Goal: Task Accomplishment & Management: Complete application form

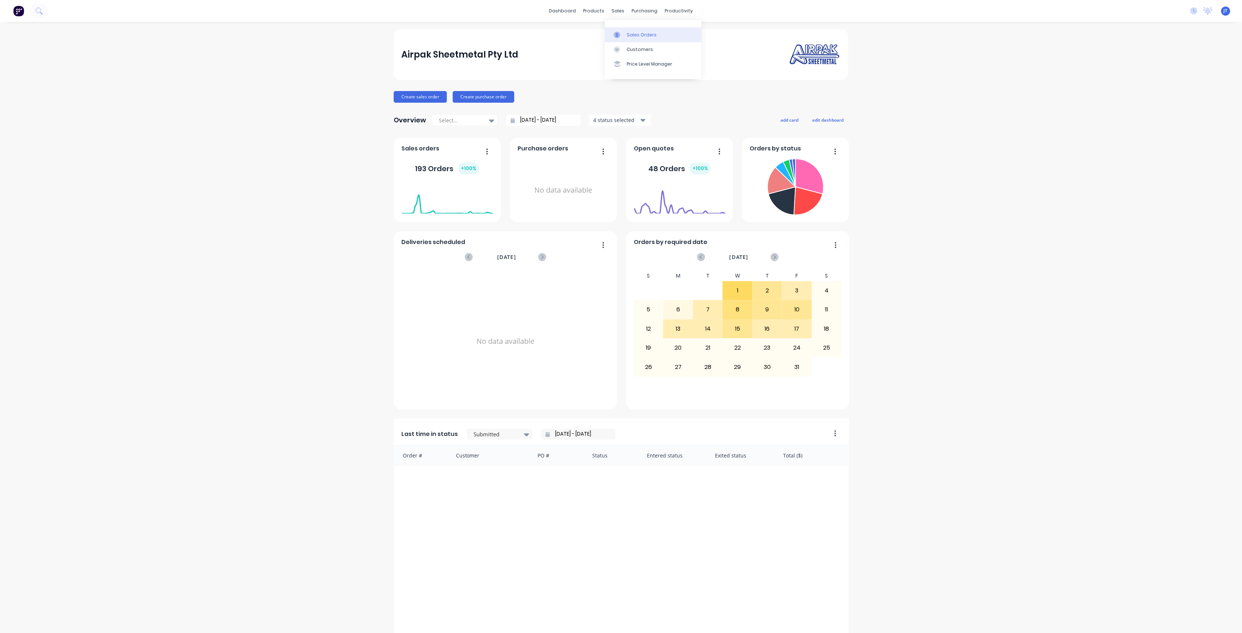
click at [638, 38] on link "Sales Orders" at bounding box center [653, 34] width 97 height 15
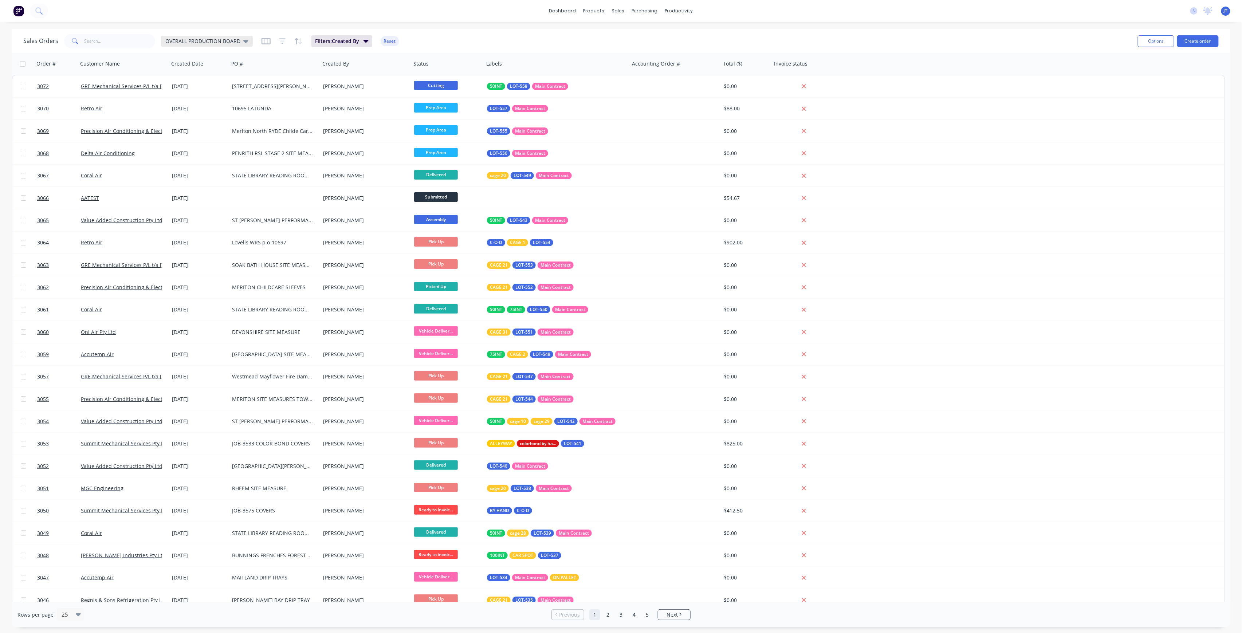
click at [240, 42] on div "OVERALL PRODUCTION BOARD" at bounding box center [206, 41] width 83 height 7
click at [1211, 41] on button "Create order" at bounding box center [1198, 41] width 42 height 12
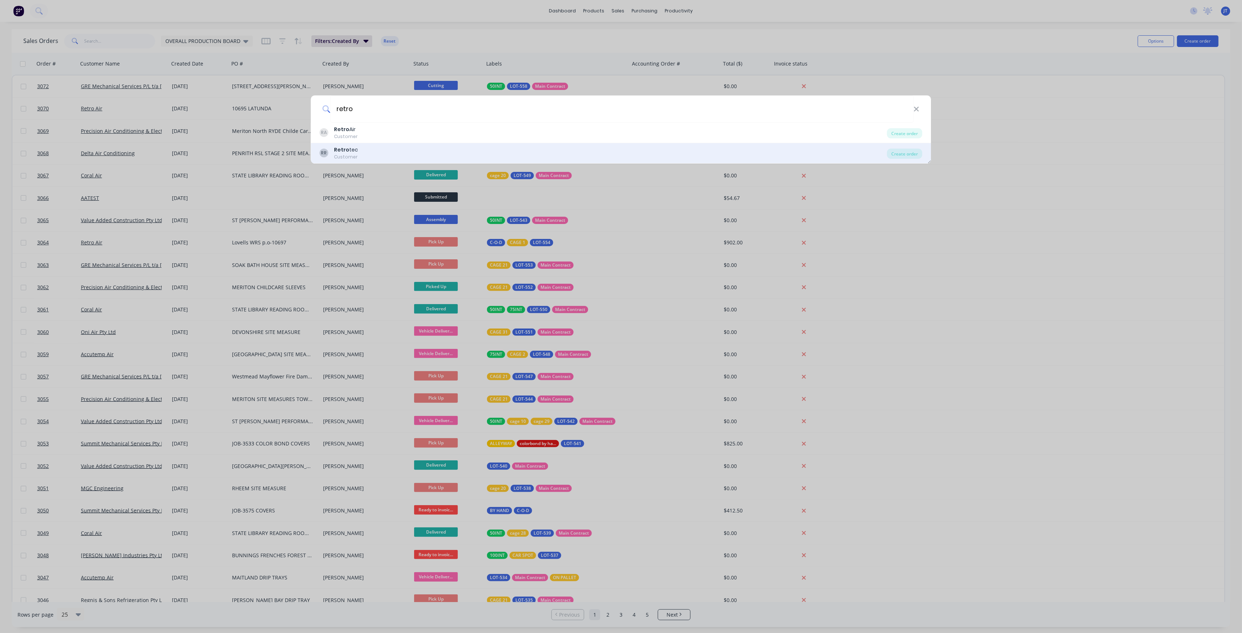
type input "retro"
click at [472, 152] on div "RR Retro tec Customer" at bounding box center [603, 153] width 567 height 14
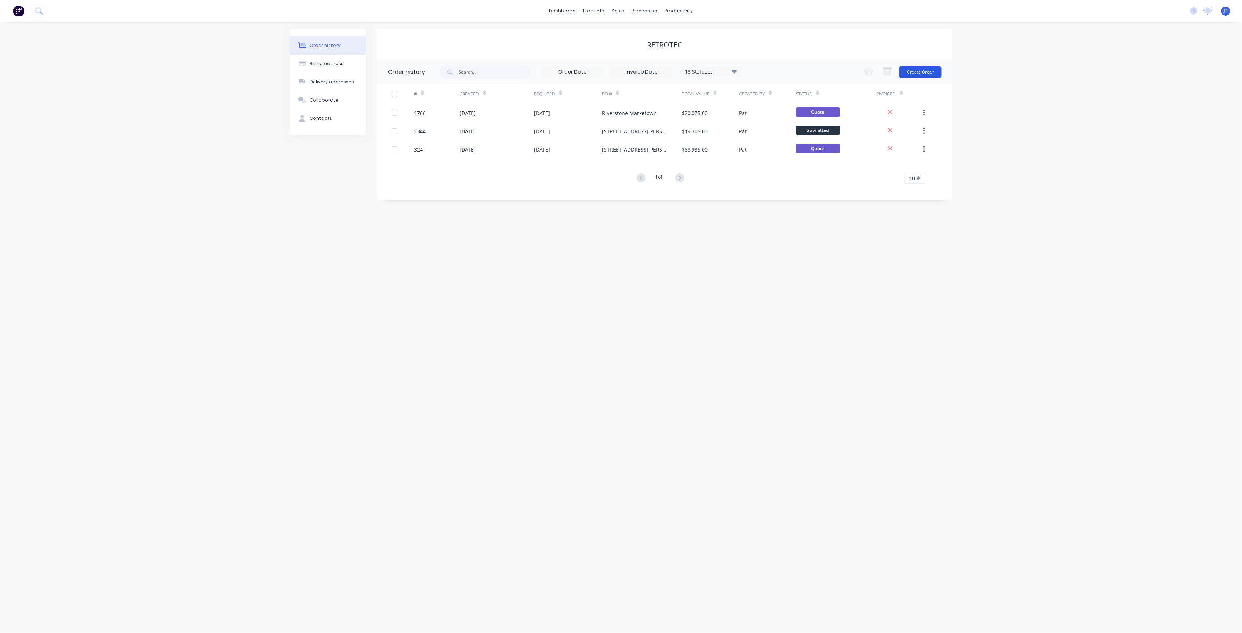
click at [918, 72] on button "Create Order" at bounding box center [920, 72] width 42 height 12
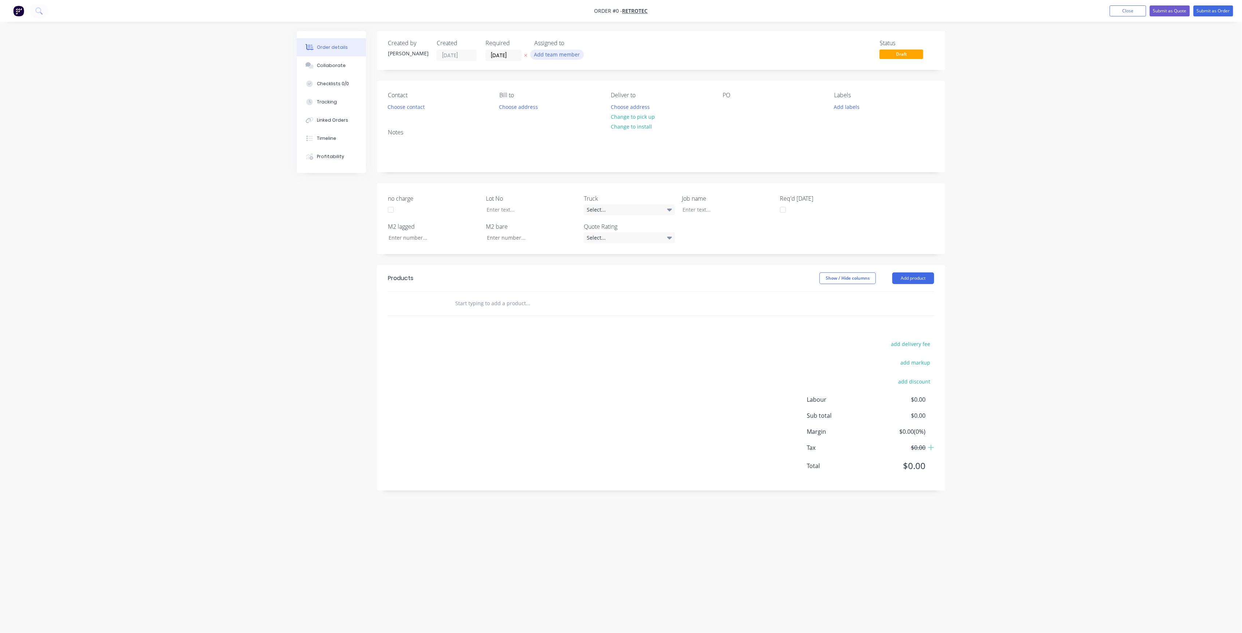
click at [563, 50] on button "Add team member" at bounding box center [557, 55] width 54 height 10
click at [568, 98] on div "[PERSON_NAME] (You)" at bounding box center [593, 95] width 73 height 8
click at [513, 51] on div "Creating draft order... Loading... Order details Collaborate Checklists 0/0 Tra…" at bounding box center [621, 302] width 663 height 543
click at [514, 51] on input "[DATE]" at bounding box center [504, 55] width 36 height 11
click at [425, 109] on button "Choose contact" at bounding box center [406, 107] width 45 height 10
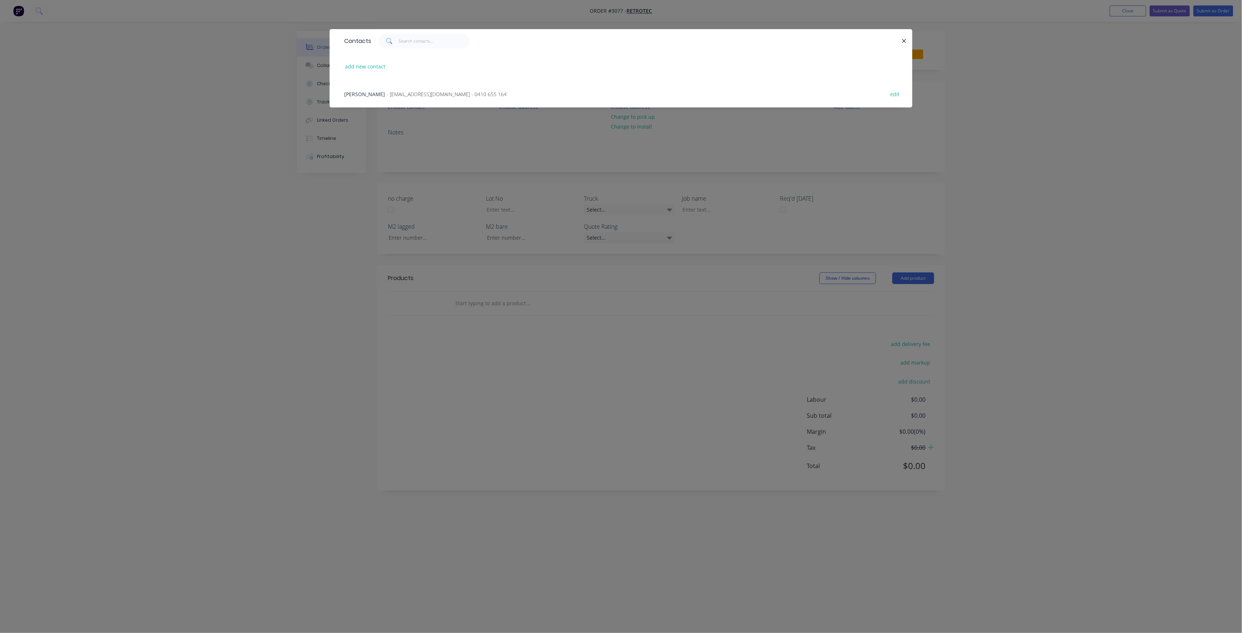
click at [433, 94] on span "- pkane@retrotec.com.au - 0410 655 164" at bounding box center [446, 94] width 120 height 7
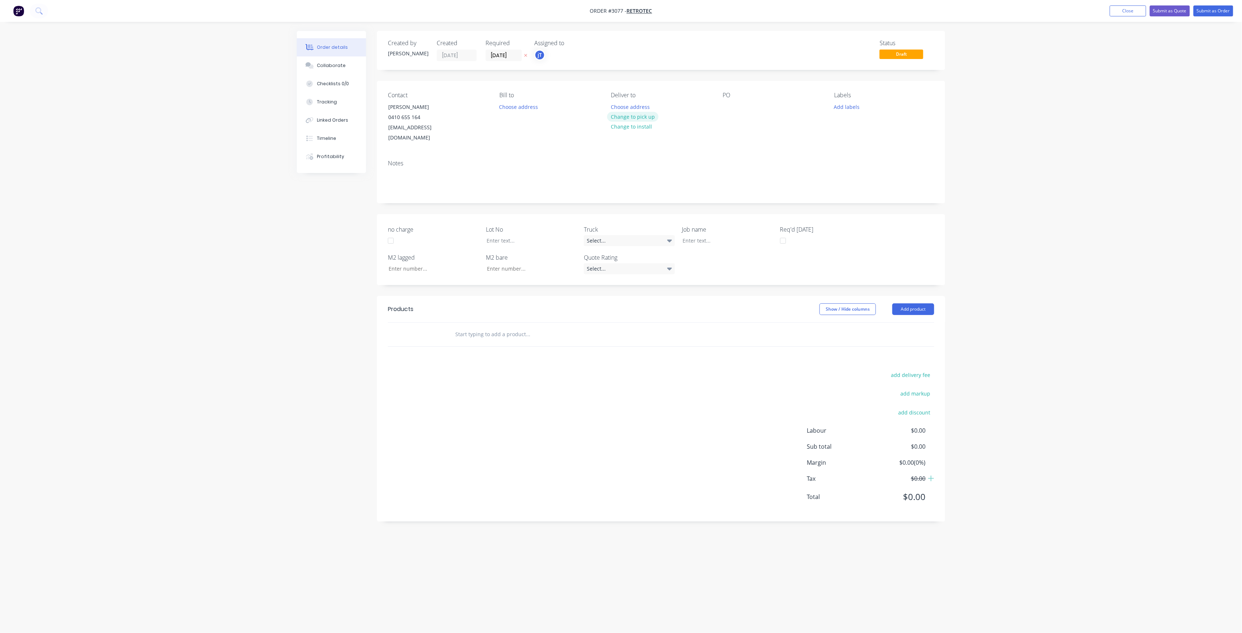
click at [648, 115] on button "Change to pick up" at bounding box center [633, 117] width 52 height 10
click at [731, 106] on div at bounding box center [729, 107] width 12 height 11
click at [459, 329] on input "text" at bounding box center [528, 334] width 146 height 15
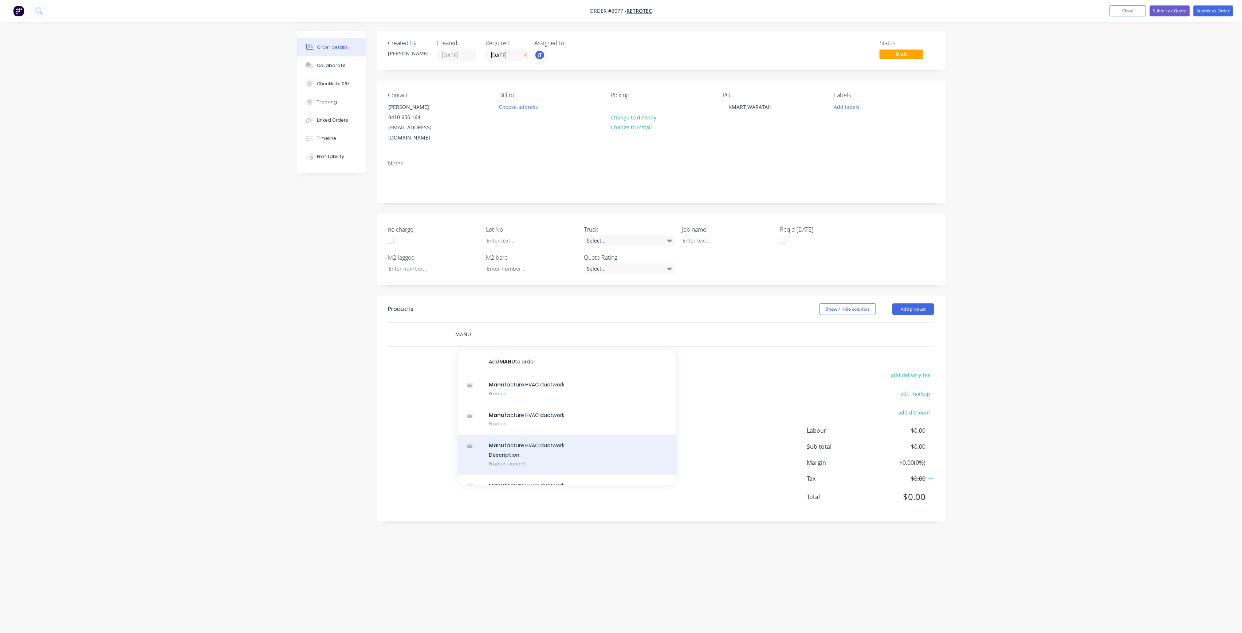
type input "MANU"
click at [534, 457] on div "Manu facture HVAC ductwork Description Product variant" at bounding box center [567, 455] width 219 height 40
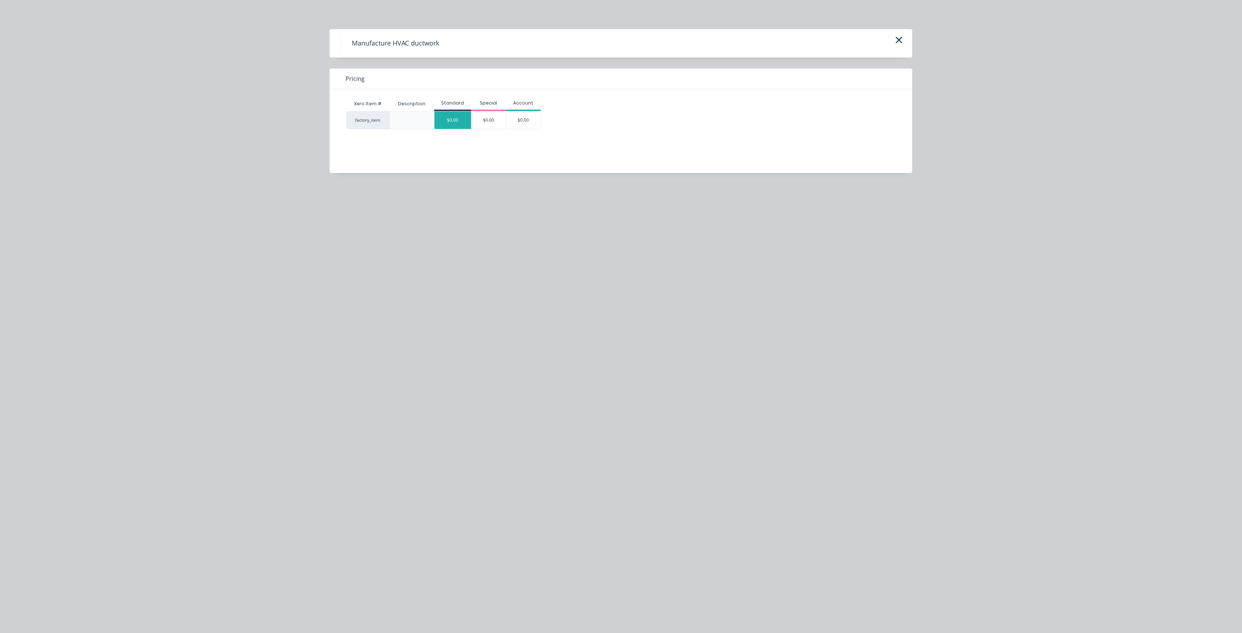
click at [451, 117] on div "$0.00" at bounding box center [453, 119] width 37 height 17
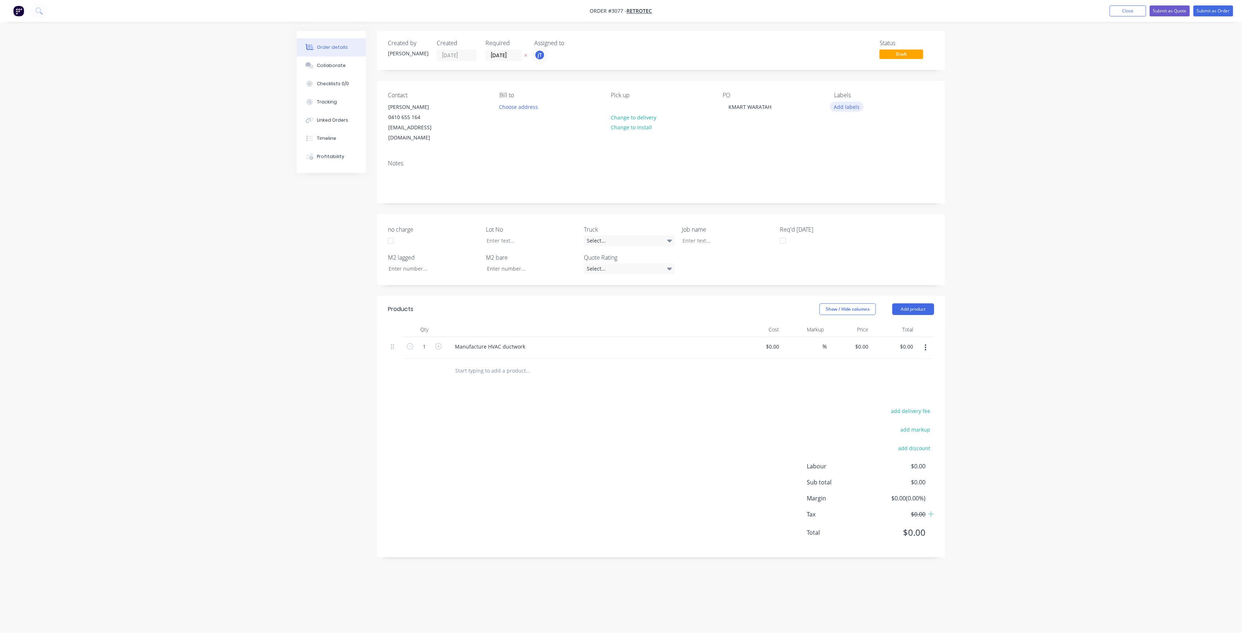
click at [845, 109] on button "Add labels" at bounding box center [847, 107] width 34 height 10
click at [873, 122] on input "text" at bounding box center [895, 128] width 76 height 15
type input "C-O"
click at [869, 168] on button "C-O-D" at bounding box center [859, 172] width 34 height 10
click at [559, 386] on div "Products Show / Hide columns Add product Qty Cost Markup Price Total 1 Manufact…" at bounding box center [661, 427] width 568 height 262
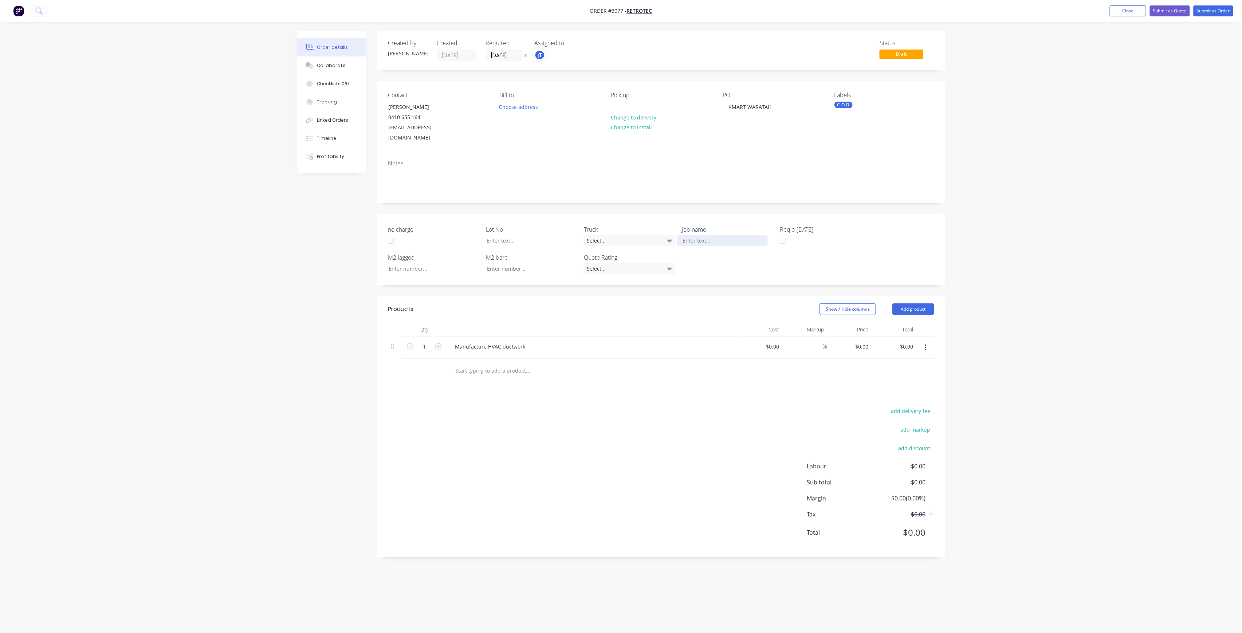
click at [700, 235] on div at bounding box center [722, 240] width 91 height 11
click at [860, 341] on div "0 0" at bounding box center [865, 346] width 11 height 11
type input "$125.00"
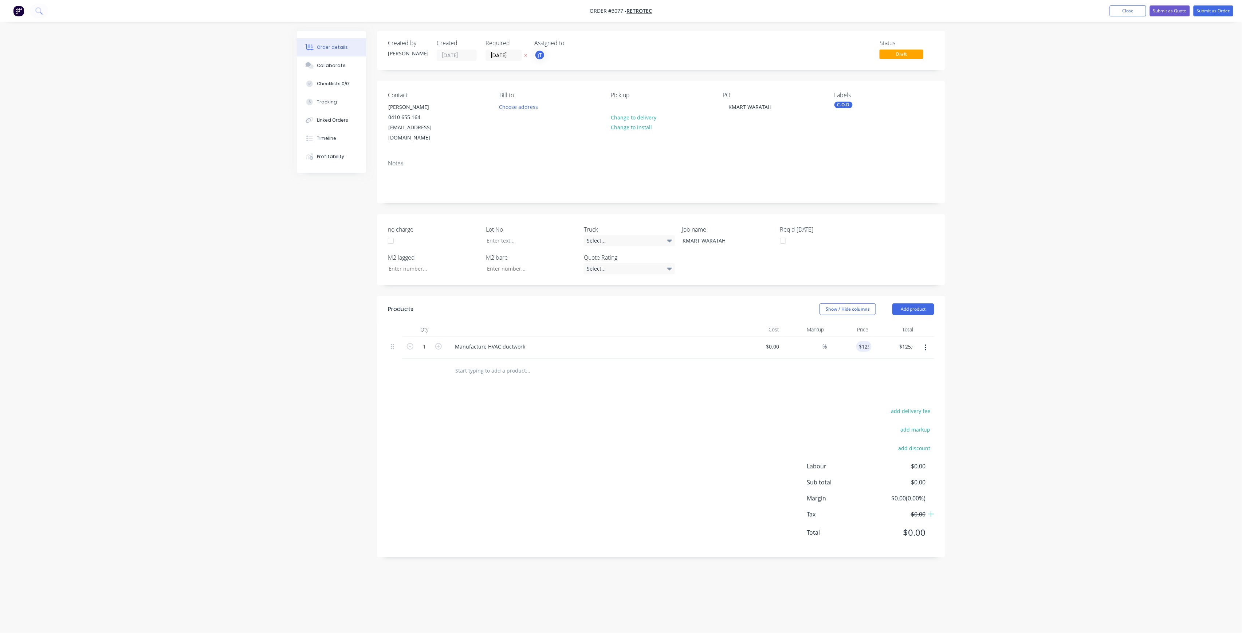
click at [715, 577] on div "Order details Collaborate Checklists 0/0 Tracking Linked Orders Timeline Profit…" at bounding box center [621, 316] width 1242 height 633
click at [852, 106] on div "C-O-D" at bounding box center [884, 105] width 100 height 7
drag, startPoint x: 888, startPoint y: 123, endPoint x: 866, endPoint y: 124, distance: 21.5
click at [866, 124] on input "C-O" at bounding box center [895, 125] width 76 height 15
drag, startPoint x: 866, startPoint y: 124, endPoint x: 850, endPoint y: 138, distance: 21.5
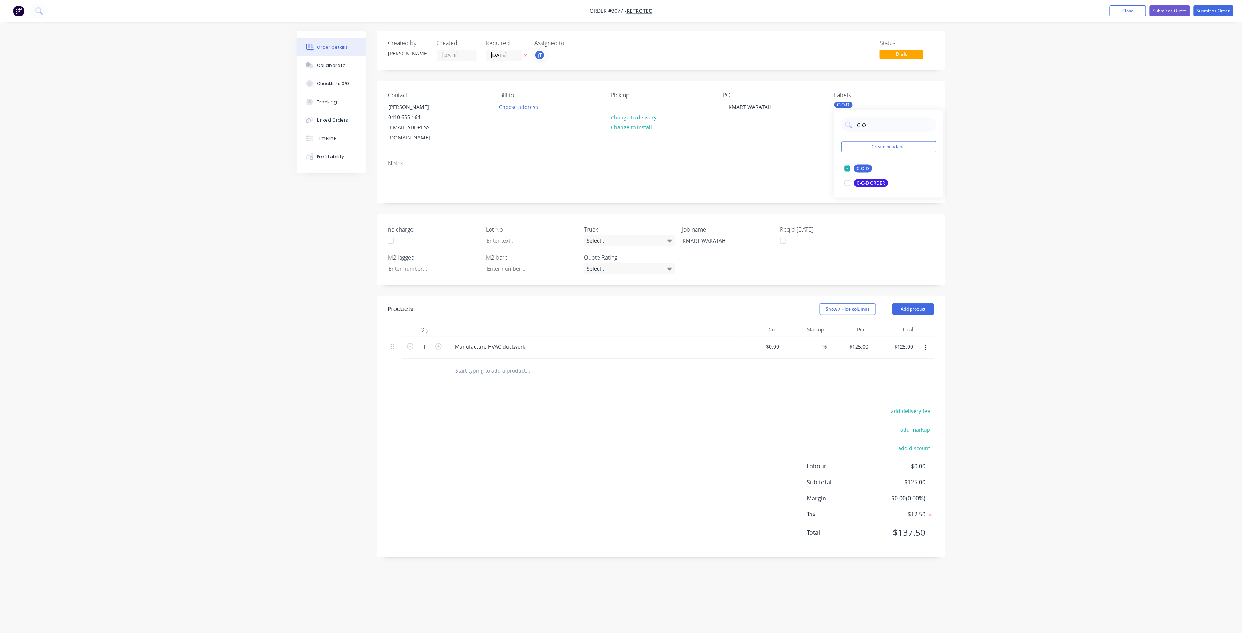
click at [850, 138] on div "C-O Create new label C-O-D edit C-O-D ORDER edit" at bounding box center [888, 153] width 109 height 87
type input "LOT-563"
click at [880, 115] on div "LOT-563 Create new label" at bounding box center [888, 139] width 109 height 58
drag, startPoint x: 880, startPoint y: 125, endPoint x: 853, endPoint y: 134, distance: 28.9
click at [853, 134] on div "LOT-563 Create new label" at bounding box center [888, 139] width 109 height 58
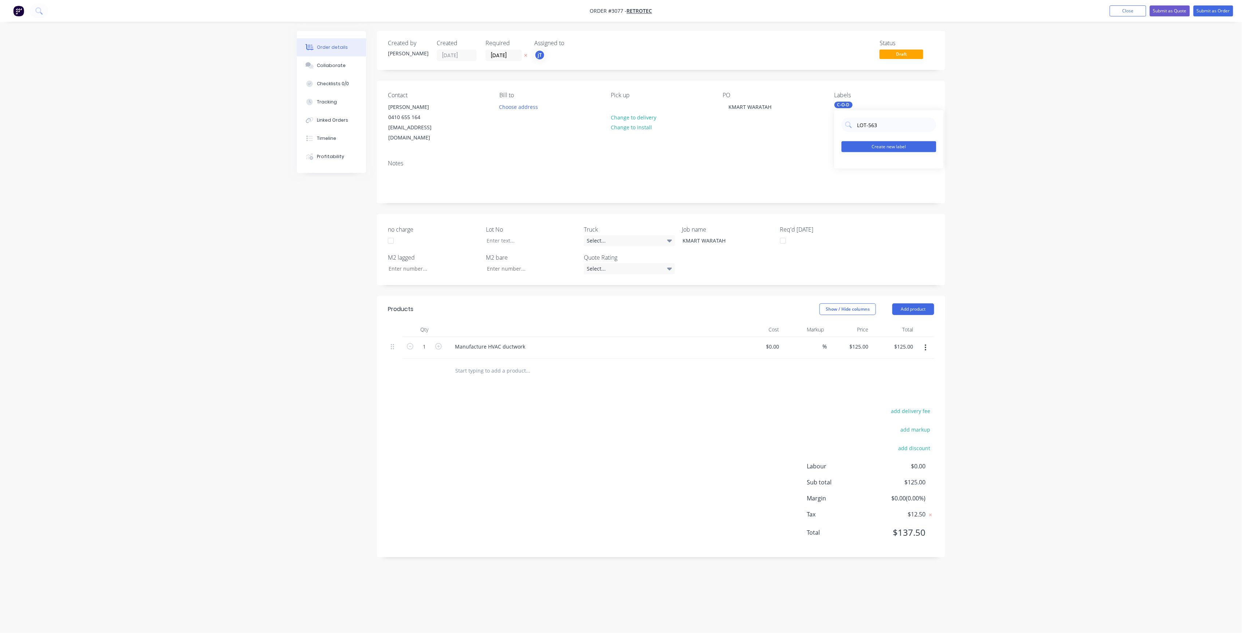
click at [874, 143] on button "Create new label" at bounding box center [889, 146] width 95 height 11
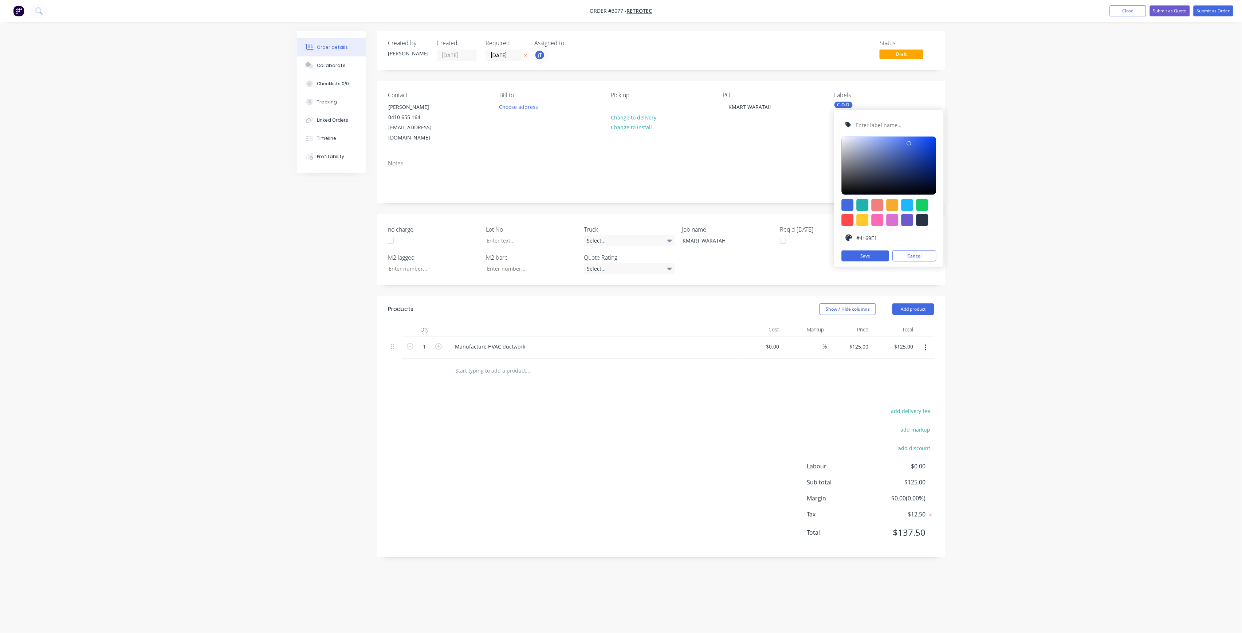
click at [884, 128] on input "text" at bounding box center [894, 125] width 78 height 14
paste input "LOT-563"
type input "LOT-563"
click at [865, 260] on button "Save" at bounding box center [865, 256] width 47 height 11
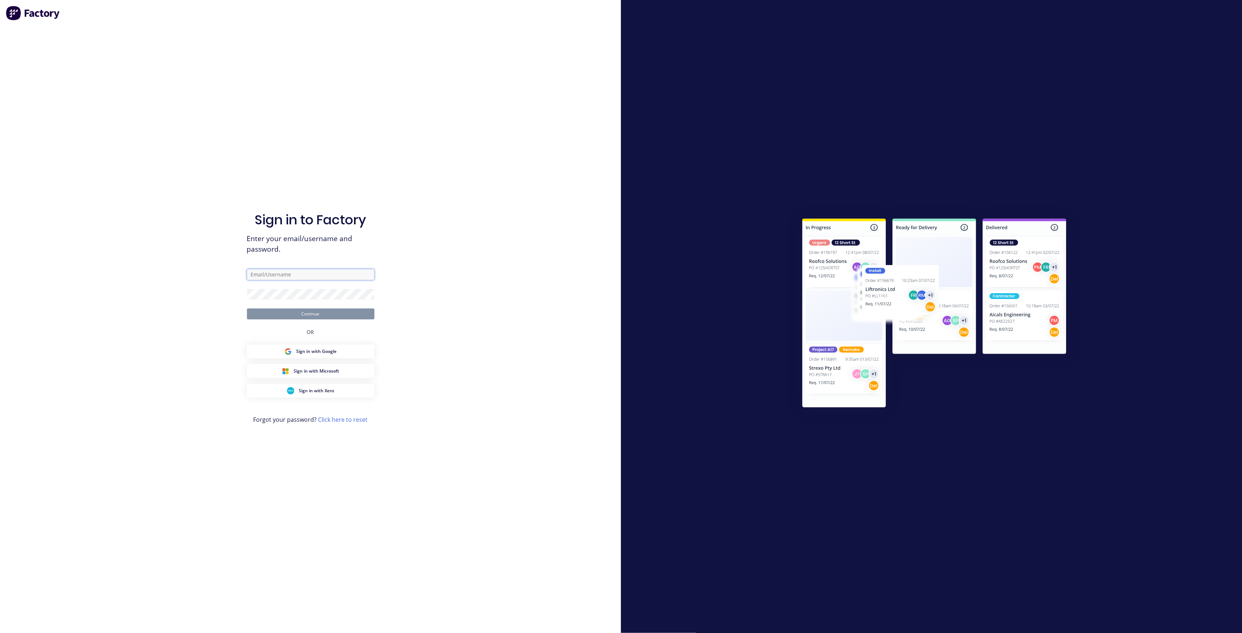
click at [337, 269] on input "text" at bounding box center [310, 274] width 127 height 11
click at [369, 270] on input "text" at bounding box center [310, 274] width 127 height 11
click at [0, 633] on com-1password-button at bounding box center [0, 633] width 0 height 0
type input "josh@airpaksheetmetal.com.au"
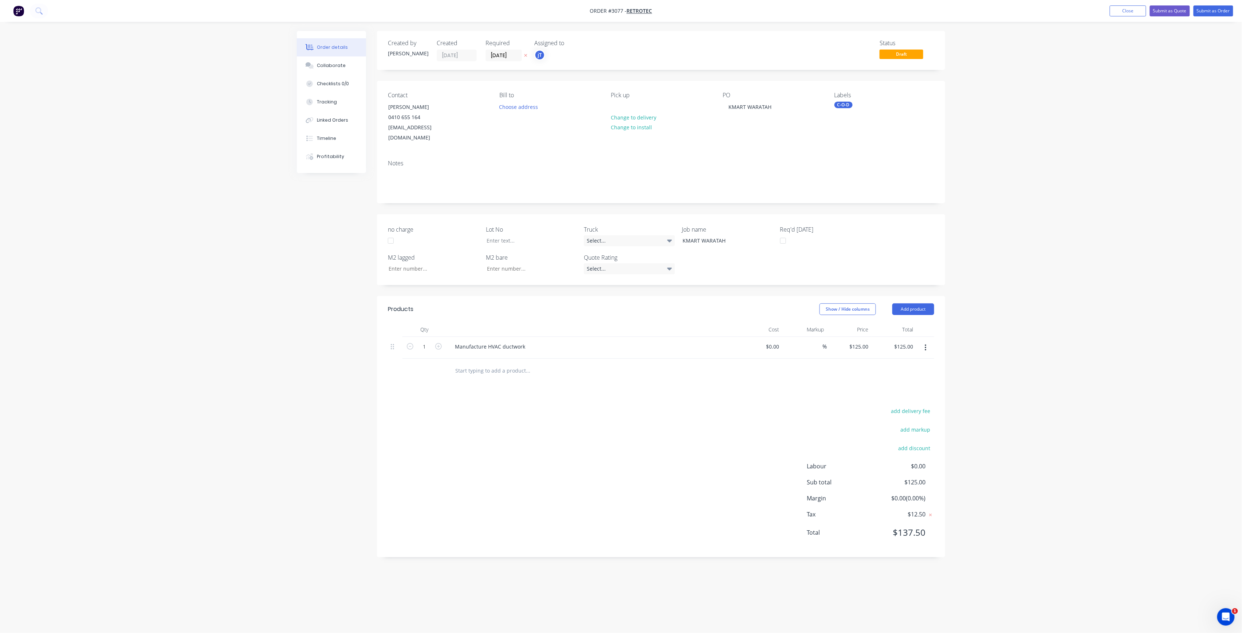
click at [850, 106] on div "C-O-D" at bounding box center [843, 105] width 18 height 7
click at [881, 123] on input "text" at bounding box center [895, 125] width 76 height 15
drag, startPoint x: 876, startPoint y: 126, endPoint x: 870, endPoint y: 128, distance: 6.7
click at [870, 128] on input "lot-563" at bounding box center [895, 125] width 76 height 15
click at [860, 126] on input "lot-563" at bounding box center [895, 125] width 76 height 15
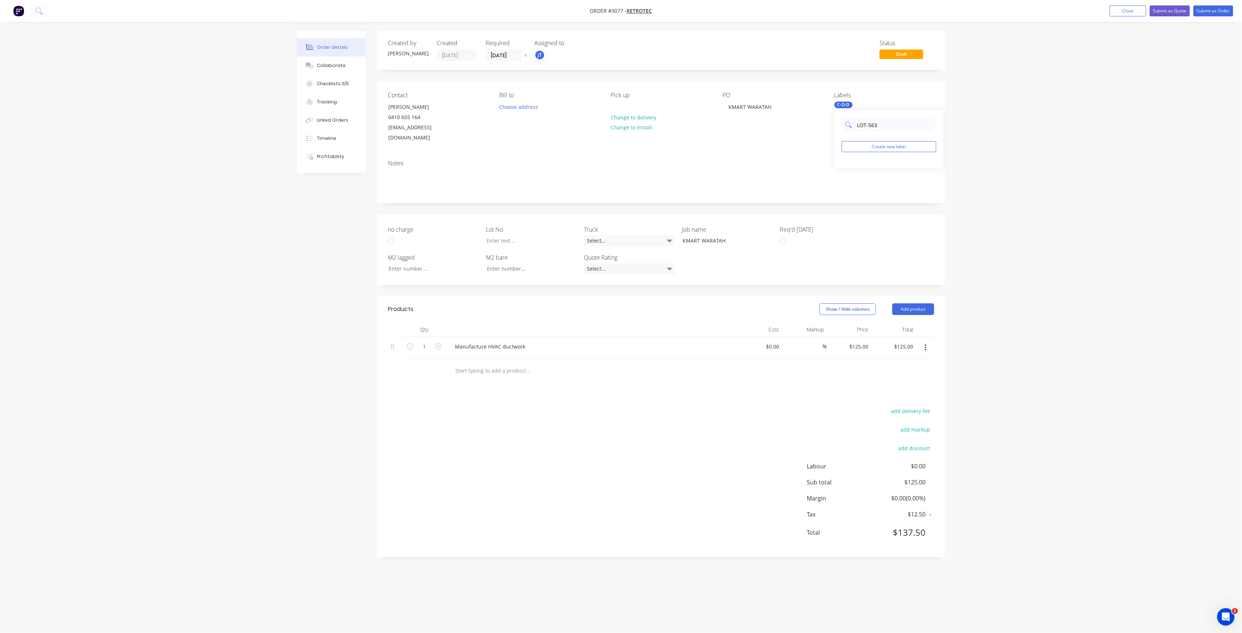
drag, startPoint x: 882, startPoint y: 126, endPoint x: 858, endPoint y: 121, distance: 24.4
click at [858, 121] on input "LOT-563" at bounding box center [895, 125] width 76 height 15
type input "LOT-563"
click at [884, 149] on button "Create new label" at bounding box center [889, 146] width 95 height 11
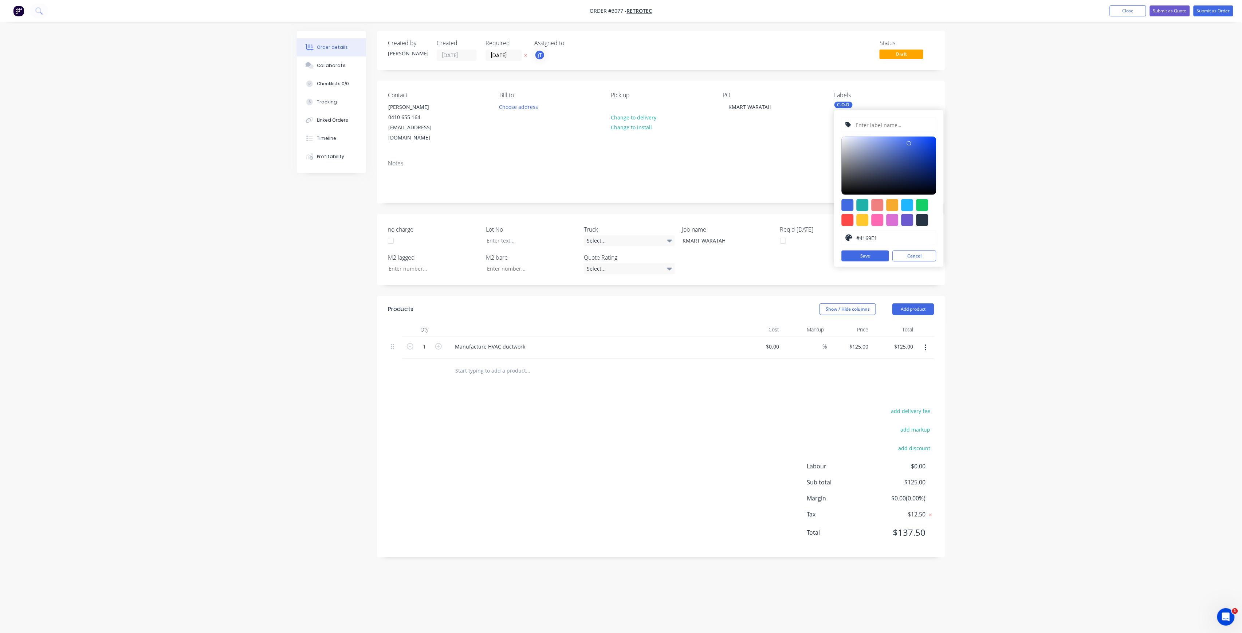
click at [895, 127] on input "text" at bounding box center [894, 125] width 78 height 14
paste input "LOT-563"
type input "LOT-563"
click at [880, 256] on button "Save" at bounding box center [865, 256] width 47 height 11
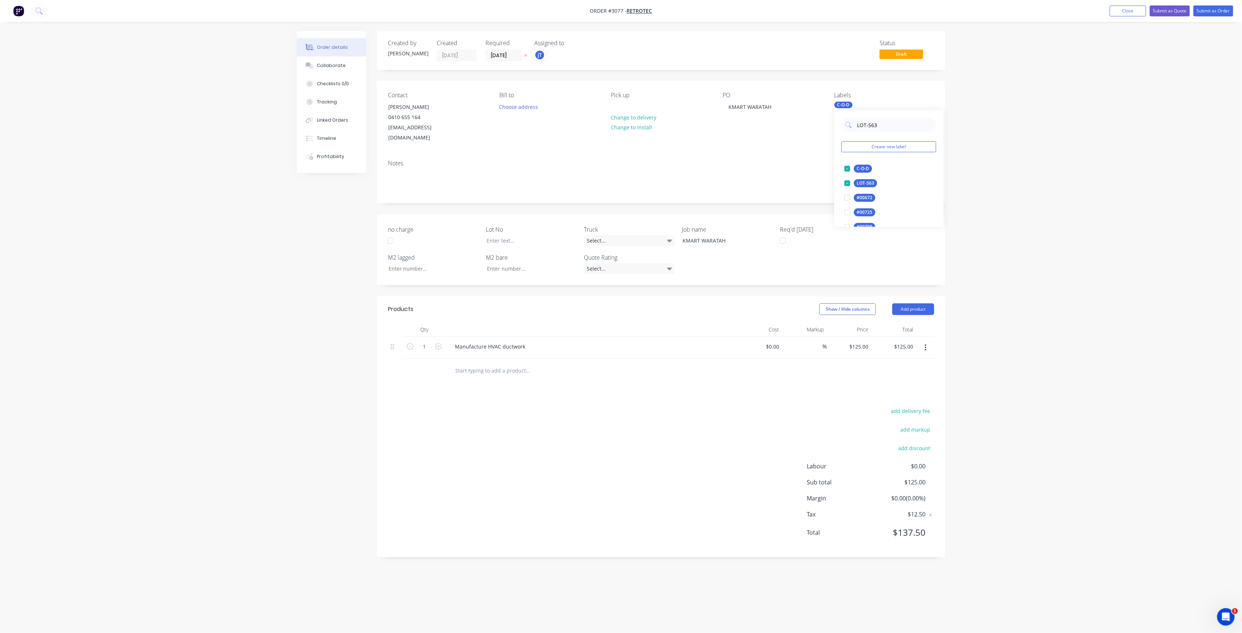
click at [615, 278] on div "Created by joshua Created 14/10/25 Required 14/10/25 Assigned to jT Status Draf…" at bounding box center [661, 294] width 568 height 526
click at [532, 235] on div at bounding box center [526, 240] width 91 height 11
paste div
click at [1204, 16] on button "Submit as Order" at bounding box center [1214, 10] width 40 height 11
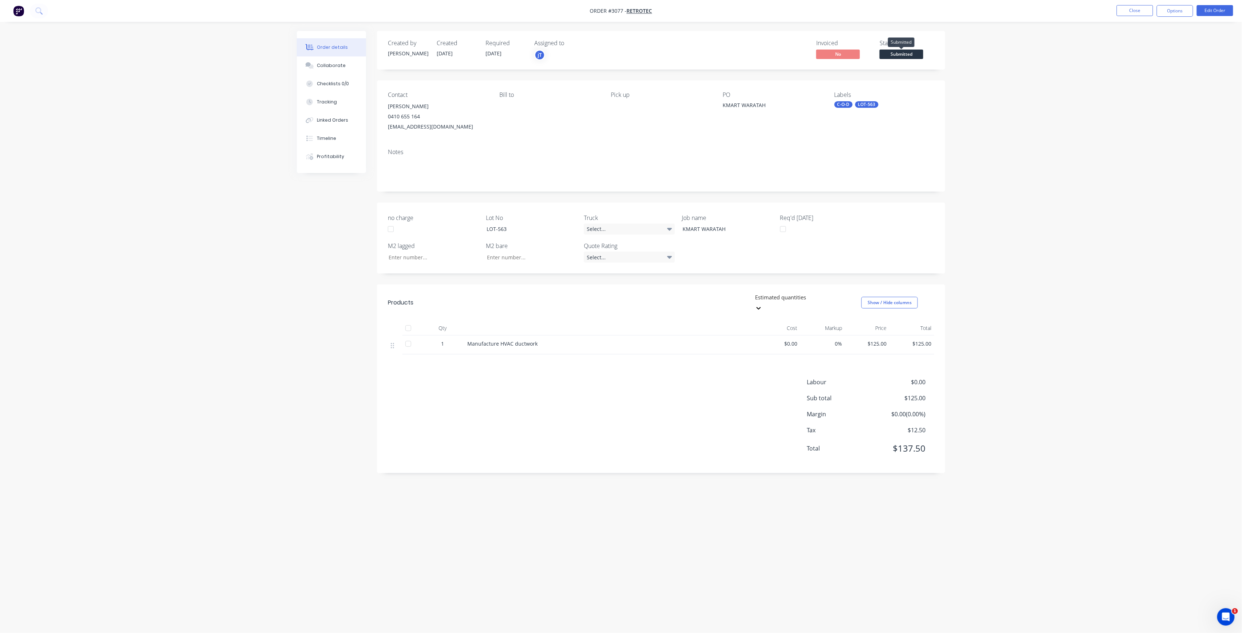
click at [908, 53] on span "Submitted" at bounding box center [902, 54] width 44 height 9
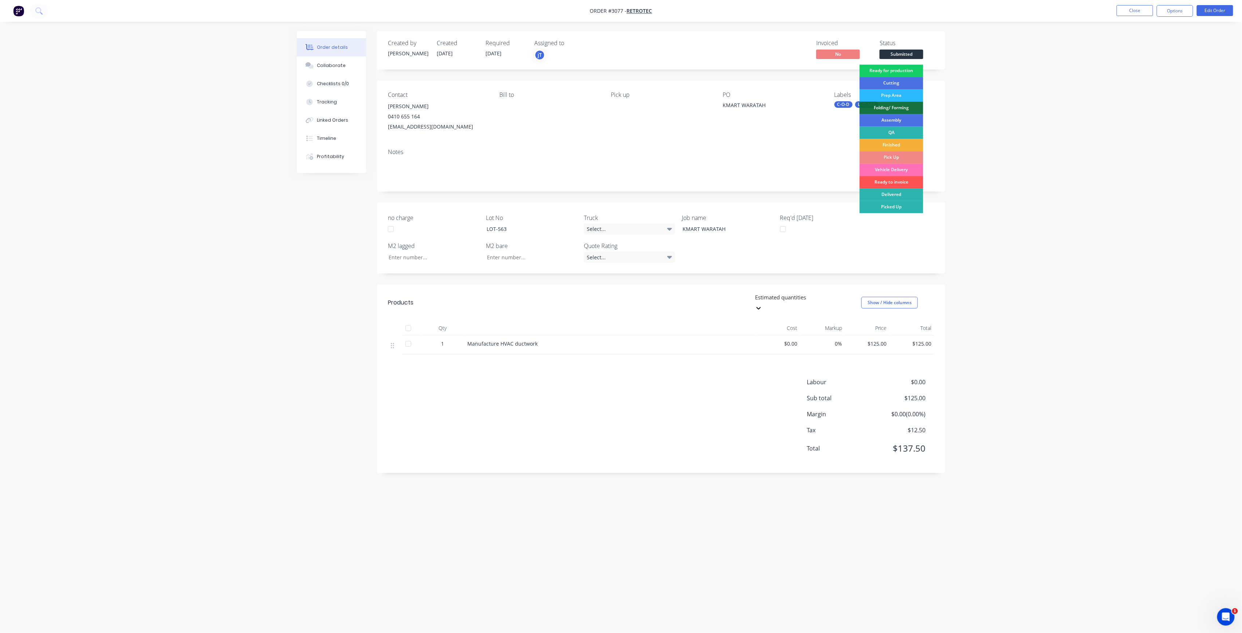
click at [909, 70] on div "Ready for production" at bounding box center [892, 70] width 64 height 12
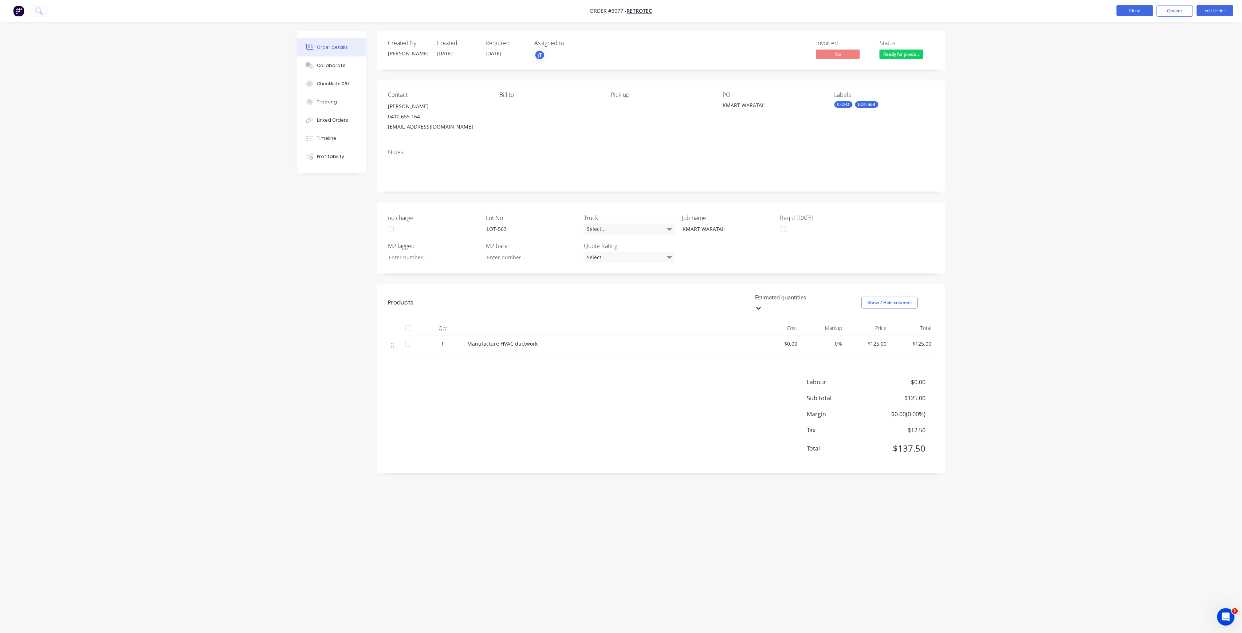
click at [1151, 15] on button "Close" at bounding box center [1135, 10] width 36 height 11
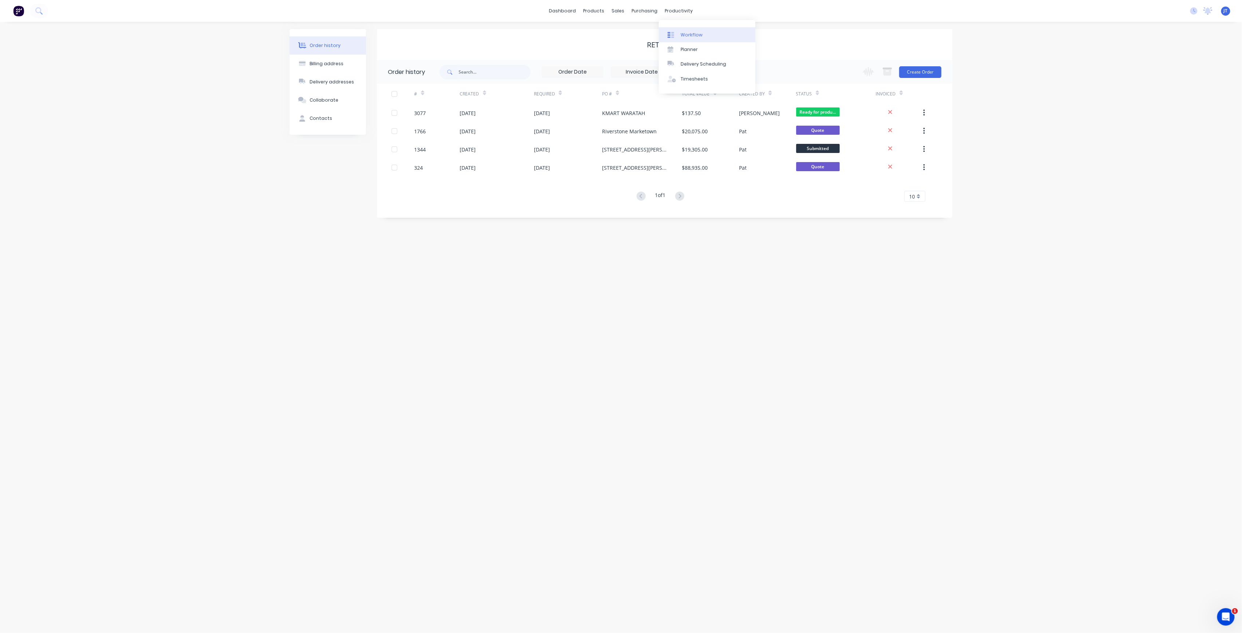
click at [695, 32] on div "Workflow" at bounding box center [692, 35] width 22 height 7
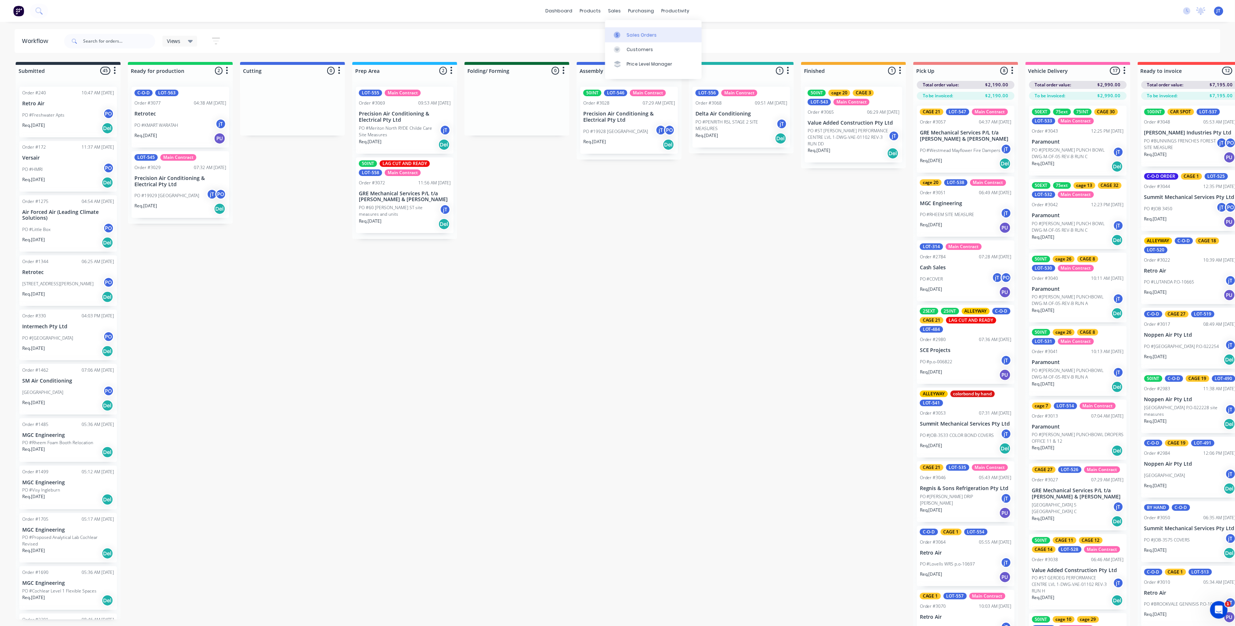
click at [638, 36] on div "Sales Orders" at bounding box center [642, 35] width 30 height 7
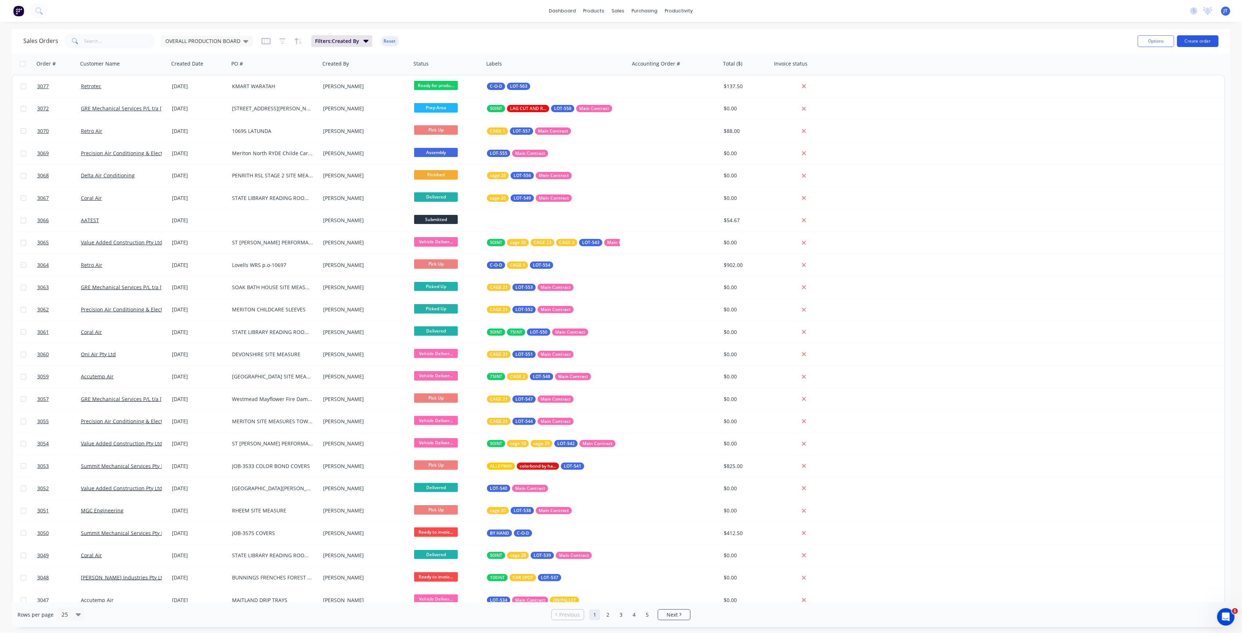
click at [1193, 44] on button "Create order" at bounding box center [1198, 41] width 42 height 12
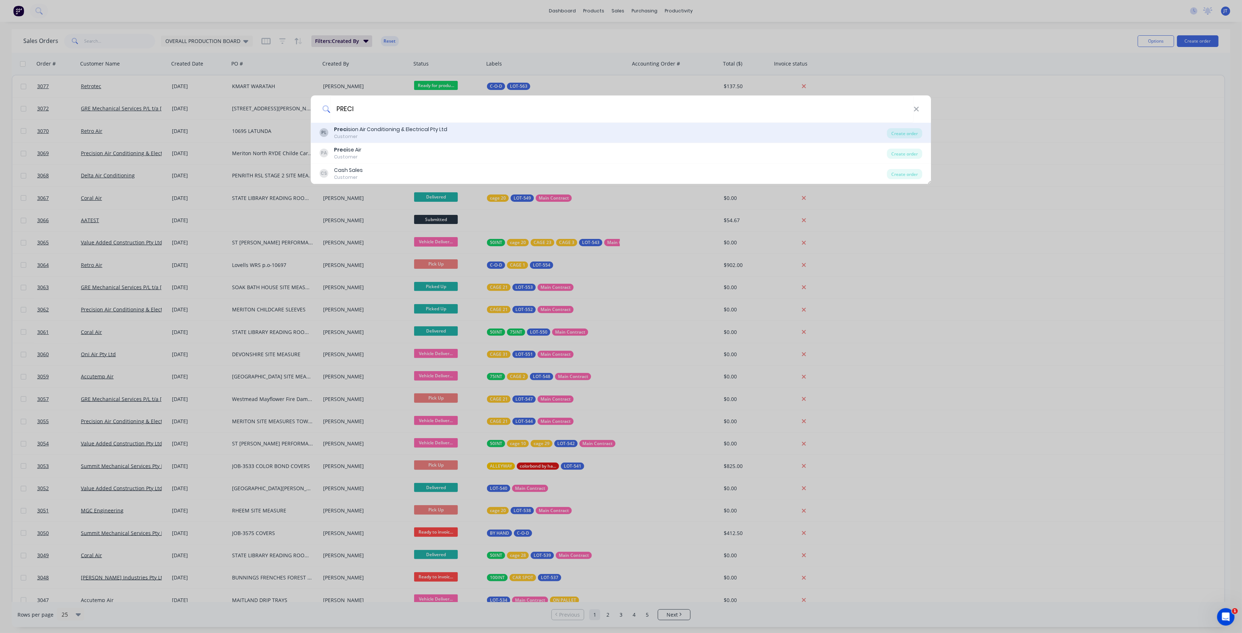
type input "PRECI"
click at [637, 139] on div "PL Preci sion Air Conditioning & Electrical Pty Ltd Customer" at bounding box center [603, 133] width 567 height 14
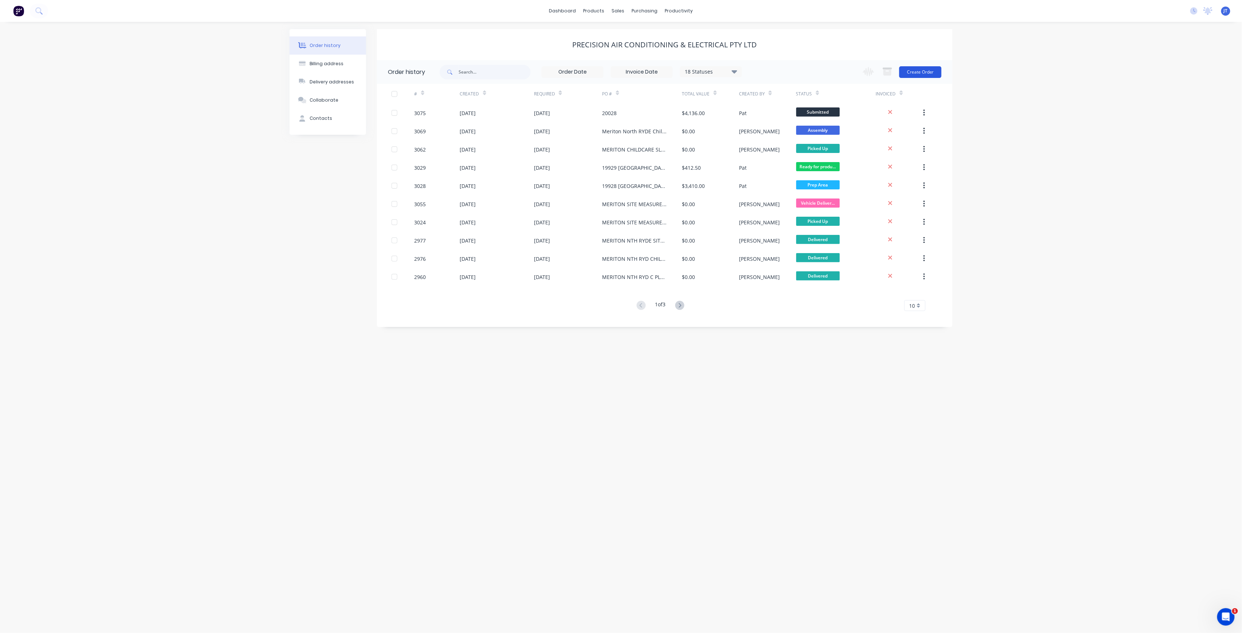
click at [932, 71] on button "Create Order" at bounding box center [920, 72] width 42 height 12
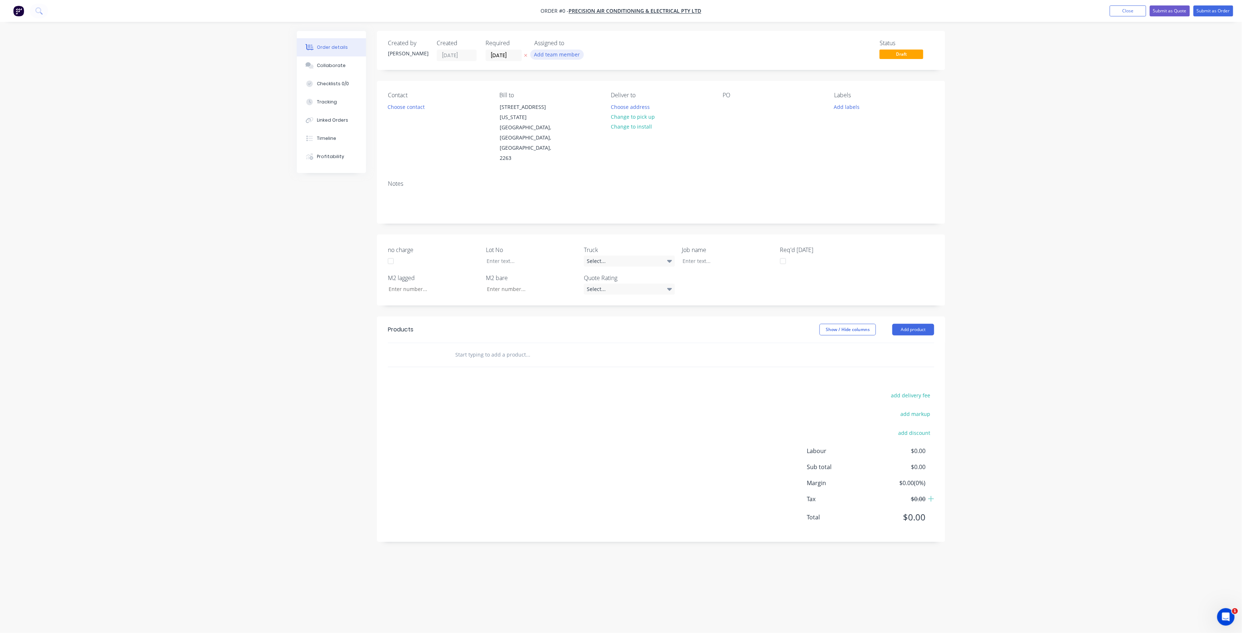
click at [540, 59] on button "Add team member" at bounding box center [557, 55] width 54 height 10
click at [541, 55] on button "Add team member" at bounding box center [557, 55] width 54 height 10
click at [551, 54] on button "Add team member" at bounding box center [557, 55] width 54 height 10
click at [588, 96] on div "[PERSON_NAME] (You)" at bounding box center [593, 95] width 73 height 8
click at [516, 52] on div "Creating draft order... Loading... Order details Collaborate Checklists 0/0 Tra…" at bounding box center [621, 302] width 663 height 543
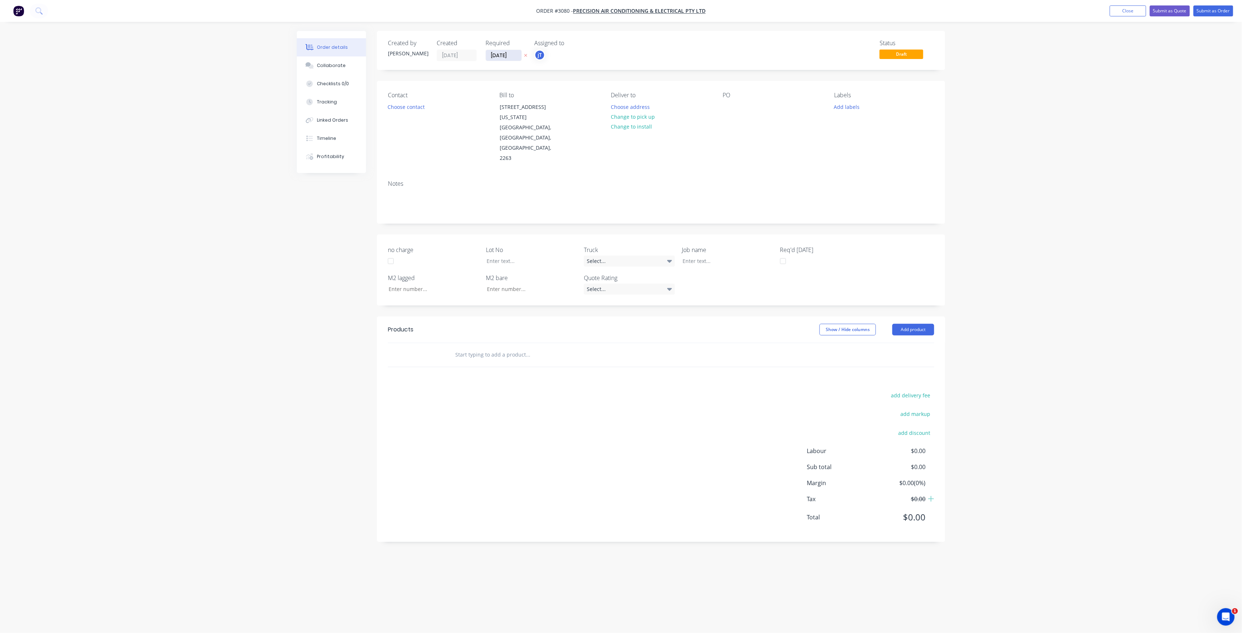
click at [517, 53] on input "[DATE]" at bounding box center [504, 55] width 36 height 11
click at [545, 118] on div "15" at bounding box center [539, 120] width 11 height 11
type input "[DATE]"
click at [421, 110] on button "Choose contact" at bounding box center [406, 107] width 45 height 10
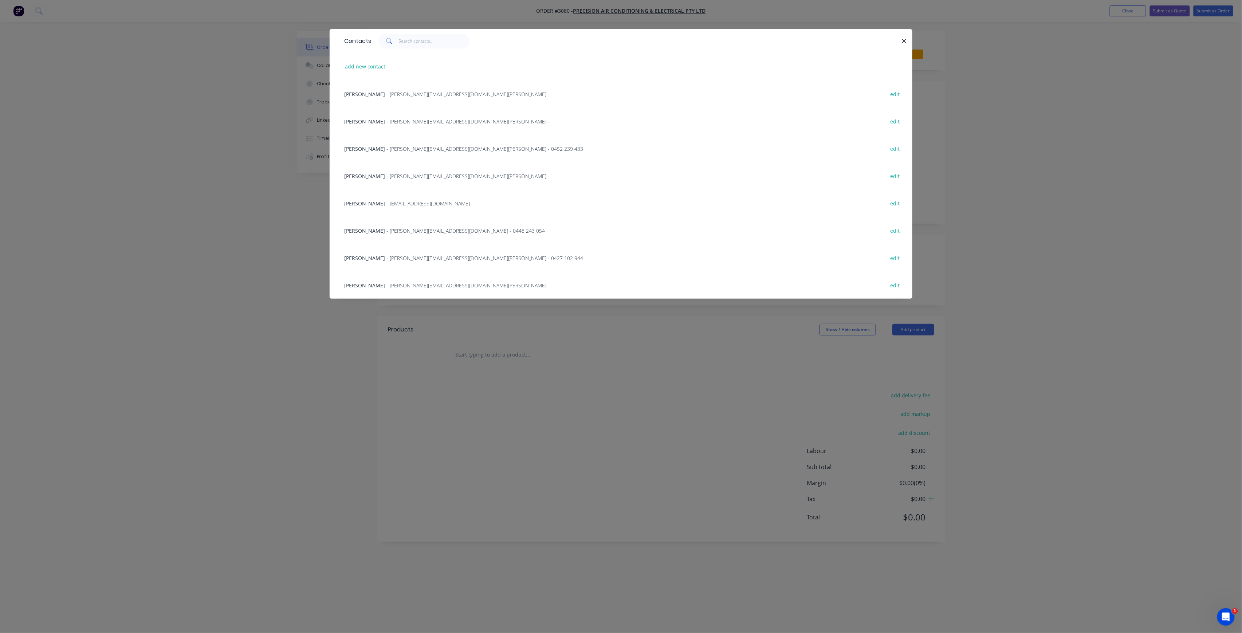
click at [398, 230] on span "- [PERSON_NAME][EMAIL_ADDRESS][DOMAIN_NAME] - 0448 243 054" at bounding box center [465, 230] width 158 height 7
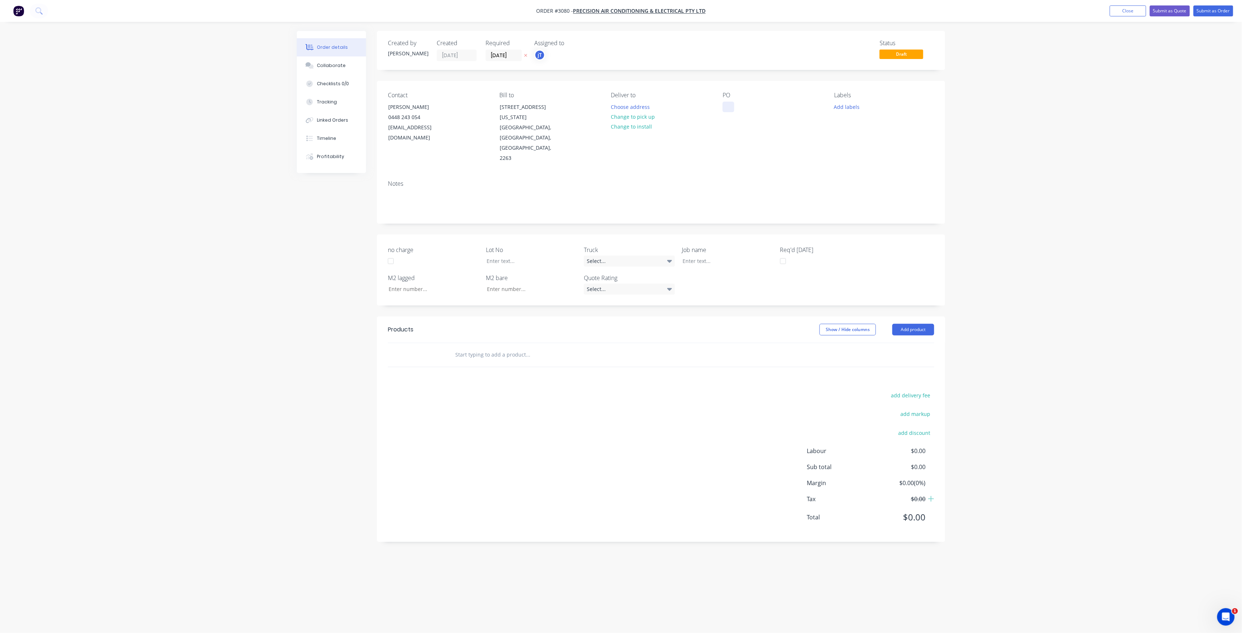
click at [733, 110] on div at bounding box center [729, 107] width 12 height 11
click at [845, 108] on button "Add labels" at bounding box center [847, 107] width 34 height 10
click at [866, 124] on input "text" at bounding box center [895, 128] width 76 height 15
drag, startPoint x: 892, startPoint y: 133, endPoint x: 848, endPoint y: 140, distance: 44.3
click at [848, 140] on div "LOT-560 Create new label" at bounding box center [888, 143] width 109 height 58
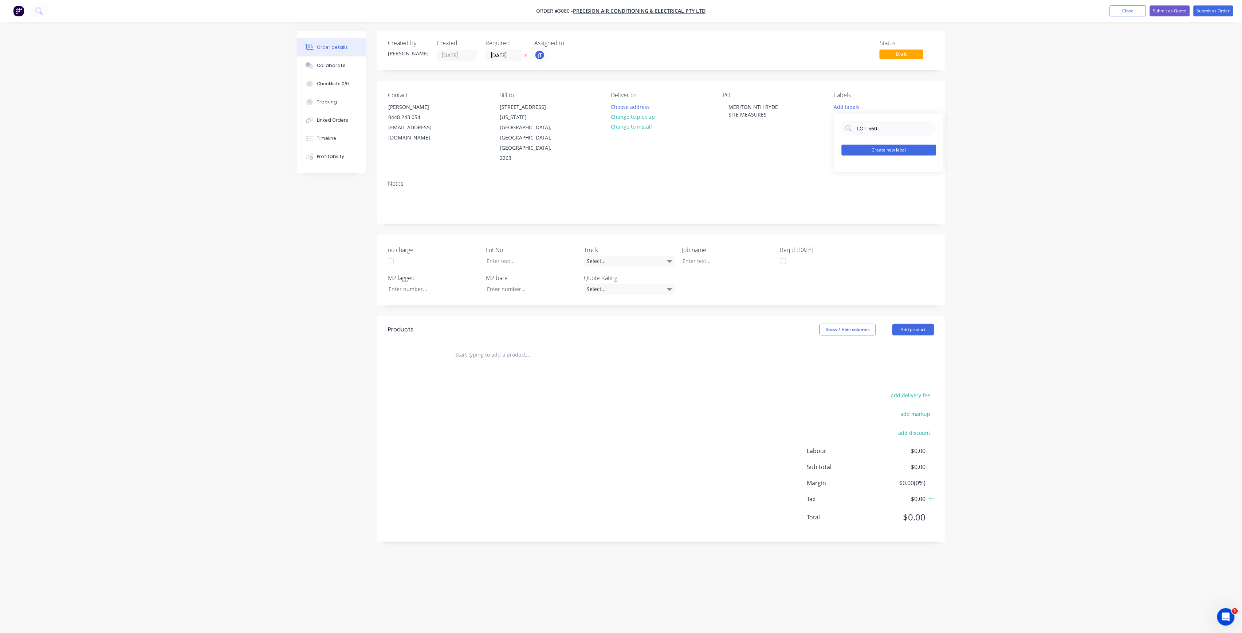
type input "LOT-560"
click at [869, 149] on button "Create new label" at bounding box center [889, 150] width 95 height 11
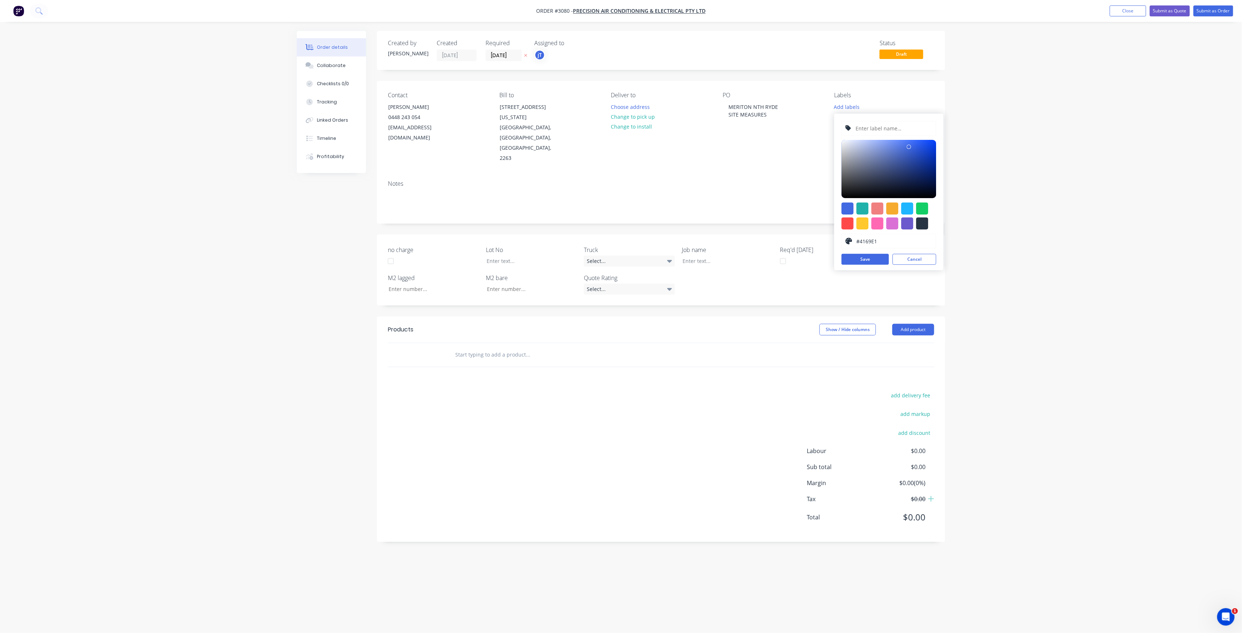
click at [877, 130] on input "text" at bounding box center [894, 128] width 78 height 14
paste input "LOT-560"
type input "LOT-560"
click at [873, 260] on button "Save" at bounding box center [865, 259] width 47 height 11
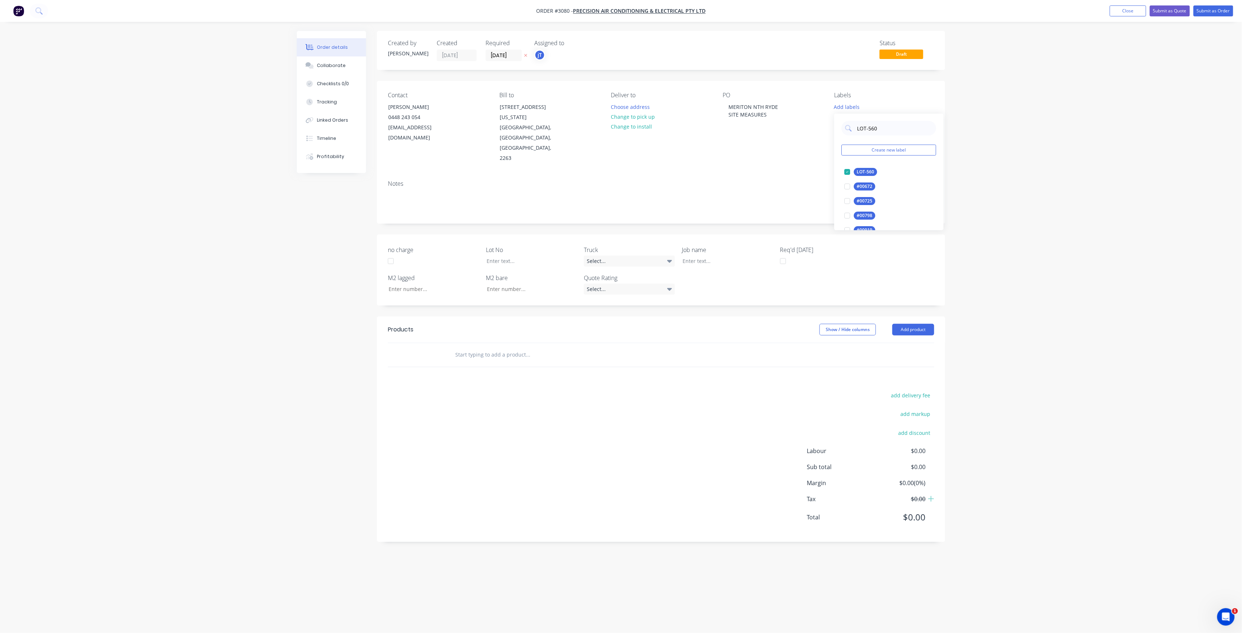
drag, startPoint x: 881, startPoint y: 123, endPoint x: 854, endPoint y: 139, distance: 32.0
click at [854, 139] on div "LOT-560 Create new label LOT-560 edit #00672 edit #00725 edit #00798 edit #0091…" at bounding box center [888, 172] width 109 height 117
type input "MAIN"
drag, startPoint x: 883, startPoint y: 176, endPoint x: 874, endPoint y: 175, distance: 8.7
click at [883, 176] on div "Main Contract" at bounding box center [872, 172] width 36 height 8
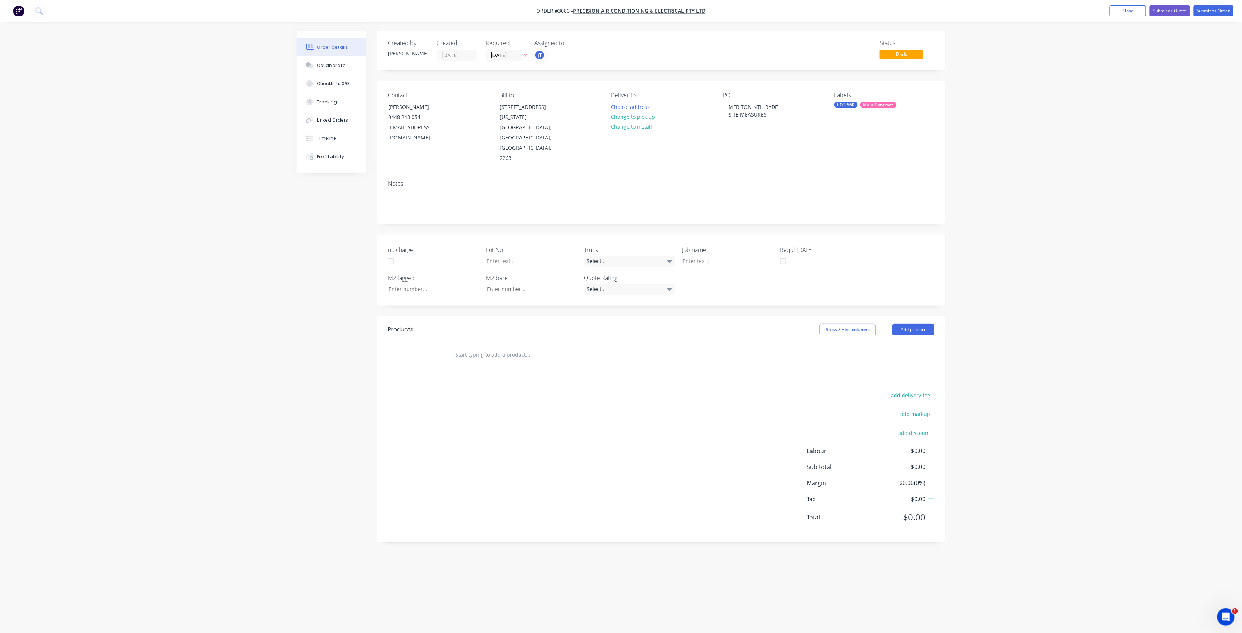
click at [538, 347] on input "text" at bounding box center [528, 354] width 146 height 15
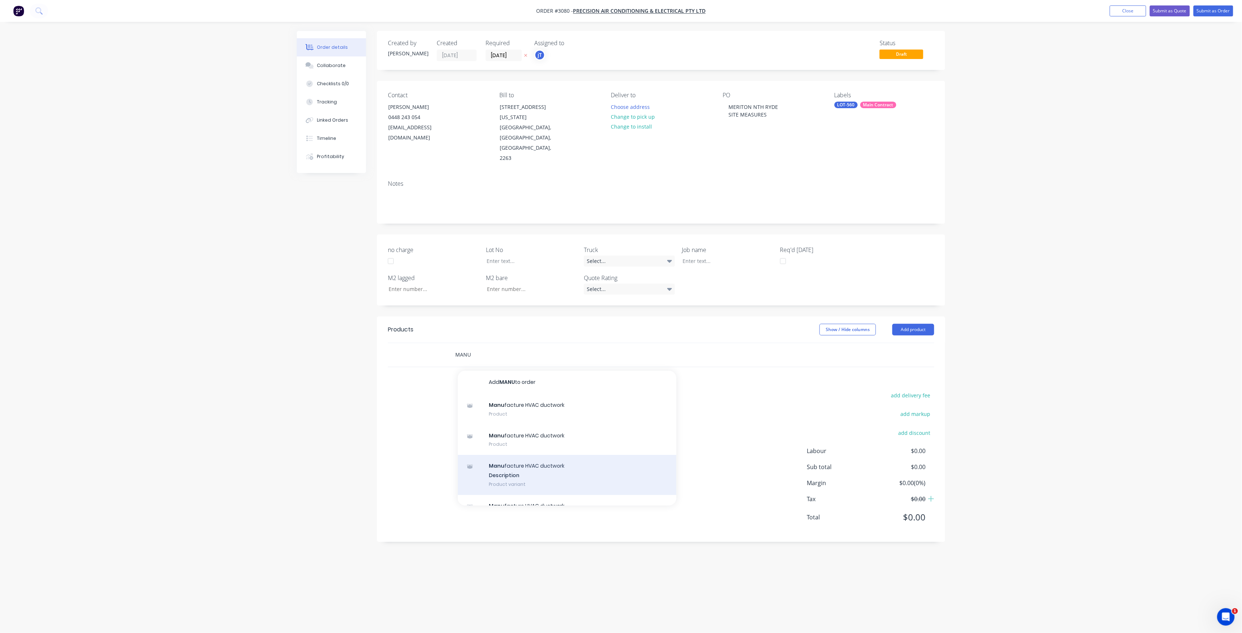
type input "MANU"
click at [490, 455] on div "Manu facture HVAC ductwork Description Product variant" at bounding box center [567, 475] width 219 height 40
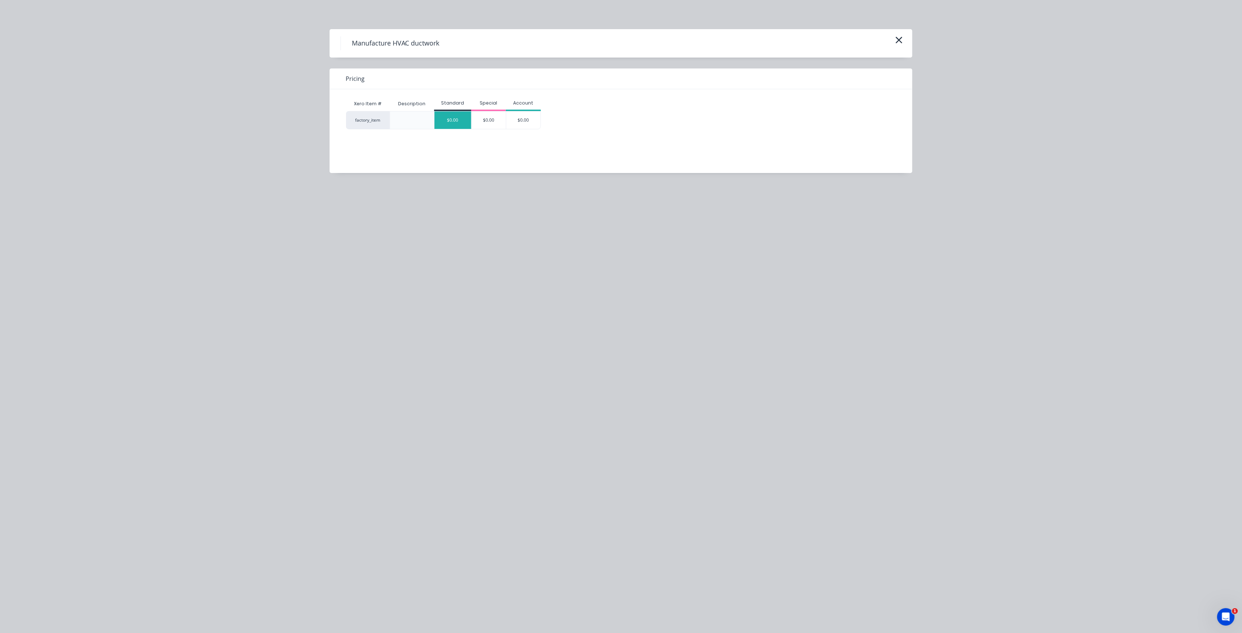
click at [460, 114] on div "$0.00" at bounding box center [453, 119] width 37 height 17
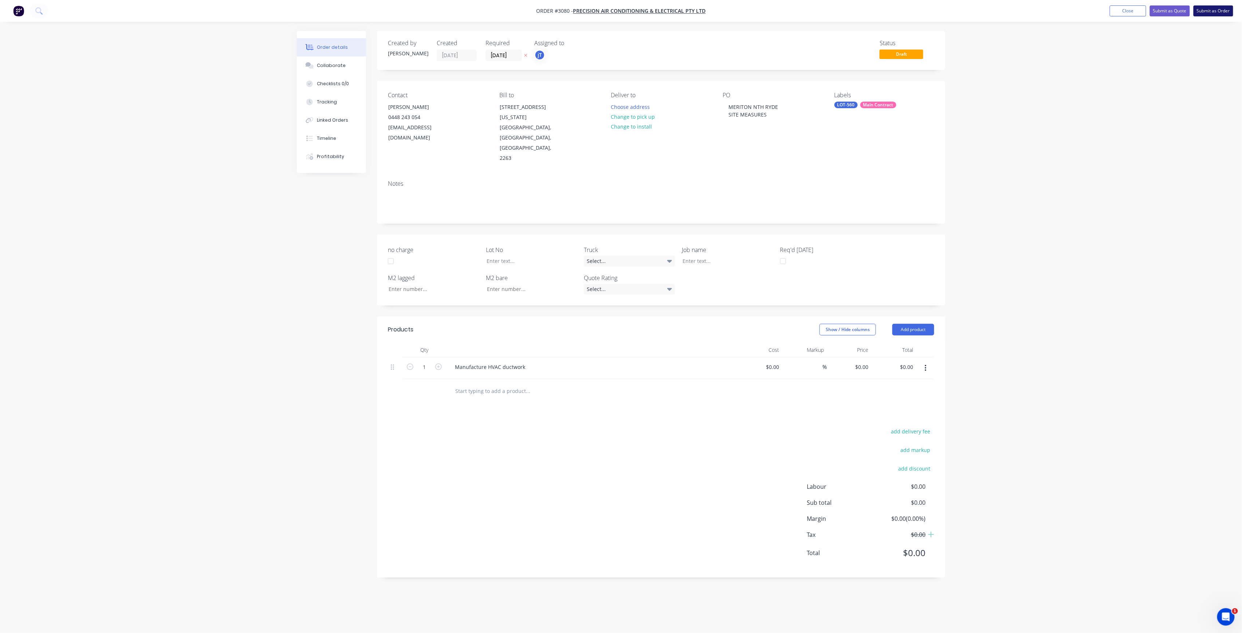
click at [1209, 13] on button "Submit as Order" at bounding box center [1214, 10] width 40 height 11
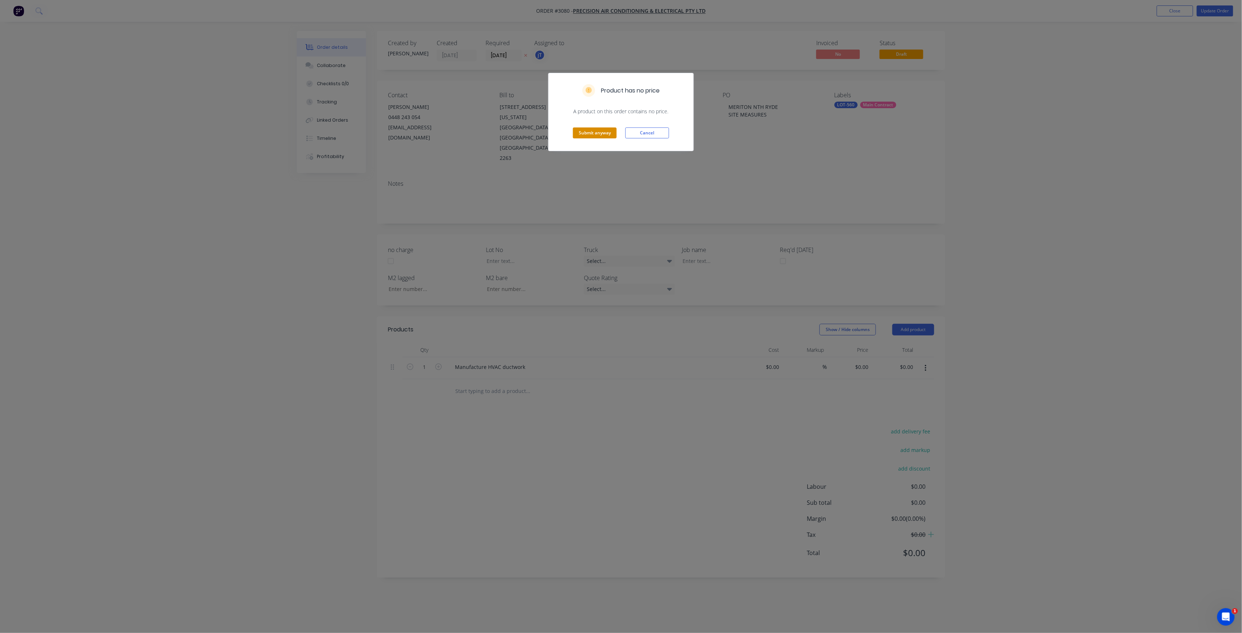
click at [586, 129] on button "Submit anyway" at bounding box center [595, 132] width 44 height 11
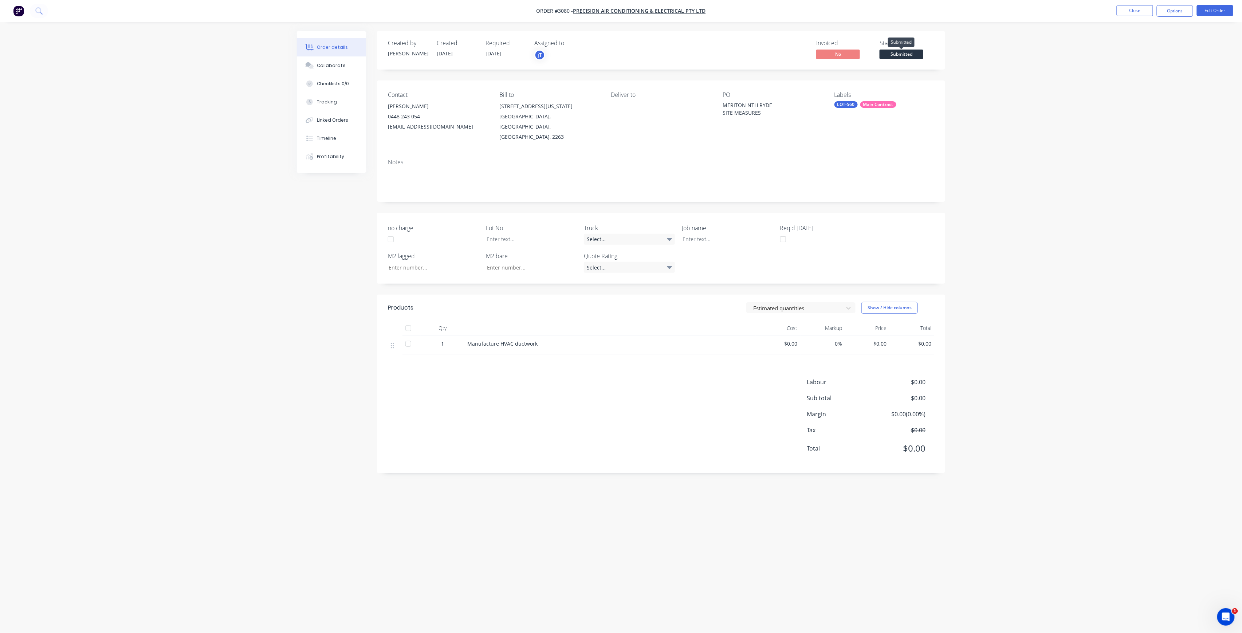
click at [914, 58] on span "Submitted" at bounding box center [902, 54] width 44 height 9
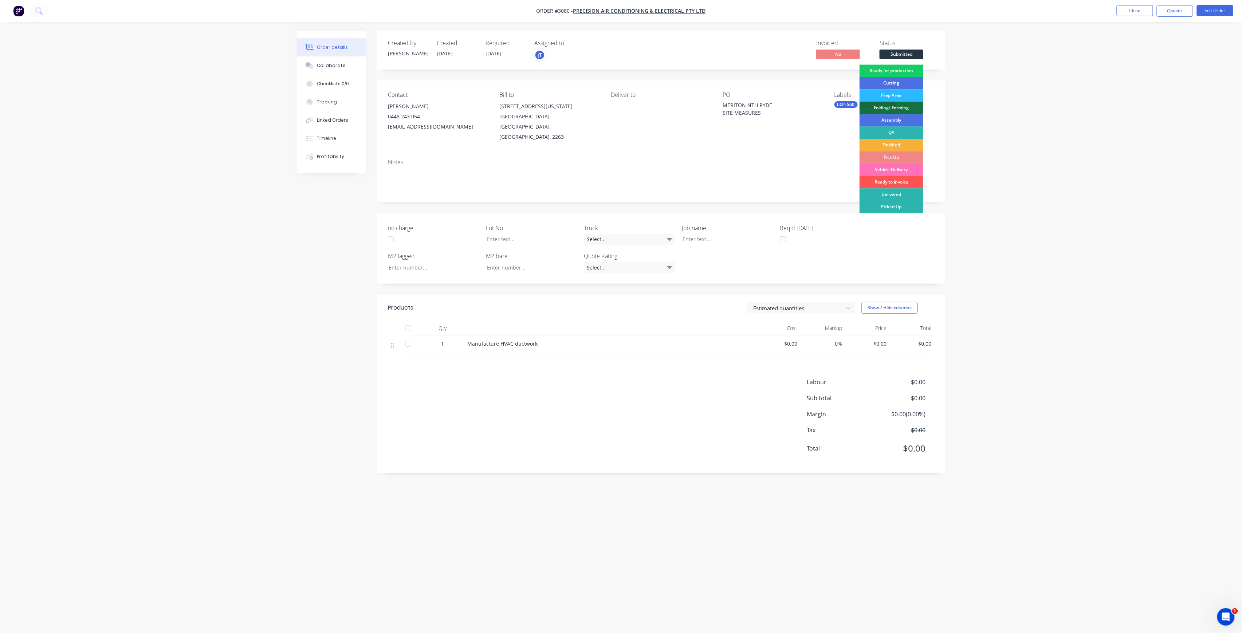
click at [911, 71] on div "Ready for production" at bounding box center [892, 70] width 64 height 12
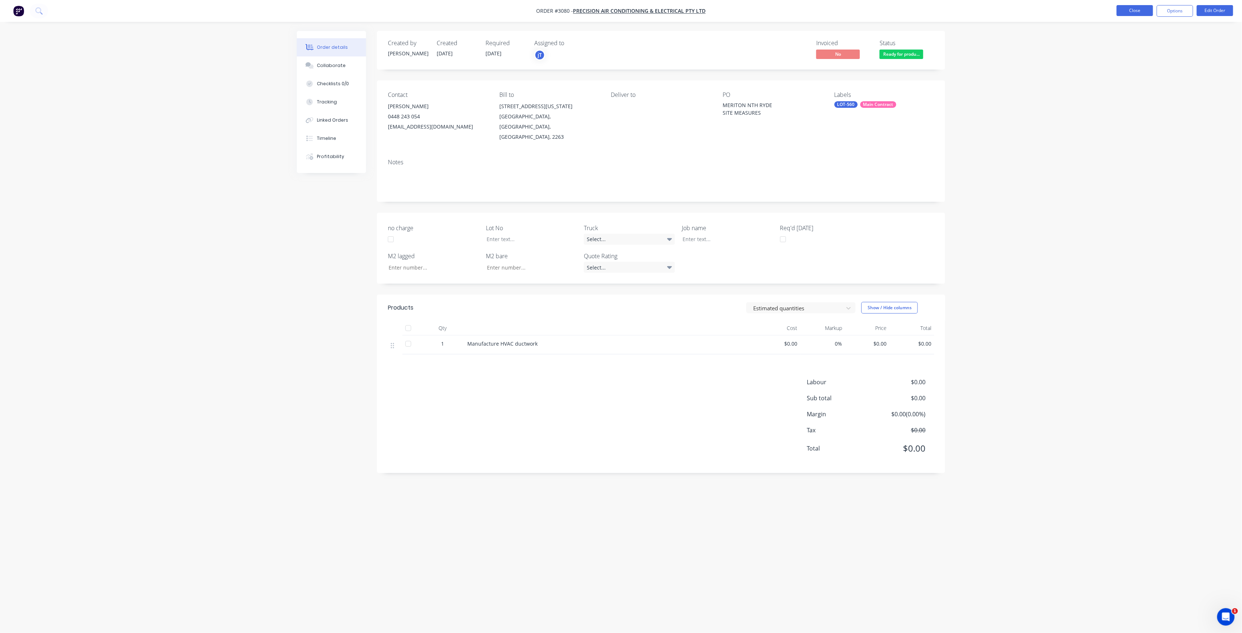
click at [1140, 14] on button "Close" at bounding box center [1135, 10] width 36 height 11
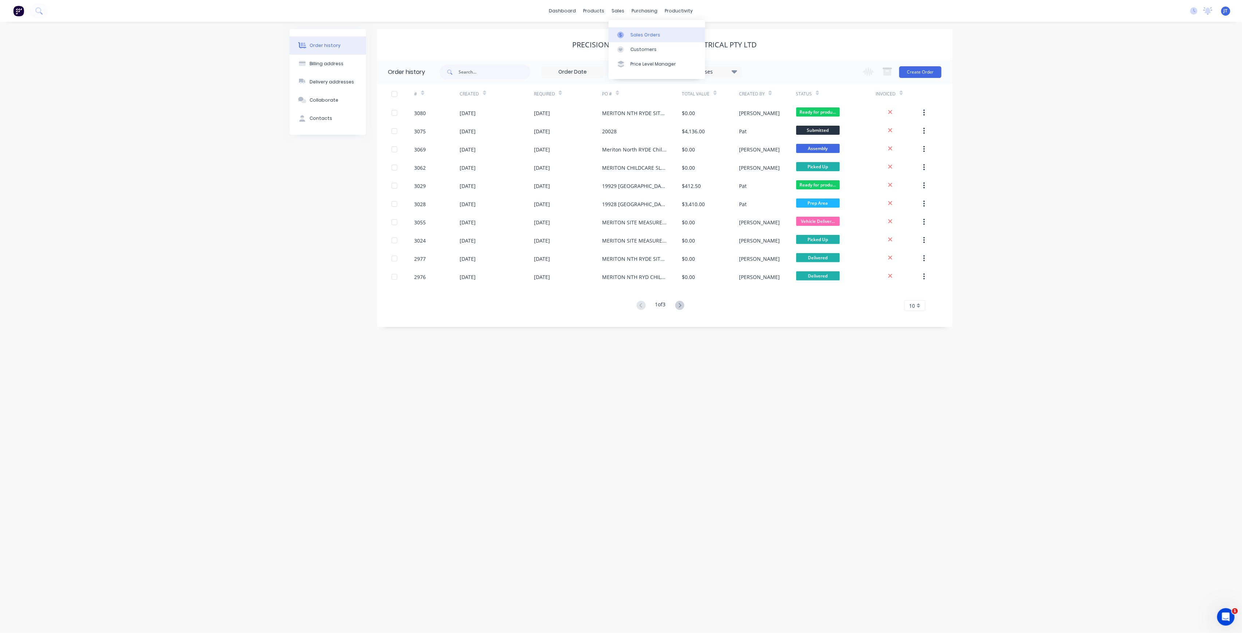
click at [645, 35] on div "Sales Orders" at bounding box center [645, 35] width 30 height 7
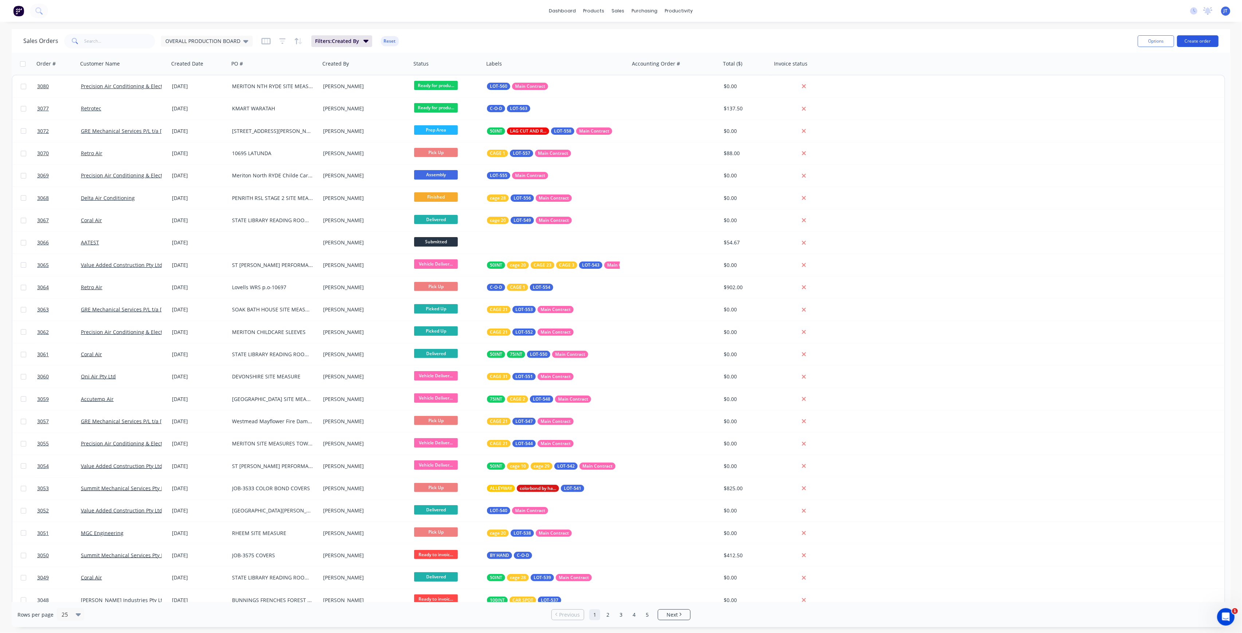
click at [1203, 45] on button "Create order" at bounding box center [1198, 41] width 42 height 12
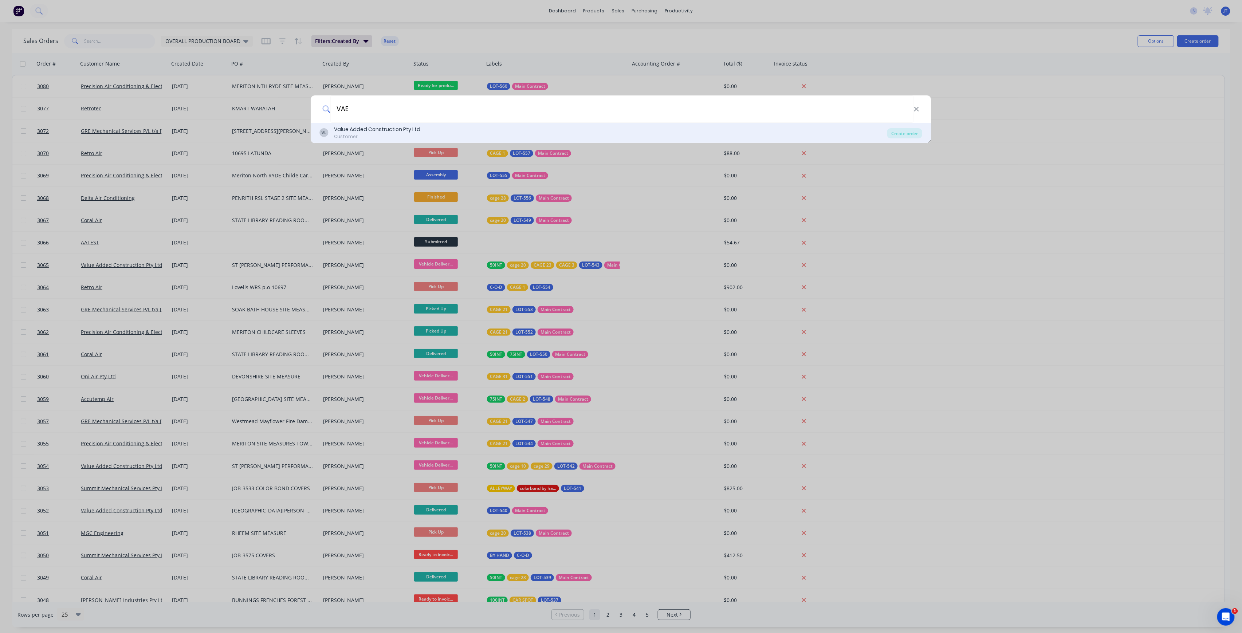
type input "VAE"
click at [456, 128] on div "VL Value Added Construction Pty Ltd Customer" at bounding box center [603, 133] width 567 height 14
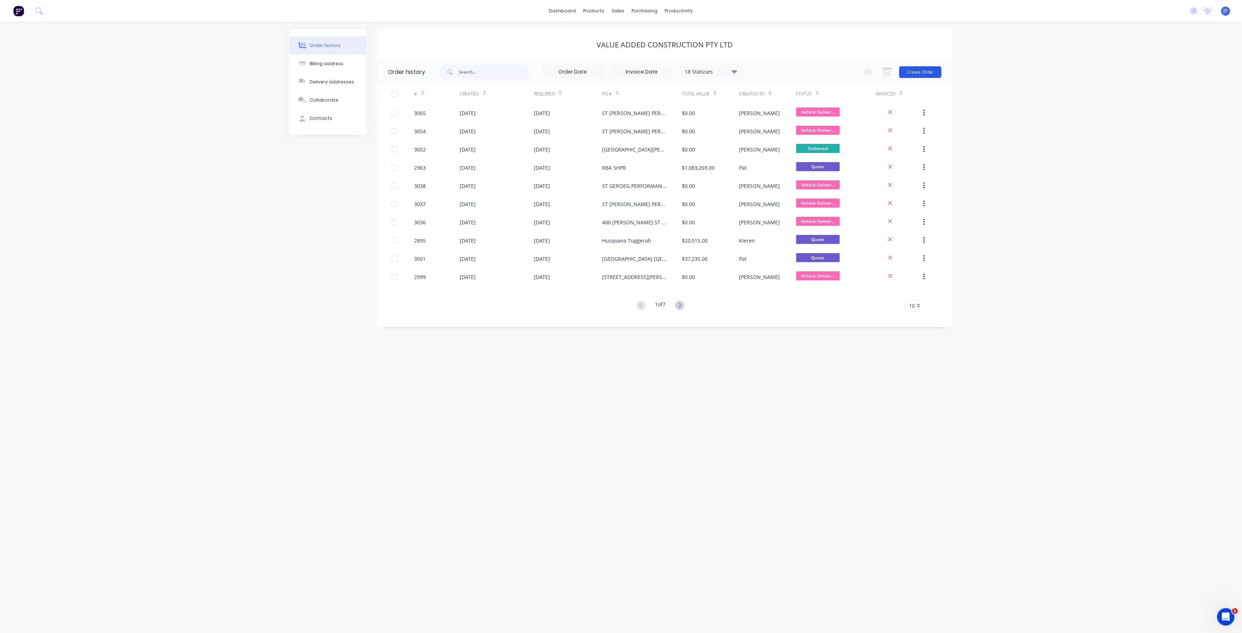
click at [936, 72] on button "Create Order" at bounding box center [920, 72] width 42 height 12
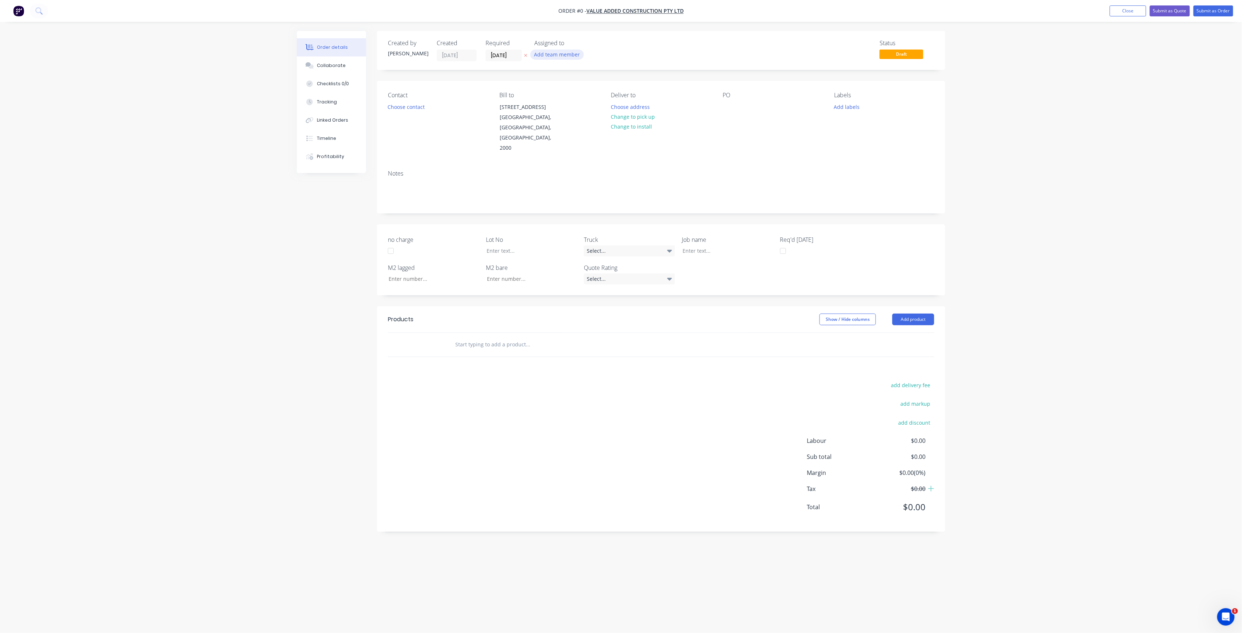
drag, startPoint x: 575, startPoint y: 59, endPoint x: 573, endPoint y: 55, distance: 3.9
click at [575, 59] on button "Add team member" at bounding box center [557, 55] width 54 height 10
click at [582, 89] on button "[PERSON_NAME] (You)" at bounding box center [589, 95] width 109 height 15
click at [506, 55] on div "Order details Collaborate Checklists 0/0 Tracking Linked Orders Timeline Profit…" at bounding box center [621, 302] width 663 height 543
click at [510, 60] on input "[DATE]" at bounding box center [504, 55] width 36 height 11
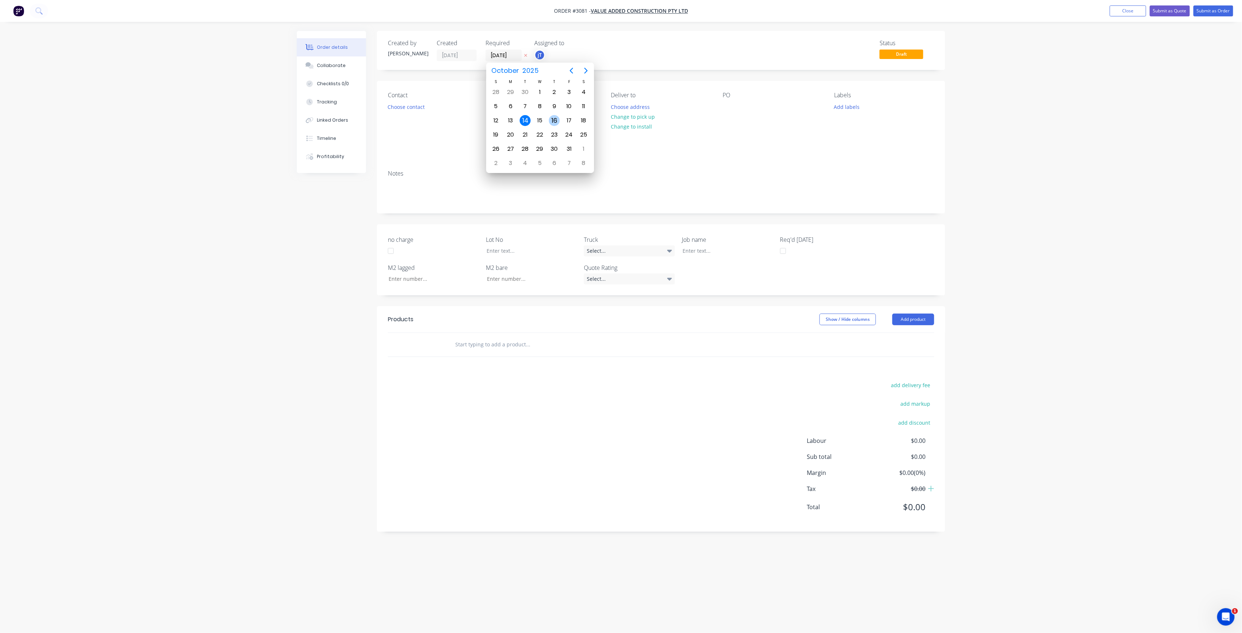
click at [552, 119] on div "16" at bounding box center [554, 120] width 11 height 11
type input "[DATE]"
click at [417, 107] on button "Choose contact" at bounding box center [406, 107] width 45 height 10
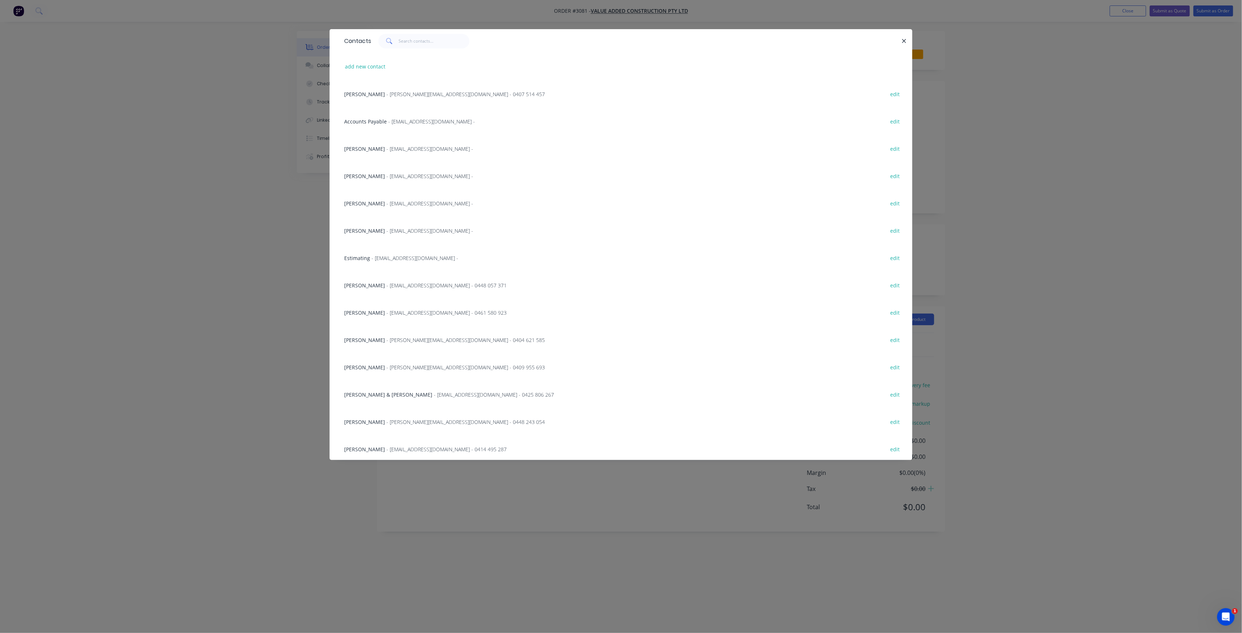
click at [399, 285] on span "- [EMAIL_ADDRESS][DOMAIN_NAME] - 0448 057 371" at bounding box center [446, 285] width 120 height 7
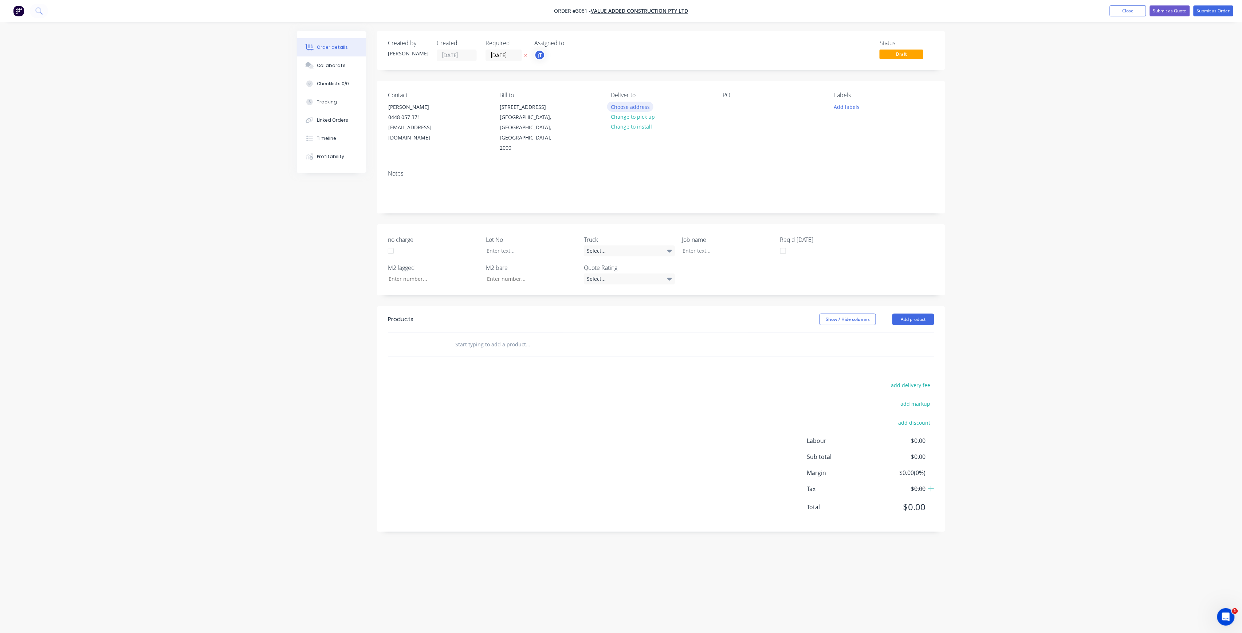
click at [650, 106] on button "Choose address" at bounding box center [630, 107] width 47 height 10
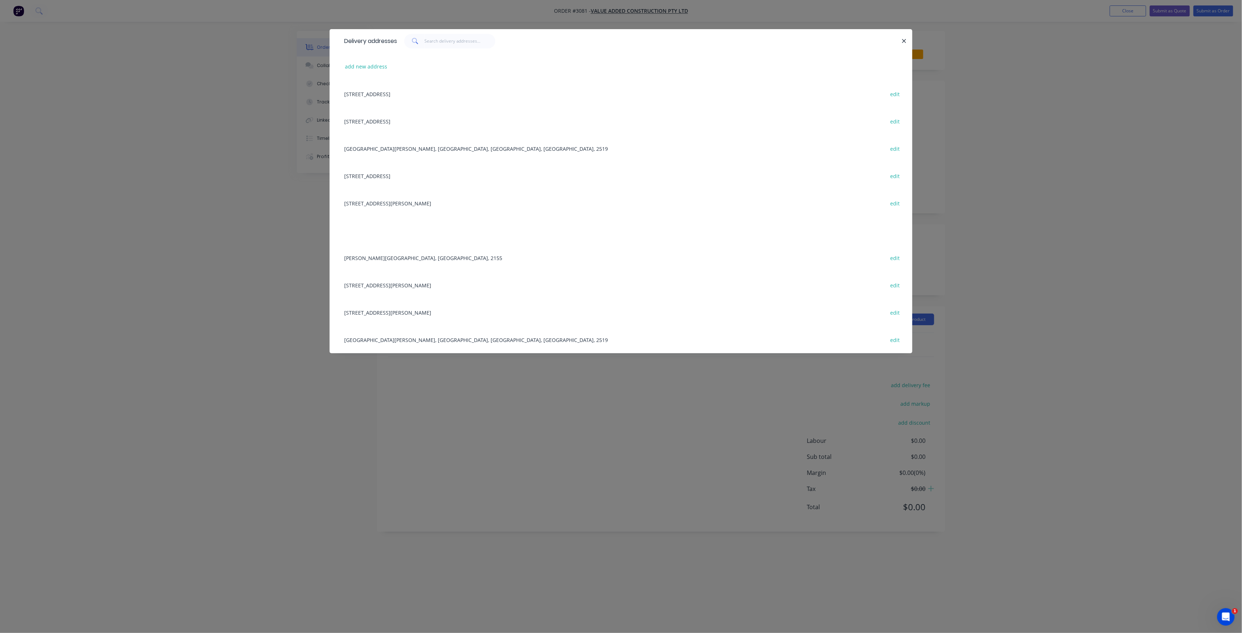
click at [413, 152] on div "[GEOGRAPHIC_DATA][PERSON_NAME], [GEOGRAPHIC_DATA], [GEOGRAPHIC_DATA], [GEOGRAPH…" at bounding box center [621, 148] width 561 height 27
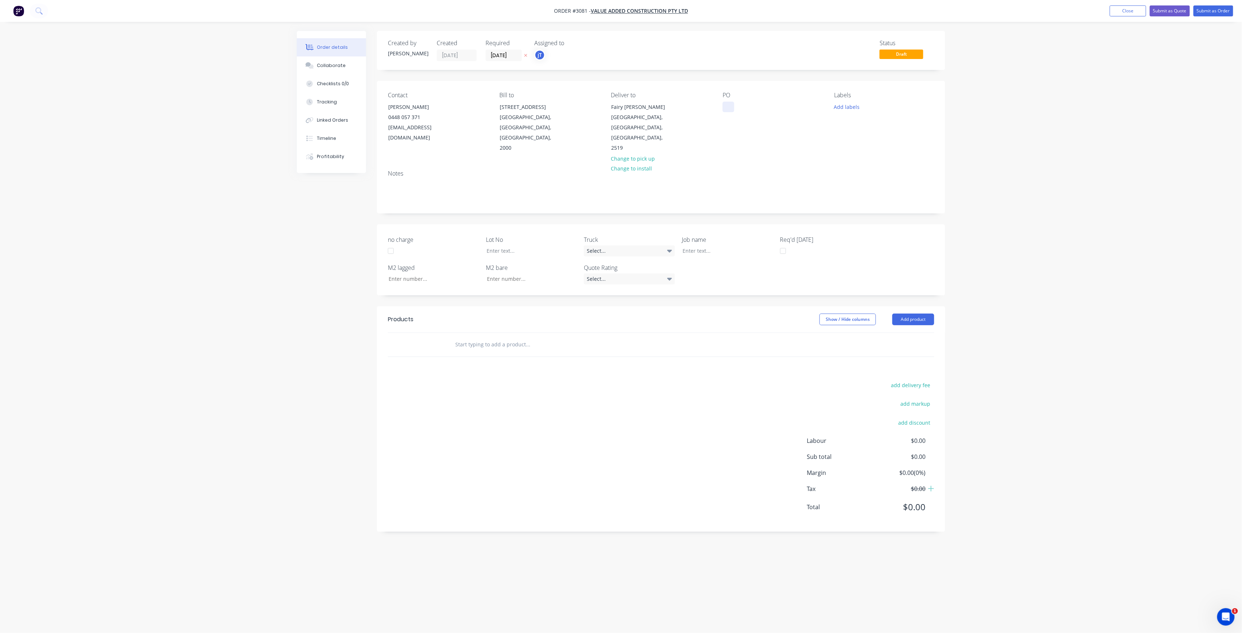
click at [734, 108] on div at bounding box center [729, 107] width 12 height 11
drag, startPoint x: 847, startPoint y: 105, endPoint x: 863, endPoint y: 112, distance: 17.8
click at [847, 105] on button "Add labels" at bounding box center [847, 107] width 34 height 10
click at [889, 130] on input "text" at bounding box center [895, 128] width 76 height 15
click at [863, 169] on div "LOT-559" at bounding box center [865, 172] width 23 height 8
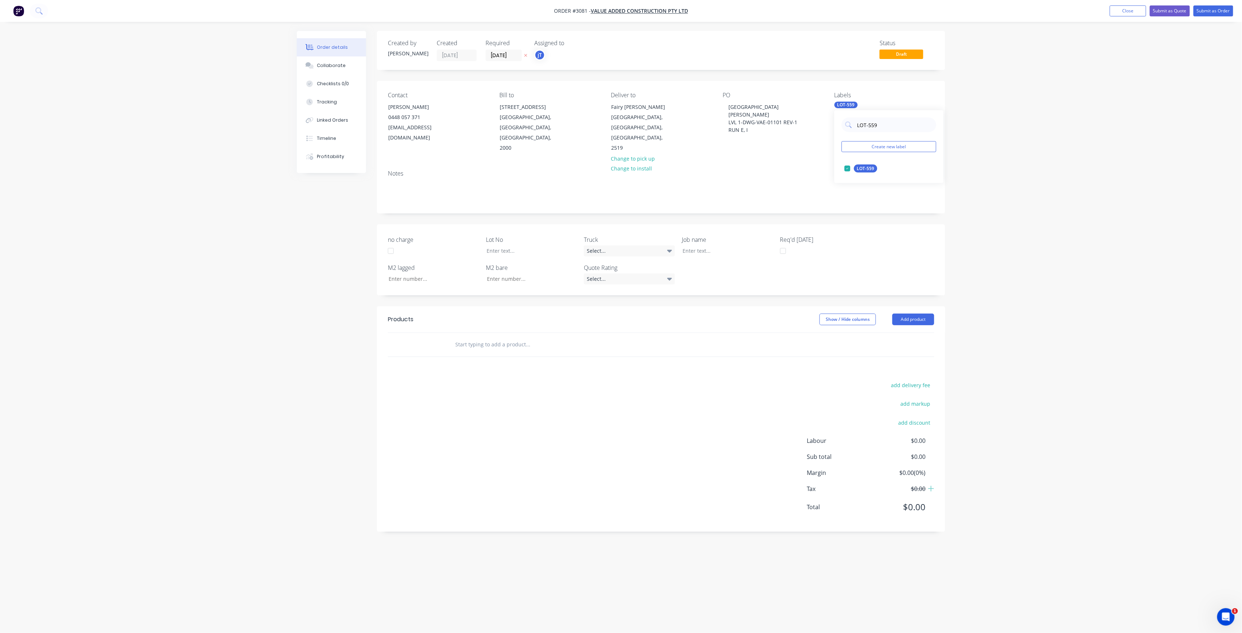
drag, startPoint x: 883, startPoint y: 125, endPoint x: 853, endPoint y: 134, distance: 32.1
click at [854, 134] on div "LOT-559 Create new label LOT-559 edit" at bounding box center [888, 146] width 109 height 73
click at [866, 165] on div "Main Contract" at bounding box center [872, 169] width 36 height 8
drag, startPoint x: 876, startPoint y: 132, endPoint x: 863, endPoint y: 134, distance: 12.6
click at [863, 134] on div "MAIN Create new label Main Contract edit" at bounding box center [888, 146] width 109 height 73
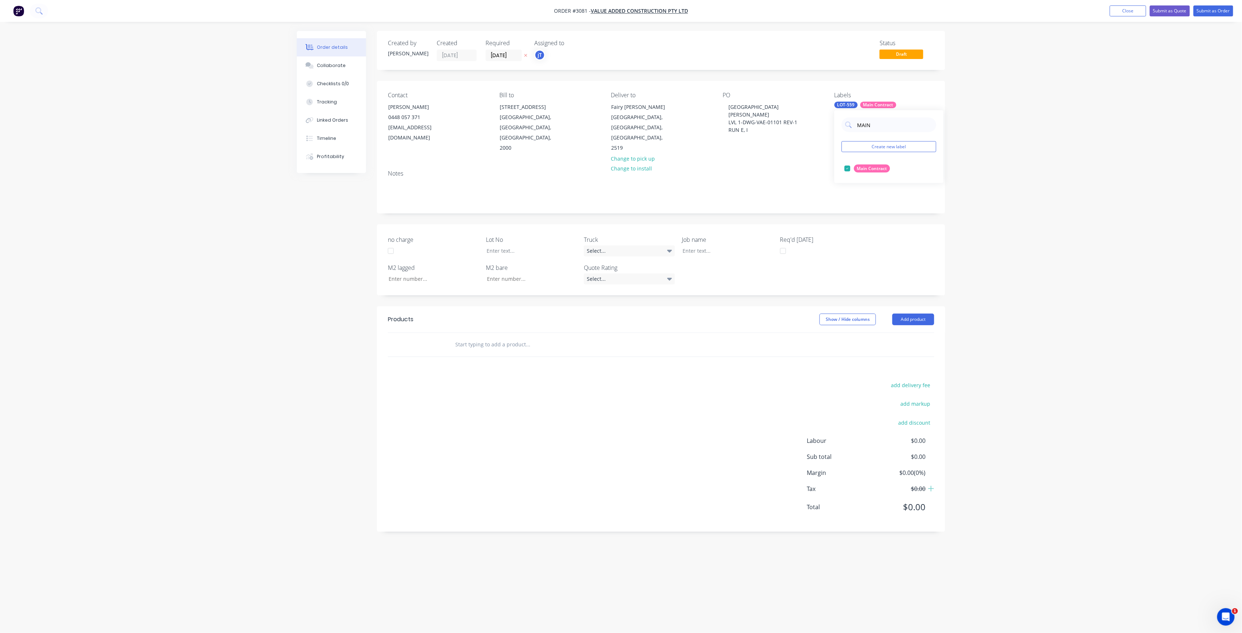
drag, startPoint x: 870, startPoint y: 129, endPoint x: 852, endPoint y: 135, distance: 19.9
click at [852, 135] on div "MAIN Create new label Main Contract edit" at bounding box center [888, 146] width 109 height 73
type input "50"
click at [868, 197] on div "50INT" at bounding box center [863, 198] width 18 height 8
click at [503, 340] on input "text" at bounding box center [528, 344] width 146 height 15
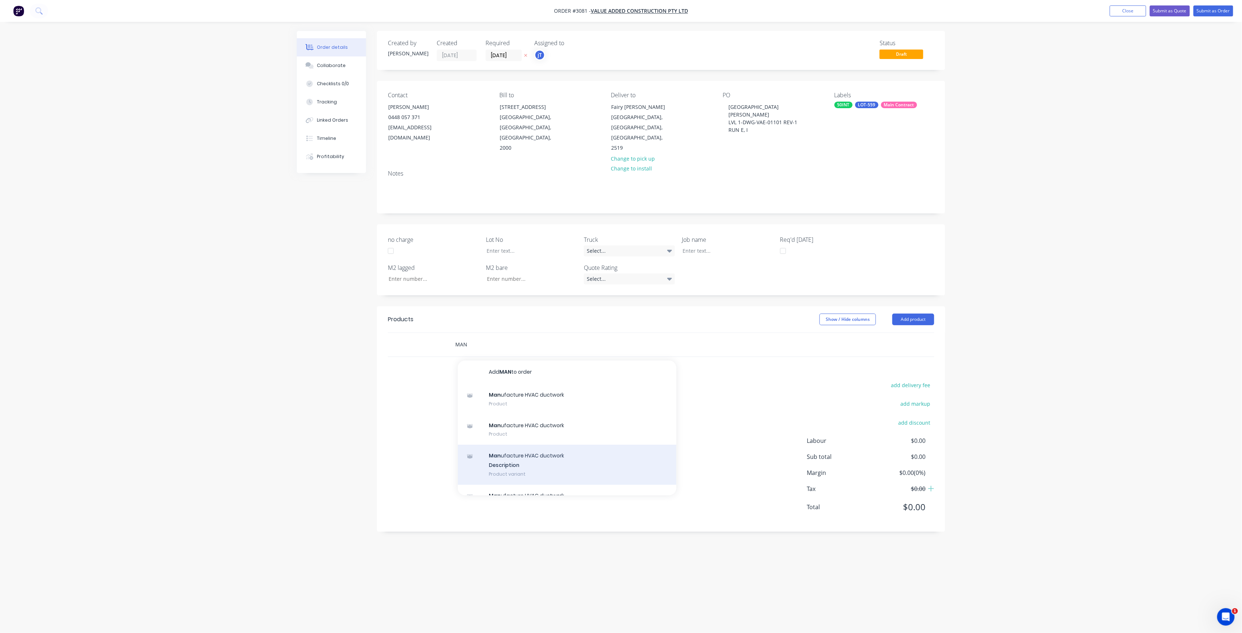
type input "MAN"
click at [500, 455] on div "Man ufacture HVAC ductwork Description Product variant" at bounding box center [567, 465] width 219 height 40
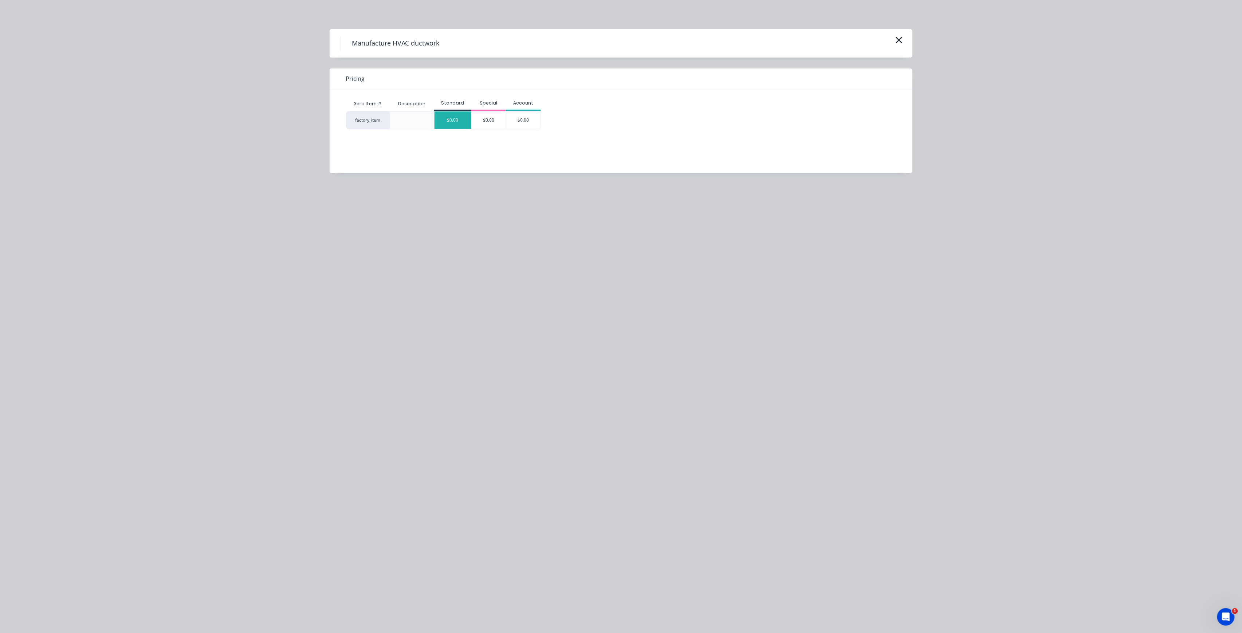
click at [458, 121] on div "$0.00" at bounding box center [453, 119] width 37 height 17
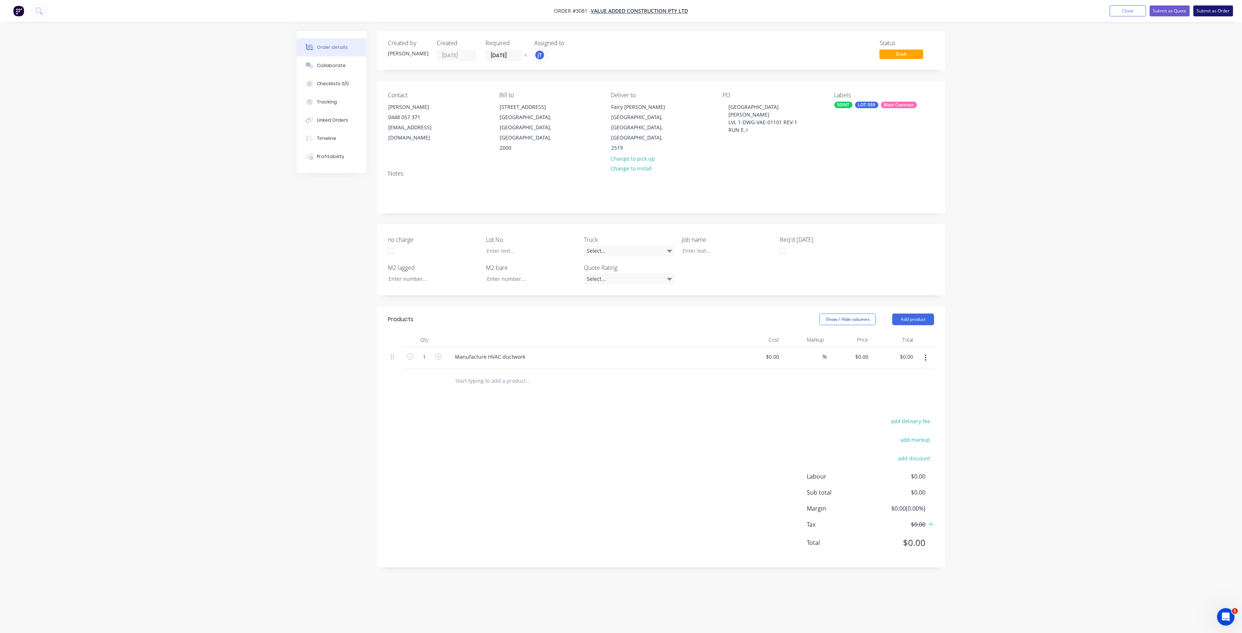
click at [1231, 10] on button "Submit as Order" at bounding box center [1214, 10] width 40 height 11
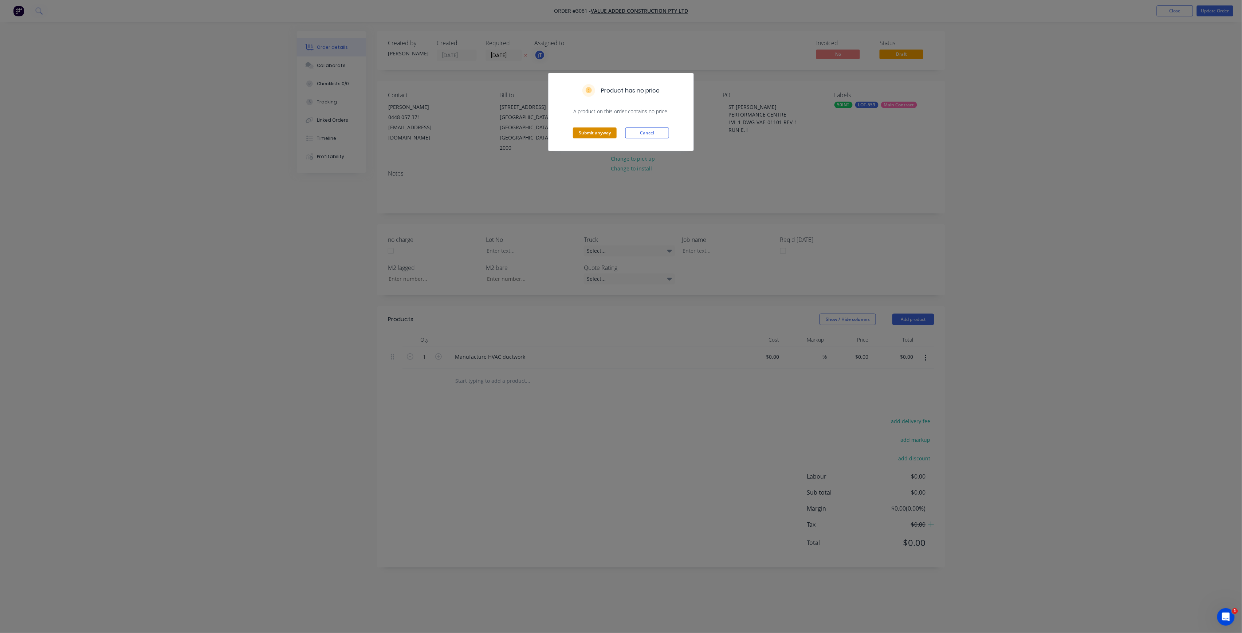
click at [599, 130] on button "Submit anyway" at bounding box center [595, 132] width 44 height 11
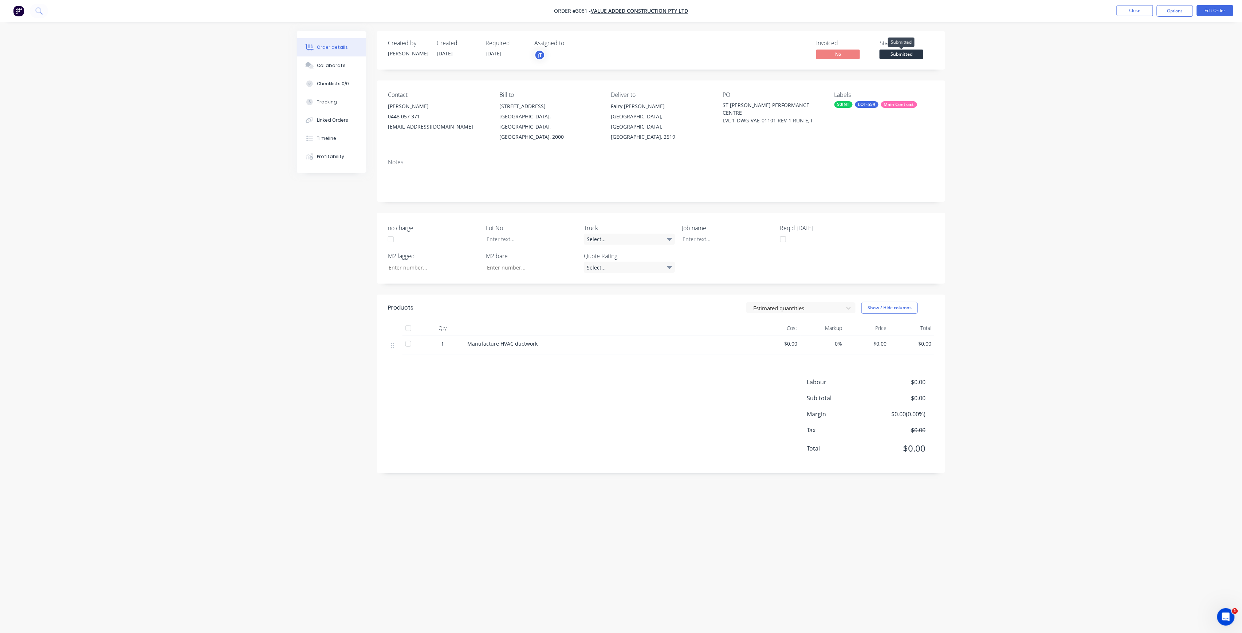
click at [913, 55] on span "Submitted" at bounding box center [902, 54] width 44 height 9
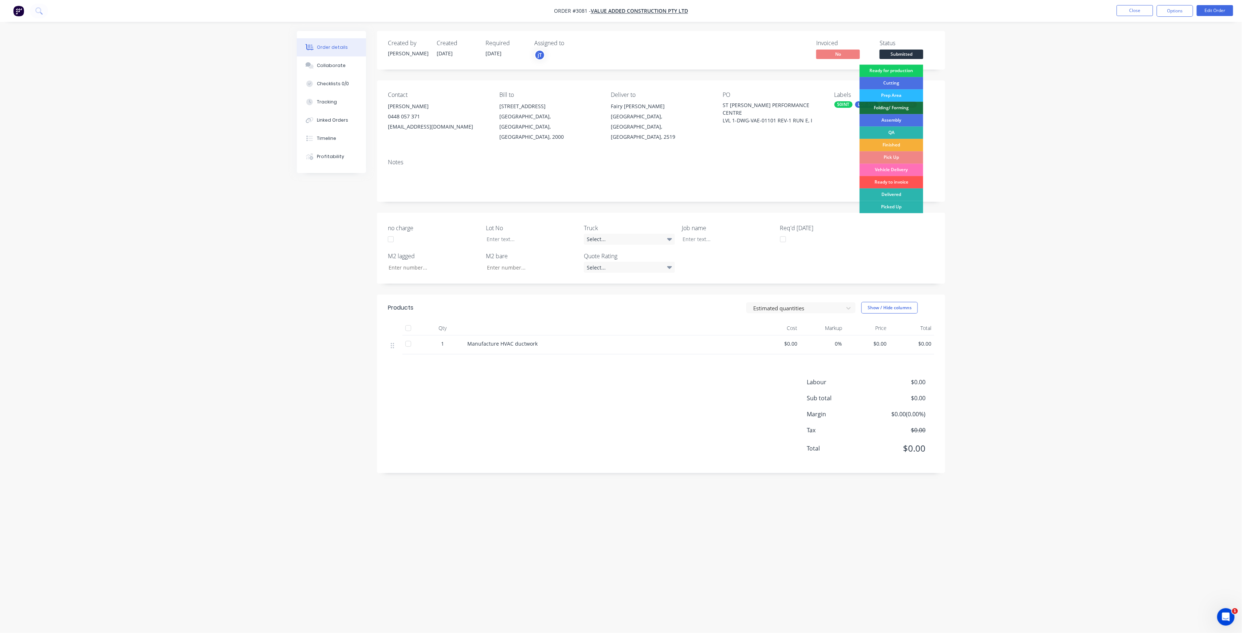
click at [907, 73] on div "Ready for production" at bounding box center [892, 70] width 64 height 12
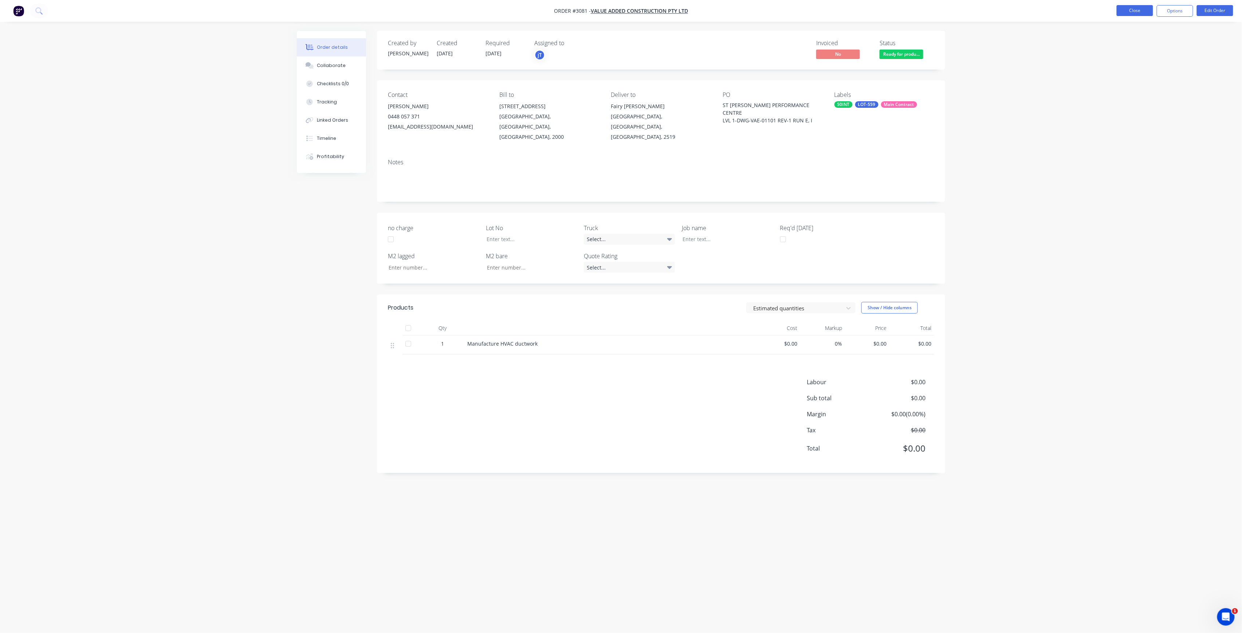
click at [1135, 13] on button "Close" at bounding box center [1135, 10] width 36 height 11
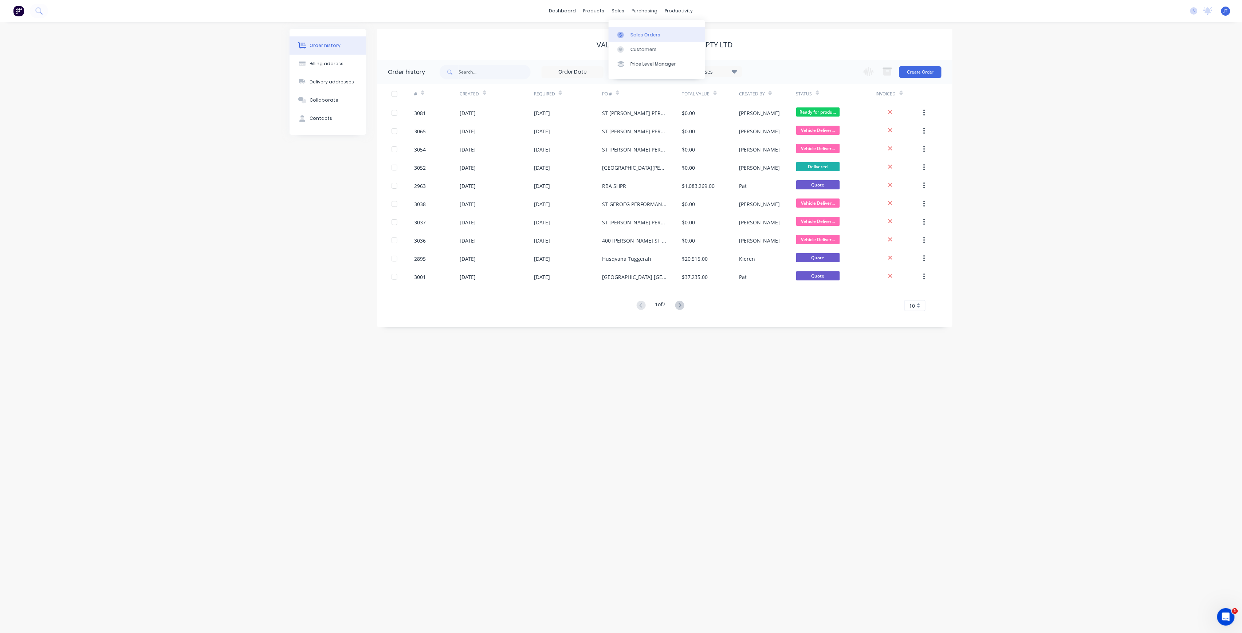
click at [653, 34] on div "Sales Orders" at bounding box center [645, 35] width 30 height 7
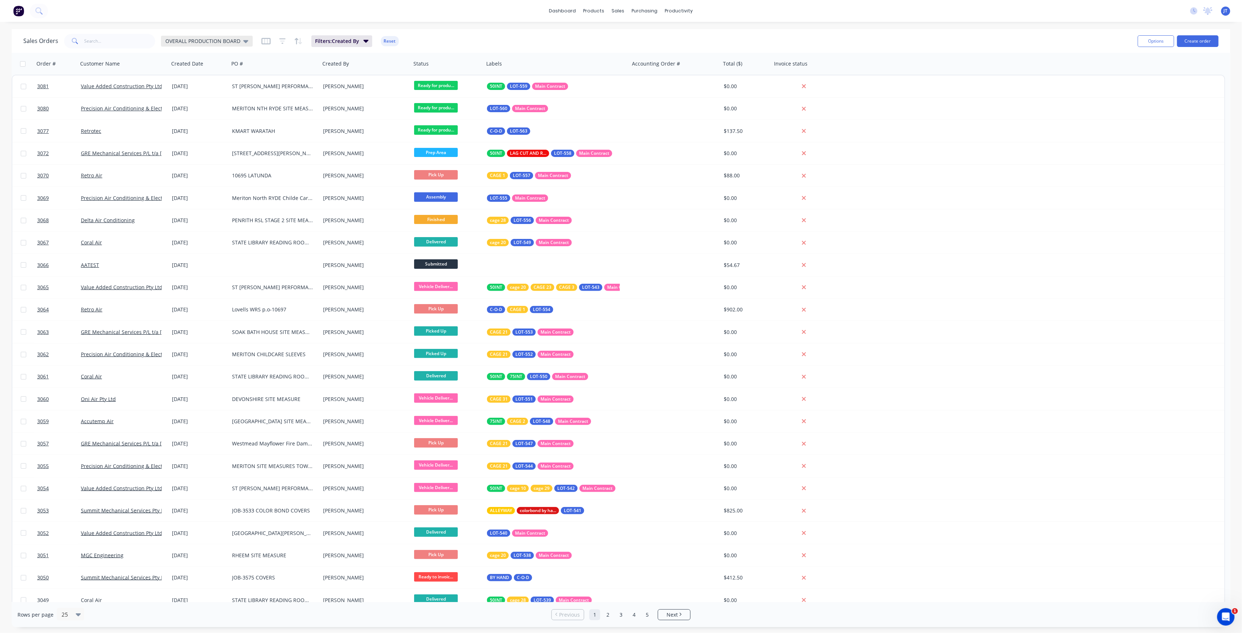
click at [248, 41] on div "OVERALL PRODUCTION BOARD" at bounding box center [207, 41] width 92 height 11
click at [197, 101] on button "None" at bounding box center [204, 103] width 83 height 8
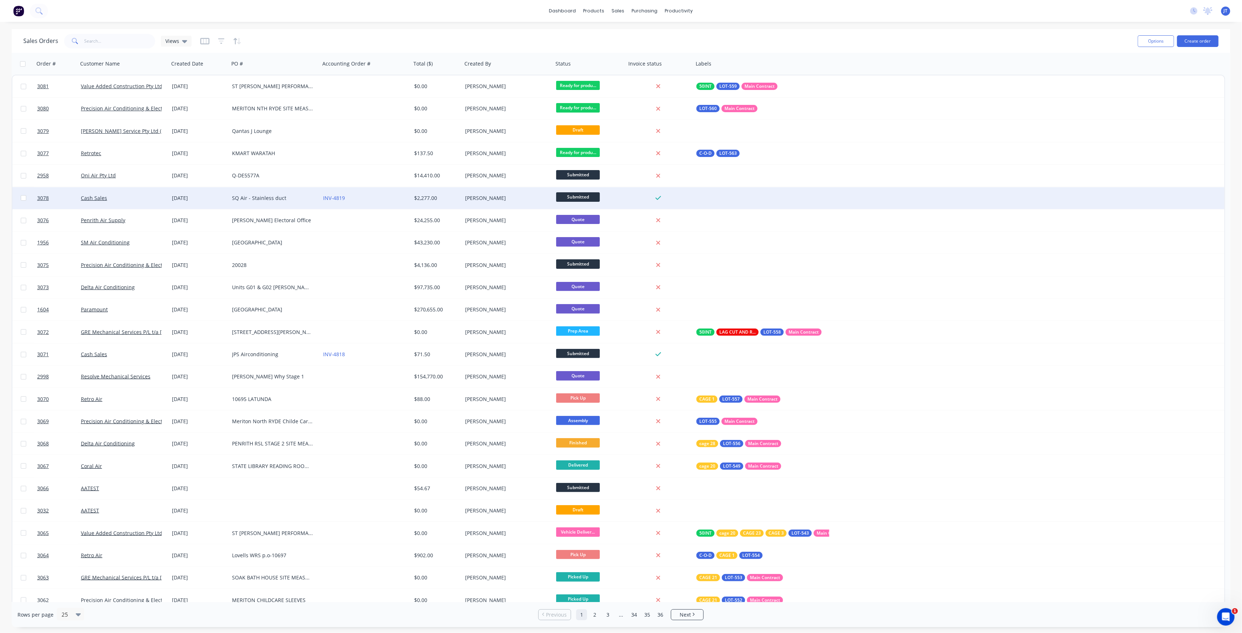
click at [127, 194] on div "Cash Sales" at bounding box center [121, 197] width 81 height 7
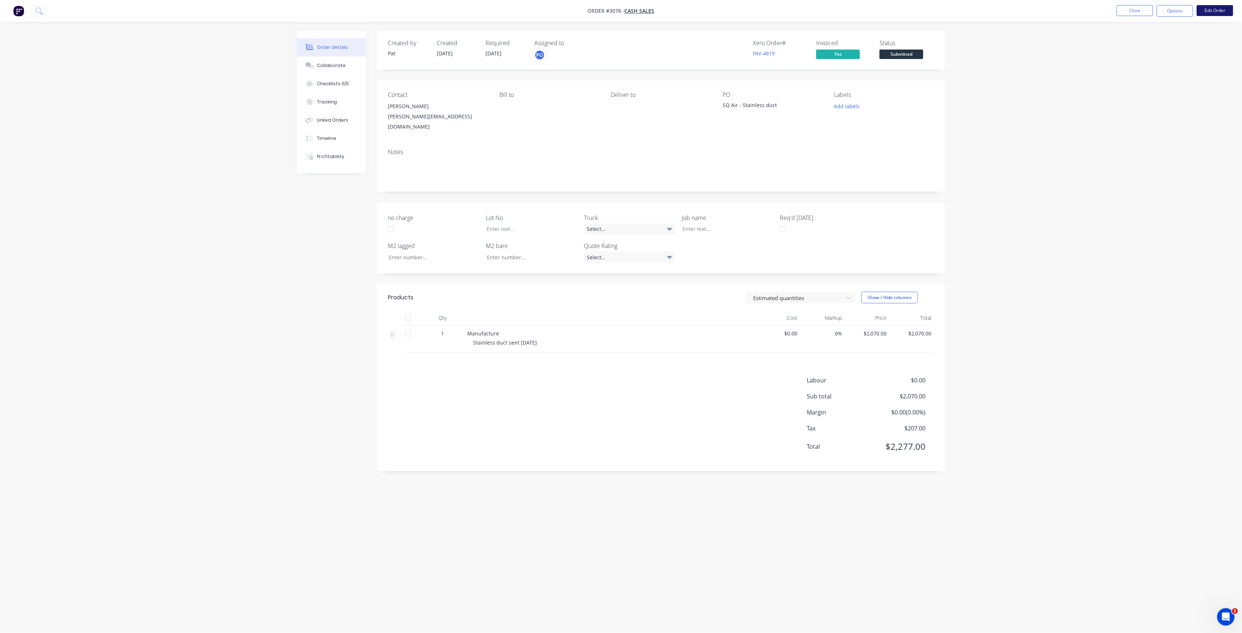
click at [1220, 12] on button "Edit Order" at bounding box center [1215, 10] width 36 height 11
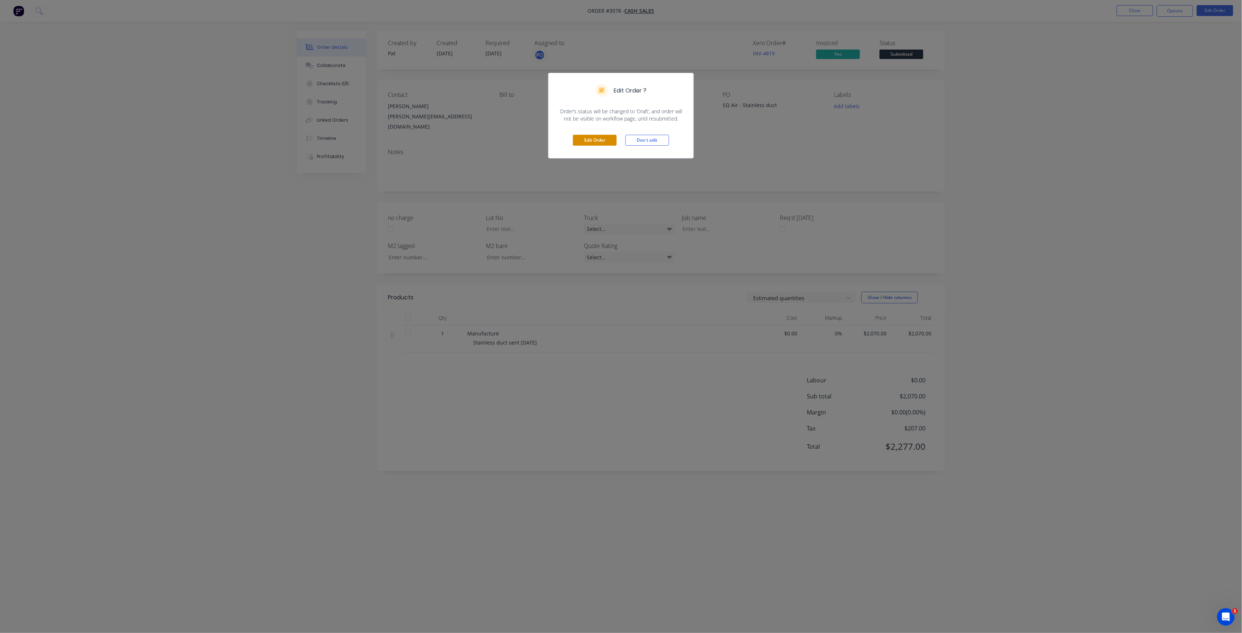
click at [615, 145] on button "Edit Order" at bounding box center [595, 140] width 44 height 11
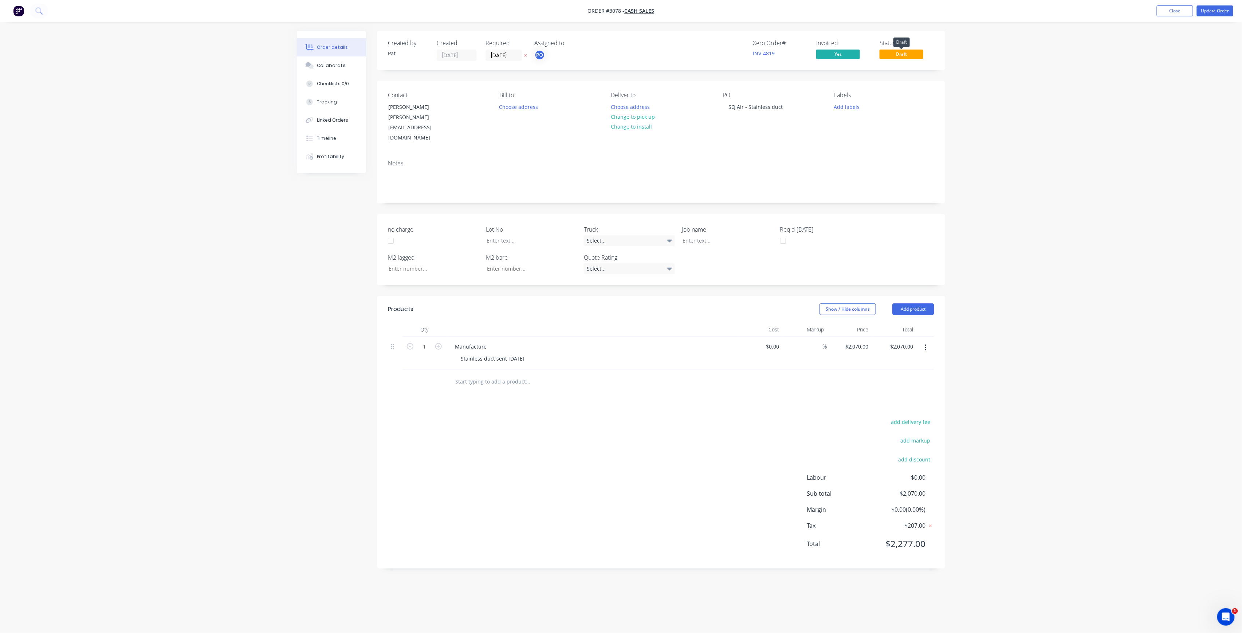
click at [899, 56] on span "Draft" at bounding box center [902, 54] width 44 height 9
click at [918, 50] on span "Draft" at bounding box center [902, 54] width 44 height 9
click at [843, 108] on button "Add labels" at bounding box center [847, 107] width 34 height 10
click at [868, 127] on input "text" at bounding box center [895, 128] width 76 height 15
click at [873, 166] on div "LOT-564 edit" at bounding box center [889, 172] width 95 height 15
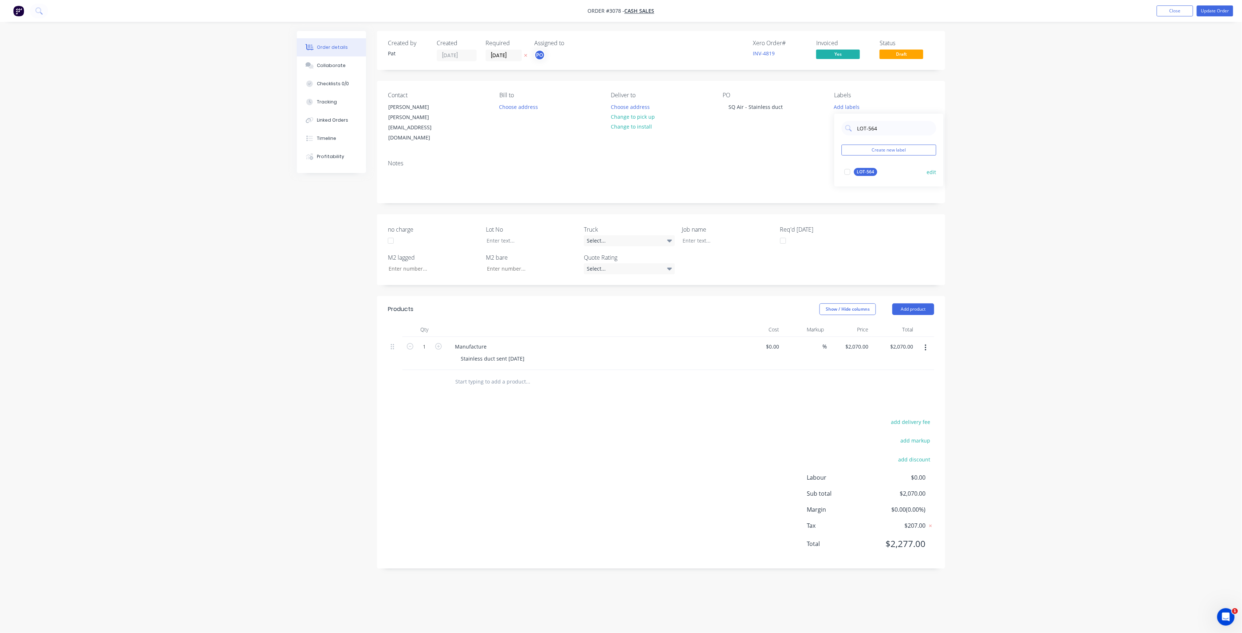
click at [869, 172] on div "LOT-564" at bounding box center [865, 172] width 23 height 8
drag, startPoint x: 889, startPoint y: 124, endPoint x: 857, endPoint y: 139, distance: 36.0
click at [857, 139] on div "LOT-564 Create new label LOT-564 edit" at bounding box center [888, 146] width 109 height 73
click at [865, 198] on div "50INT" at bounding box center [863, 198] width 18 height 8
drag, startPoint x: 867, startPoint y: 124, endPoint x: 854, endPoint y: 126, distance: 13.3
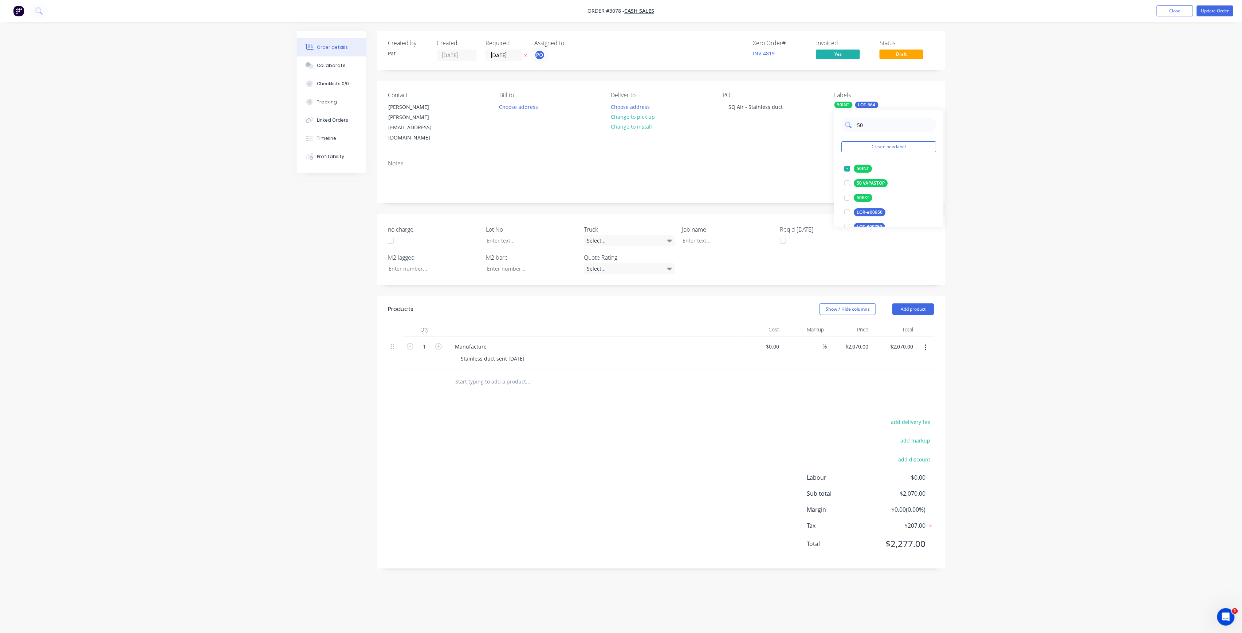
click at [854, 126] on div "50" at bounding box center [889, 125] width 95 height 15
type input "C-O"
click at [863, 169] on div "C-O-D" at bounding box center [863, 169] width 18 height 8
click at [1214, 8] on button "Update Order" at bounding box center [1215, 10] width 36 height 11
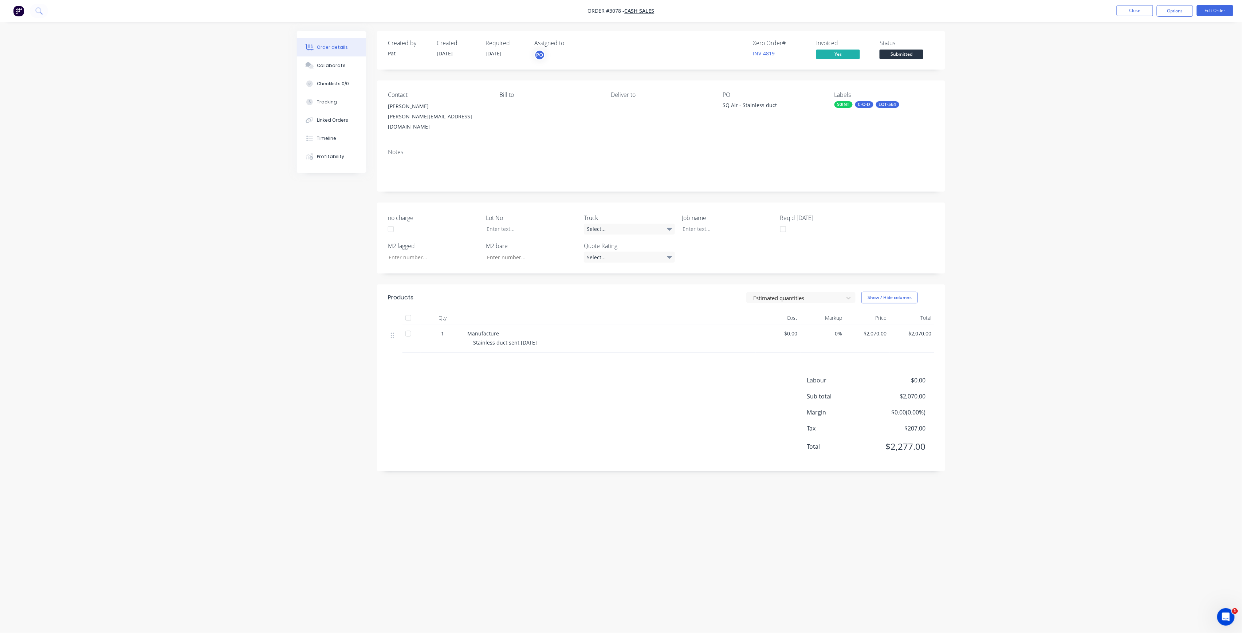
click at [921, 53] on span "Submitted" at bounding box center [902, 54] width 44 height 9
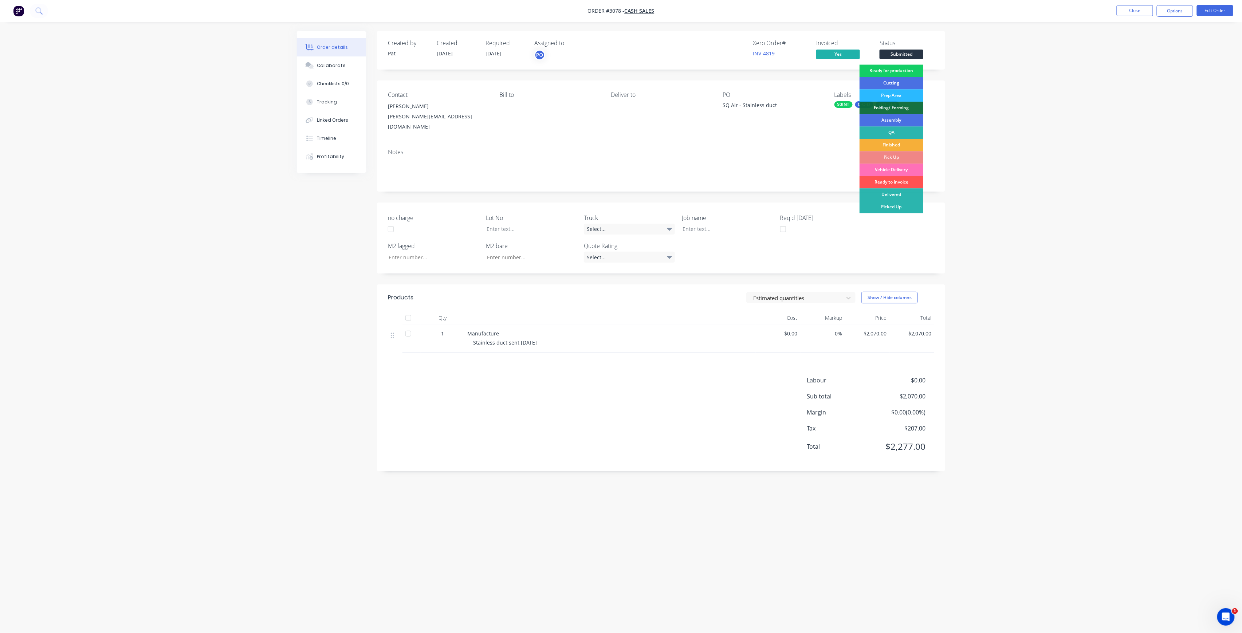
click at [911, 66] on div "Ready for production" at bounding box center [892, 70] width 64 height 12
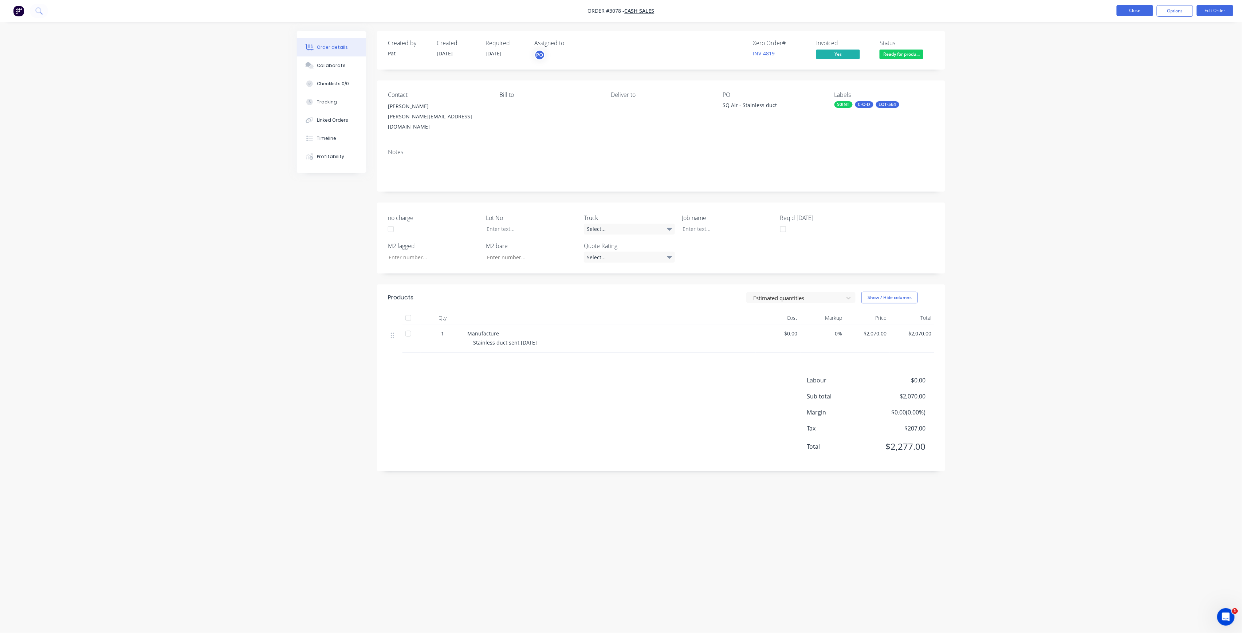
click at [1137, 12] on button "Close" at bounding box center [1135, 10] width 36 height 11
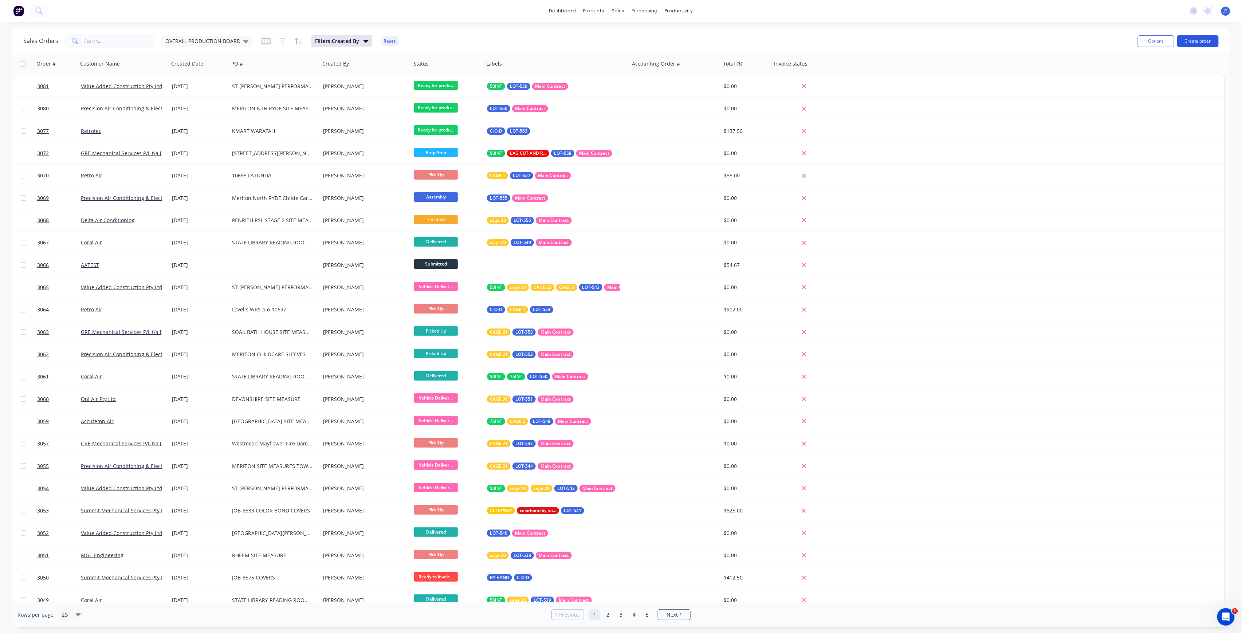
click at [1198, 44] on button "Create order" at bounding box center [1198, 41] width 42 height 12
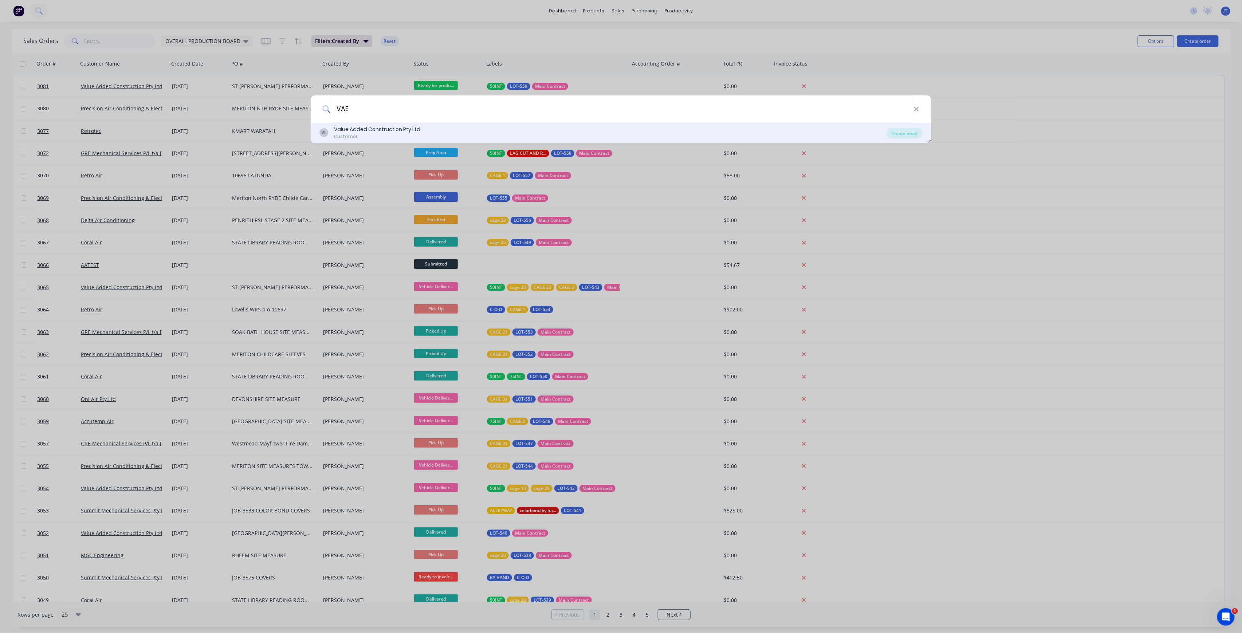
type input "VAE"
click at [857, 133] on div "VL Value Added Construction Pty Ltd Customer" at bounding box center [603, 133] width 567 height 14
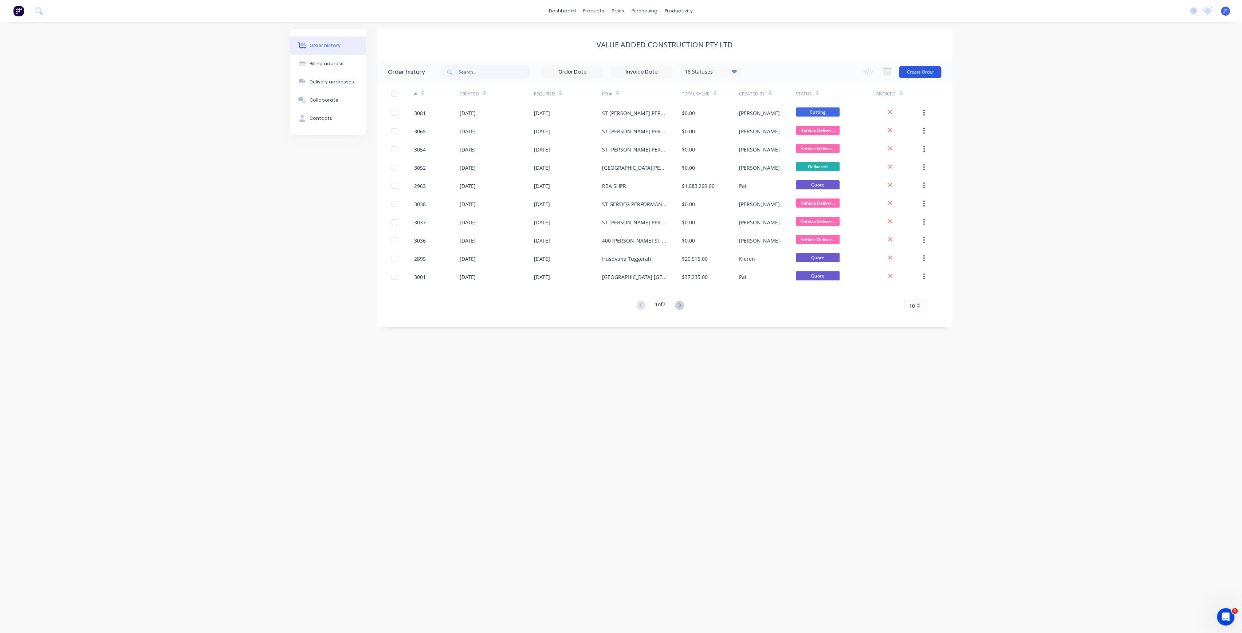
click at [919, 70] on button "Create Order" at bounding box center [920, 72] width 42 height 12
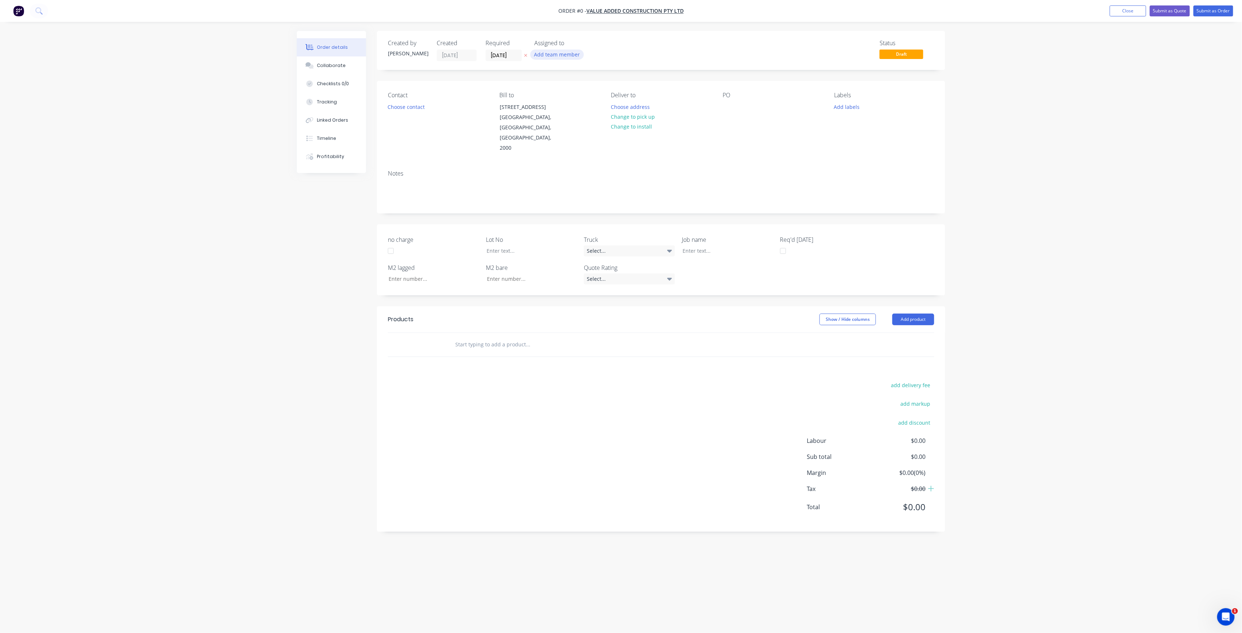
click at [566, 57] on button "Add team member" at bounding box center [557, 55] width 54 height 10
click at [567, 95] on div "[PERSON_NAME] (You)" at bounding box center [593, 95] width 73 height 8
click at [515, 56] on div "Order details Collaborate Checklists 0/0 Tracking Linked Orders Timeline Profit…" at bounding box center [621, 302] width 663 height 543
click at [516, 60] on label "[DATE]" at bounding box center [504, 56] width 36 height 12
click at [516, 60] on input "[DATE]" at bounding box center [504, 55] width 36 height 11
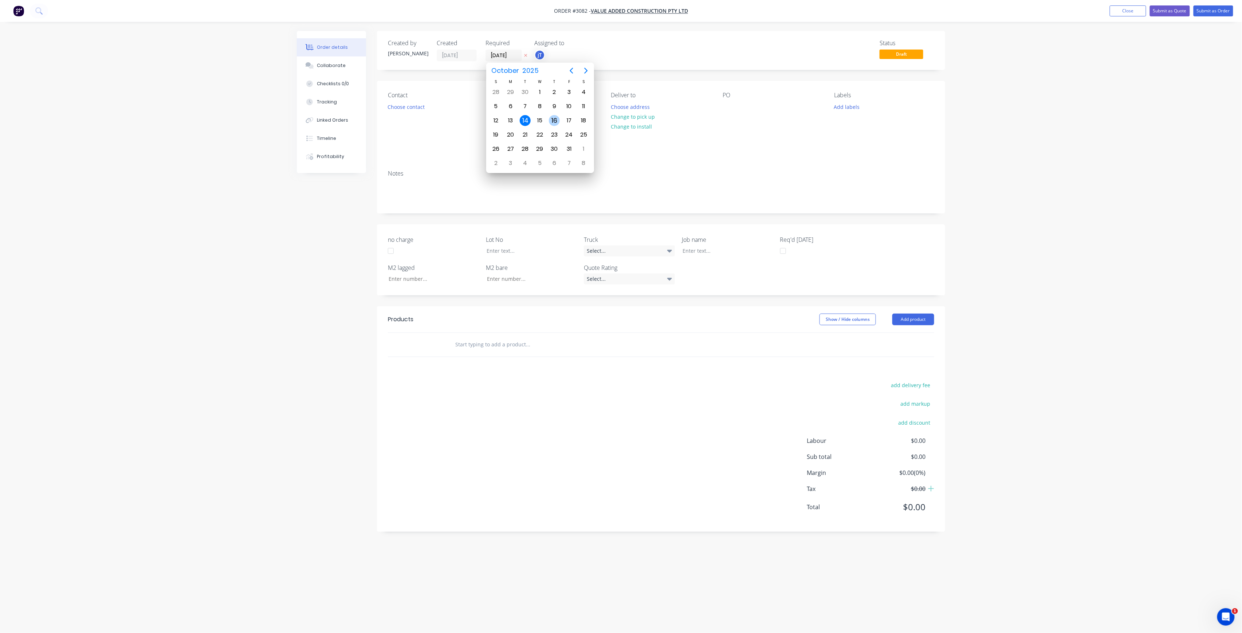
click at [556, 121] on div "16" at bounding box center [554, 120] width 11 height 11
type input "[DATE]"
click at [417, 103] on button "Choose contact" at bounding box center [406, 107] width 45 height 10
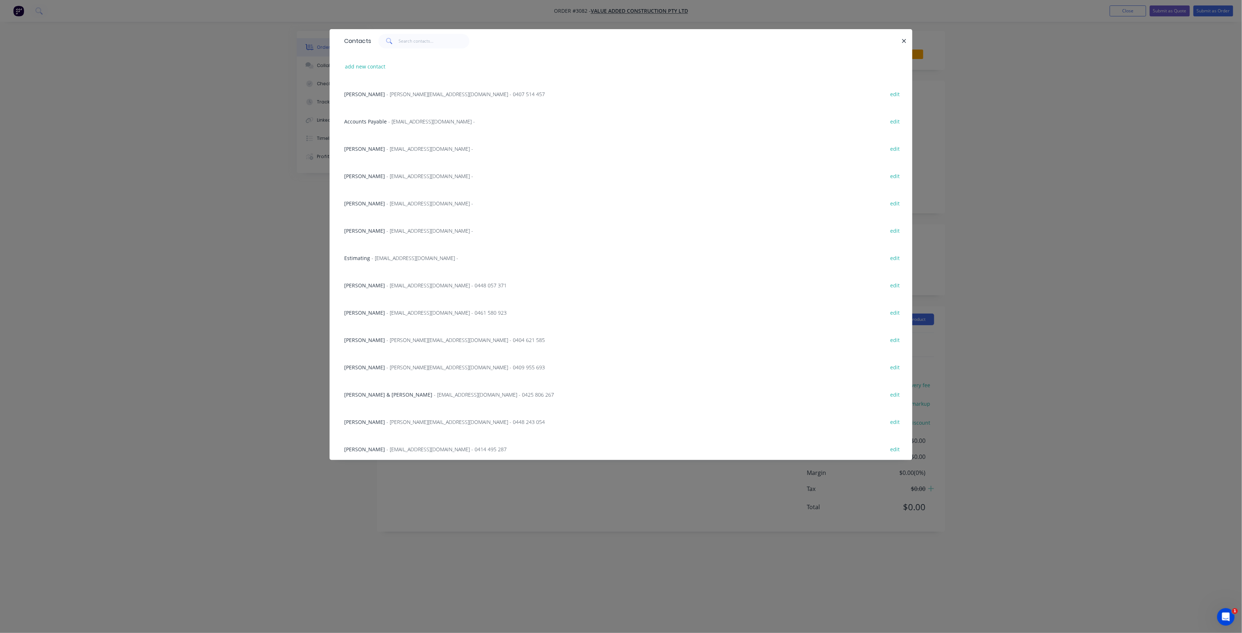
click at [406, 289] on div "[PERSON_NAME] - [EMAIL_ADDRESS][DOMAIN_NAME] - 0448 057 371" at bounding box center [425, 286] width 162 height 8
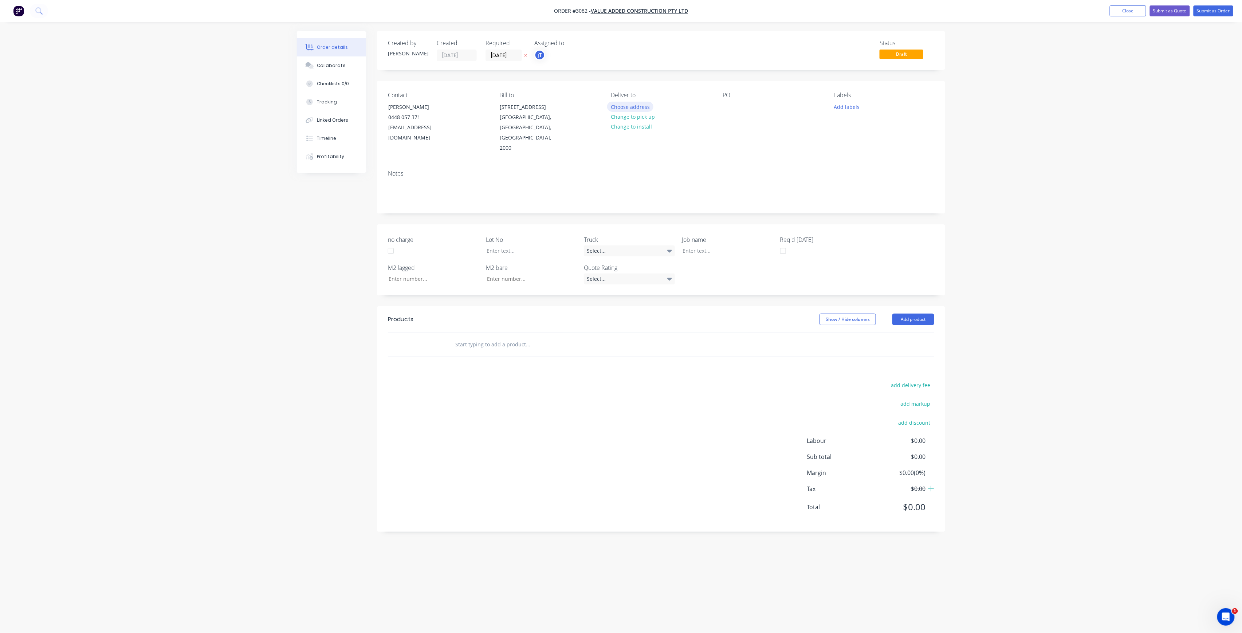
click at [648, 106] on button "Choose address" at bounding box center [630, 107] width 47 height 10
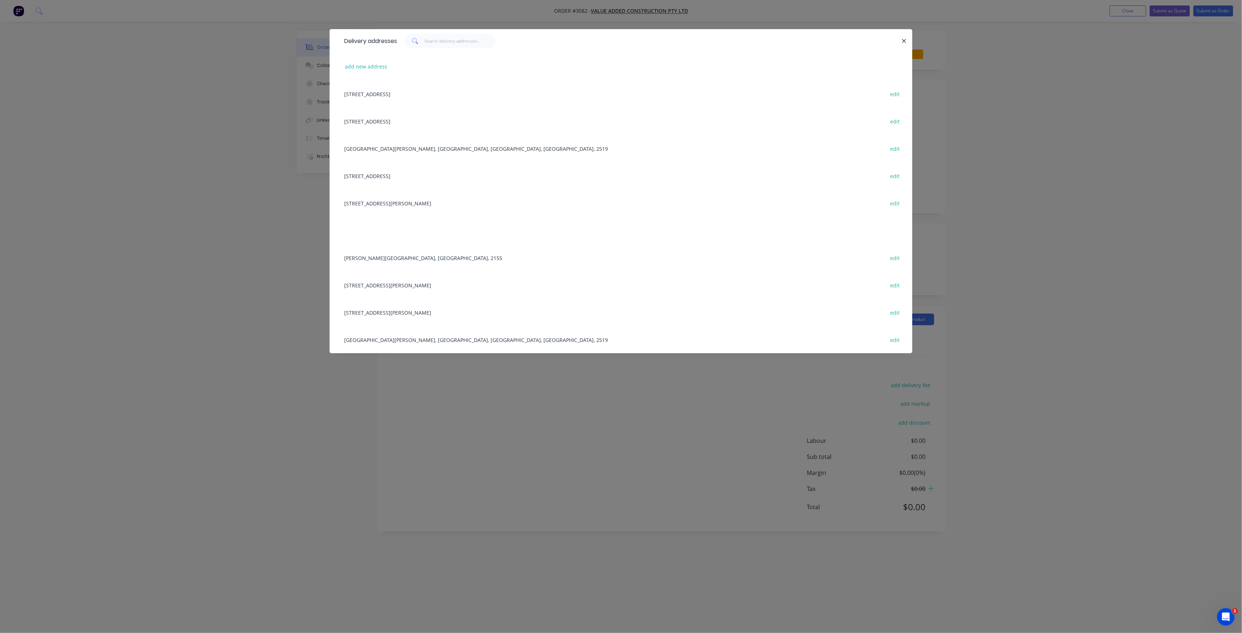
click at [415, 149] on div "[GEOGRAPHIC_DATA][PERSON_NAME], [GEOGRAPHIC_DATA], [GEOGRAPHIC_DATA], [GEOGRAPH…" at bounding box center [621, 148] width 561 height 27
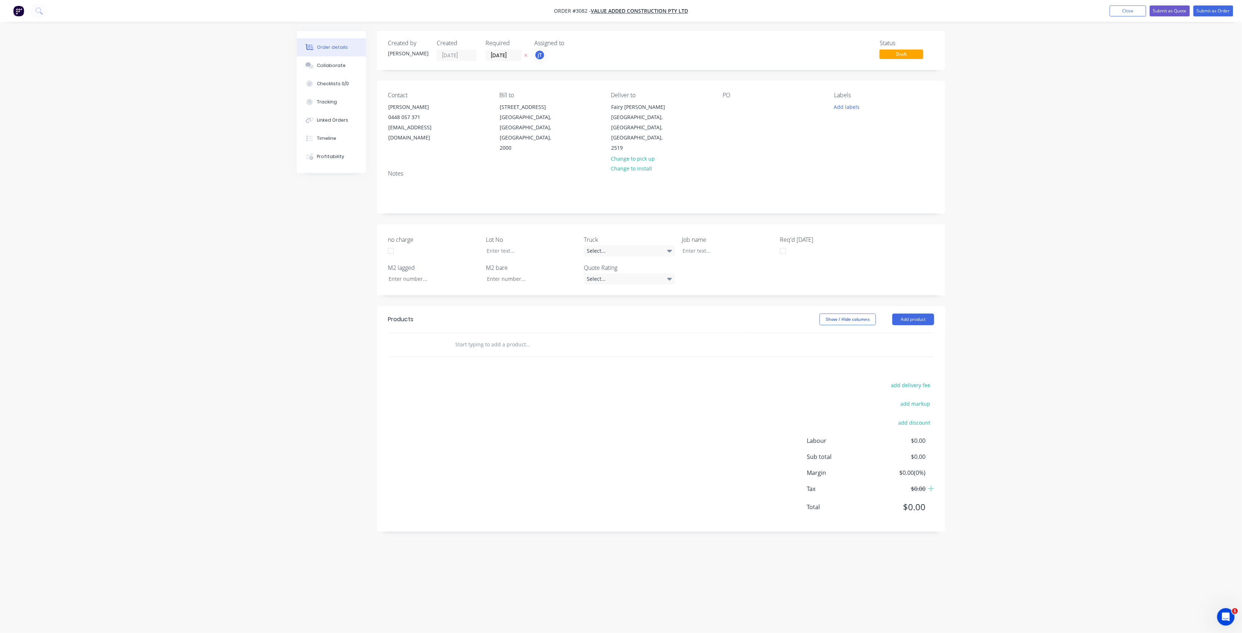
click at [722, 109] on div "Contact [PERSON_NAME] 0448 057 371 [EMAIL_ADDRESS][DOMAIN_NAME] Bill to [STREET…" at bounding box center [661, 122] width 568 height 83
click at [724, 108] on div at bounding box center [729, 107] width 12 height 11
click at [479, 337] on input "text" at bounding box center [528, 344] width 146 height 15
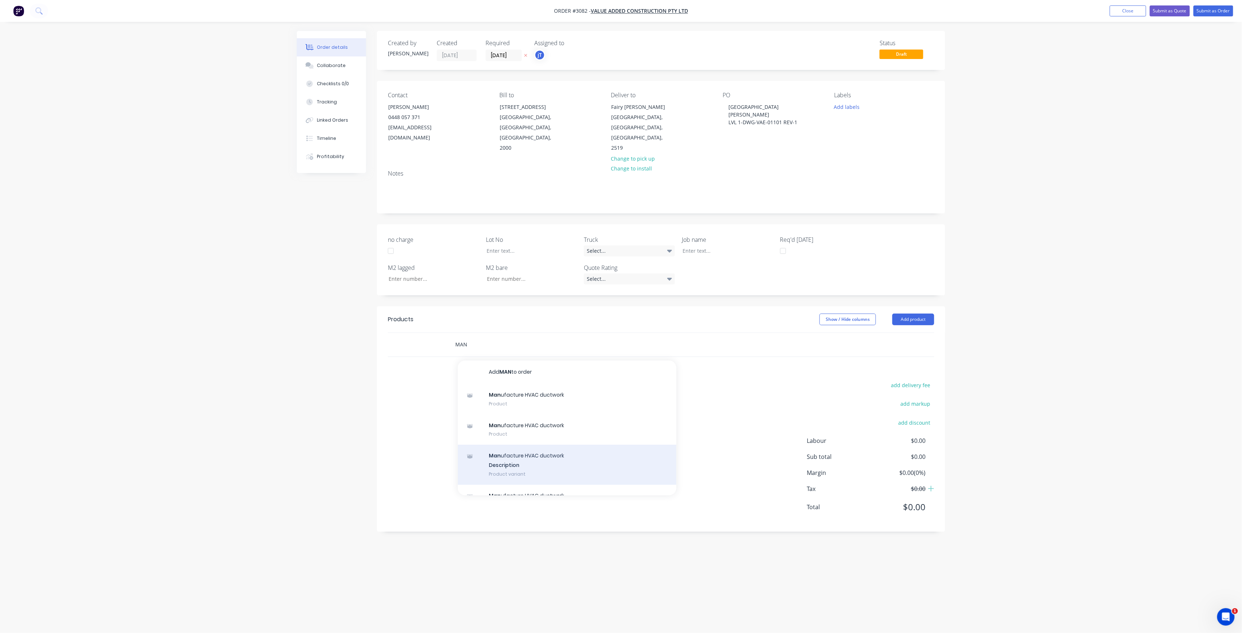
type input "MAN"
click at [503, 458] on div "Man ufacture HVAC ductwork Description Product variant" at bounding box center [567, 465] width 219 height 40
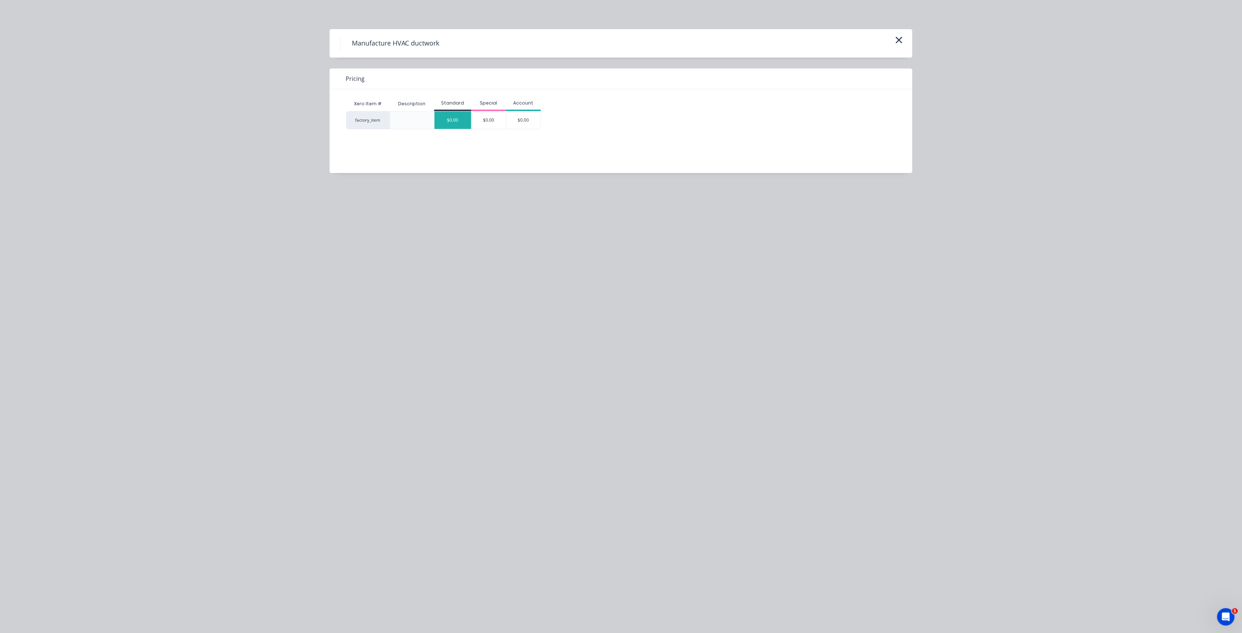
click at [439, 119] on div "$0.00" at bounding box center [453, 119] width 37 height 17
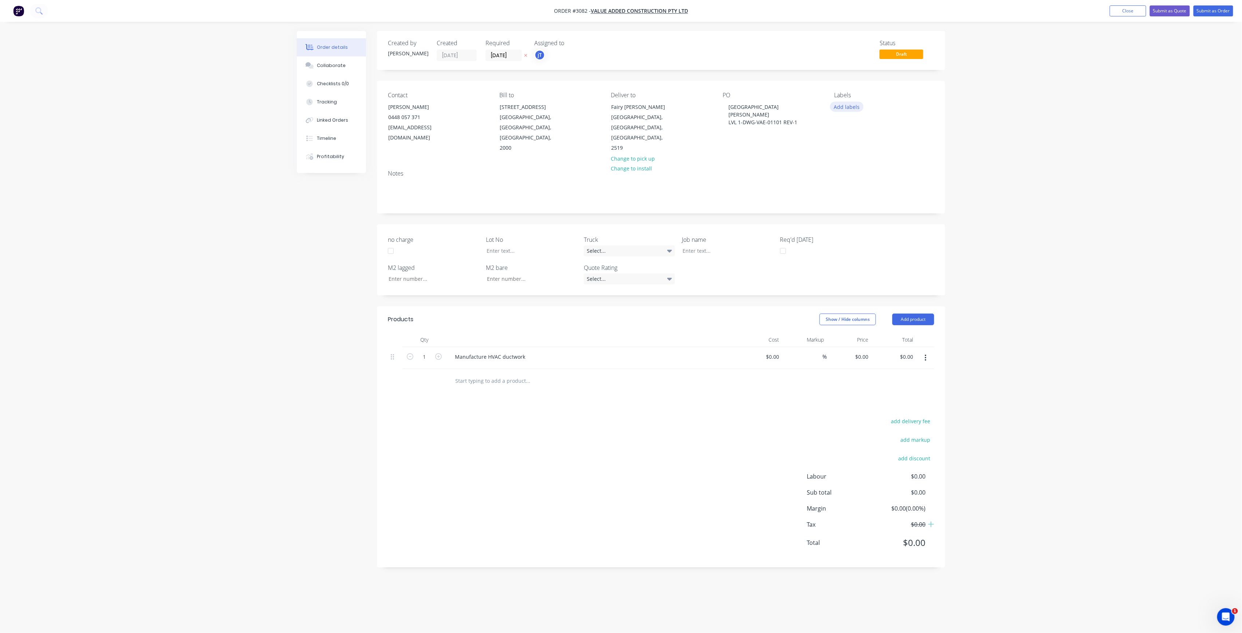
drag, startPoint x: 847, startPoint y: 106, endPoint x: 851, endPoint y: 111, distance: 6.2
click at [848, 106] on button "Add labels" at bounding box center [847, 107] width 34 height 10
click at [870, 131] on input "text" at bounding box center [895, 128] width 76 height 15
drag, startPoint x: 878, startPoint y: 128, endPoint x: 854, endPoint y: 133, distance: 24.9
click at [854, 133] on div "LOT-562" at bounding box center [889, 128] width 95 height 15
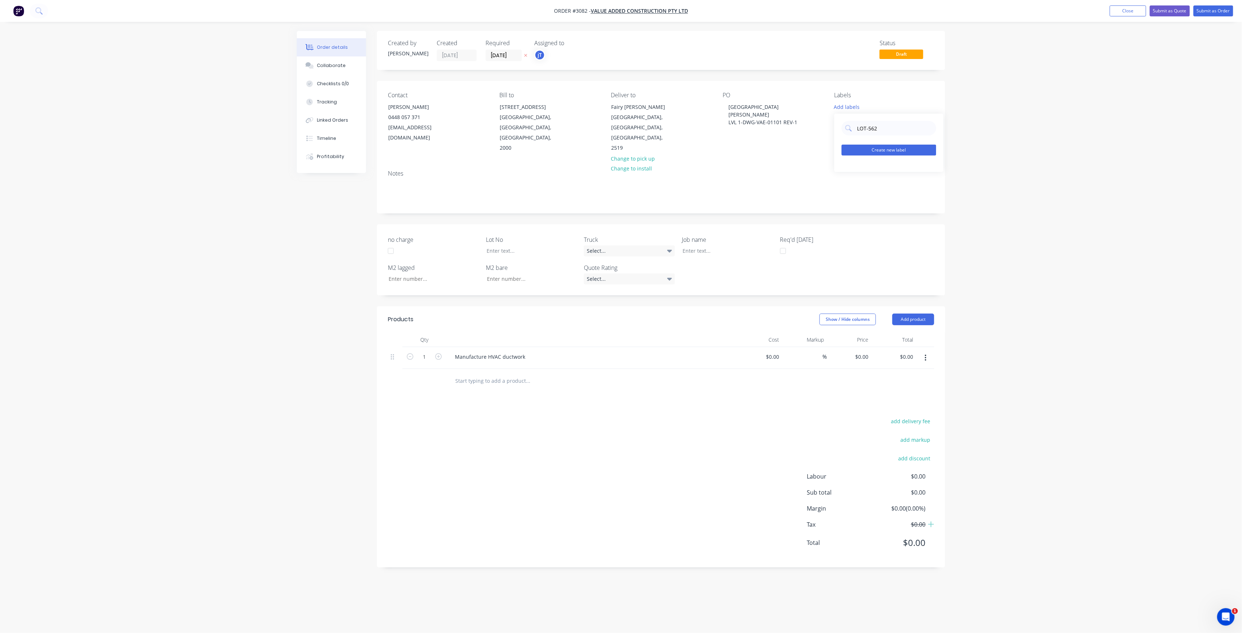
type input "LOT-562"
click at [918, 153] on button "Create new label" at bounding box center [889, 150] width 95 height 11
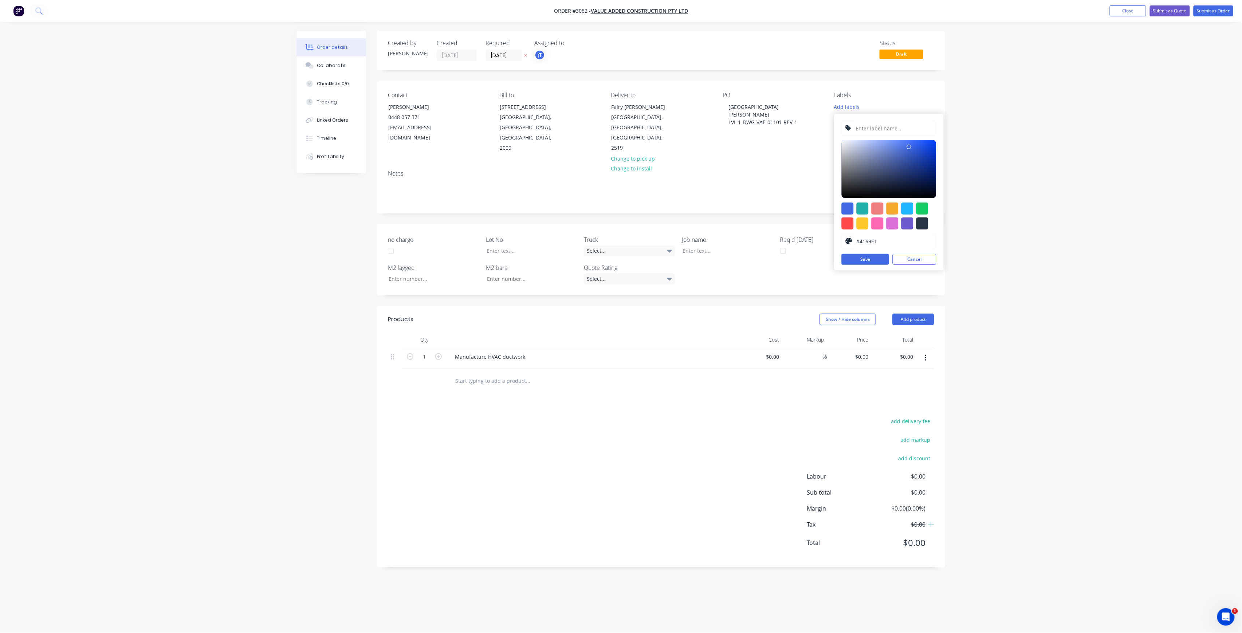
click at [905, 133] on input "text" at bounding box center [894, 128] width 78 height 14
paste input "LOT-562"
type input "LOT-562"
click at [865, 261] on button "Save" at bounding box center [865, 259] width 47 height 11
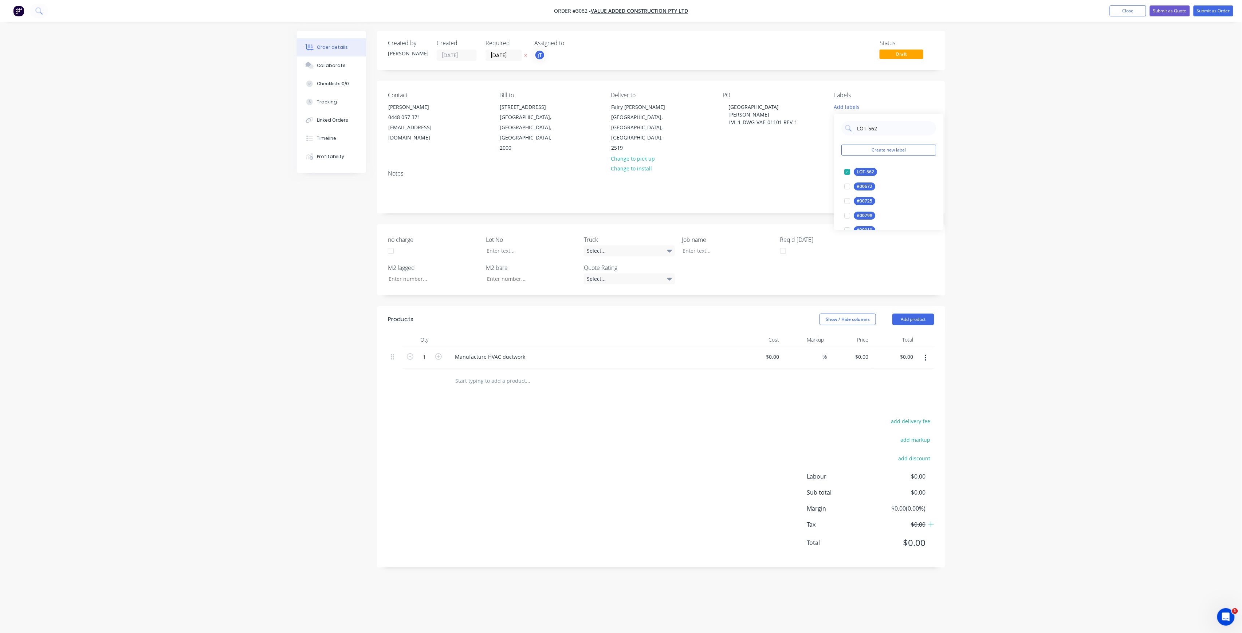
drag, startPoint x: 882, startPoint y: 131, endPoint x: 856, endPoint y: 137, distance: 26.4
click at [856, 137] on div "LOT-562 Create new label LOT-562 edit #00672 edit #00725 edit #00798 edit #0091…" at bounding box center [888, 172] width 109 height 117
click at [879, 171] on div "Main Contract" at bounding box center [872, 172] width 36 height 8
drag, startPoint x: 872, startPoint y: 127, endPoint x: 856, endPoint y: 133, distance: 16.8
click at [856, 133] on div "MAIN Create new label Main Contract edit" at bounding box center [888, 146] width 109 height 73
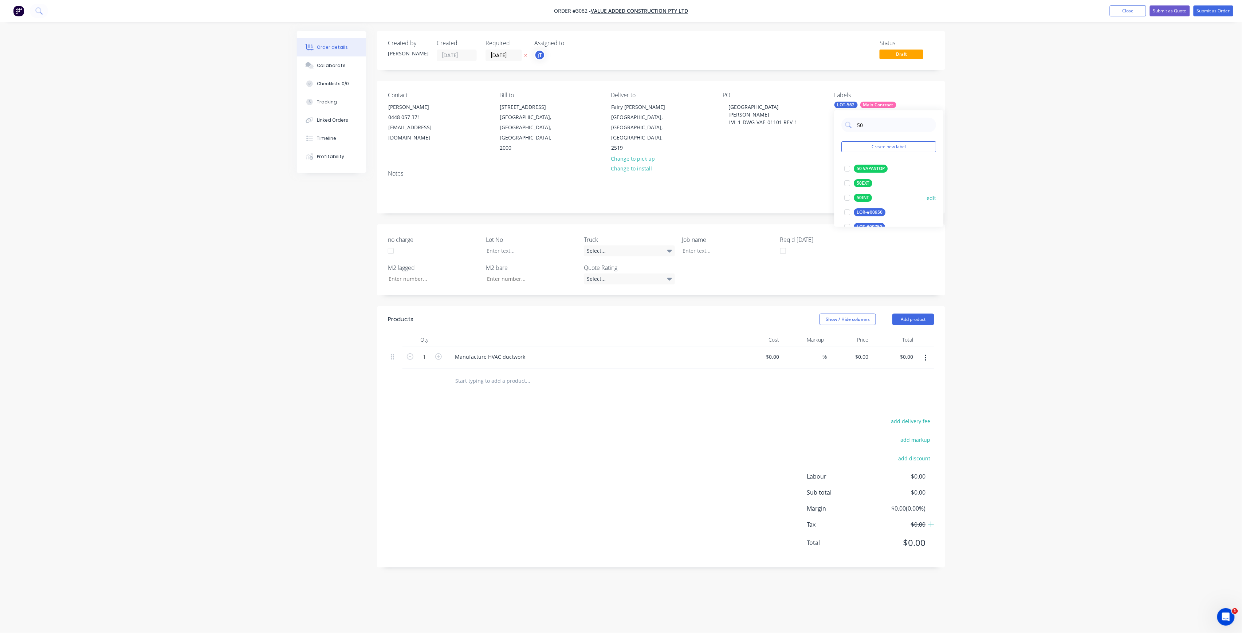
type input "50"
click at [862, 197] on div "50INT" at bounding box center [863, 198] width 18 height 8
click at [707, 197] on div "Notes" at bounding box center [661, 188] width 568 height 49
click at [1222, 15] on button "Submit as Order" at bounding box center [1214, 10] width 40 height 11
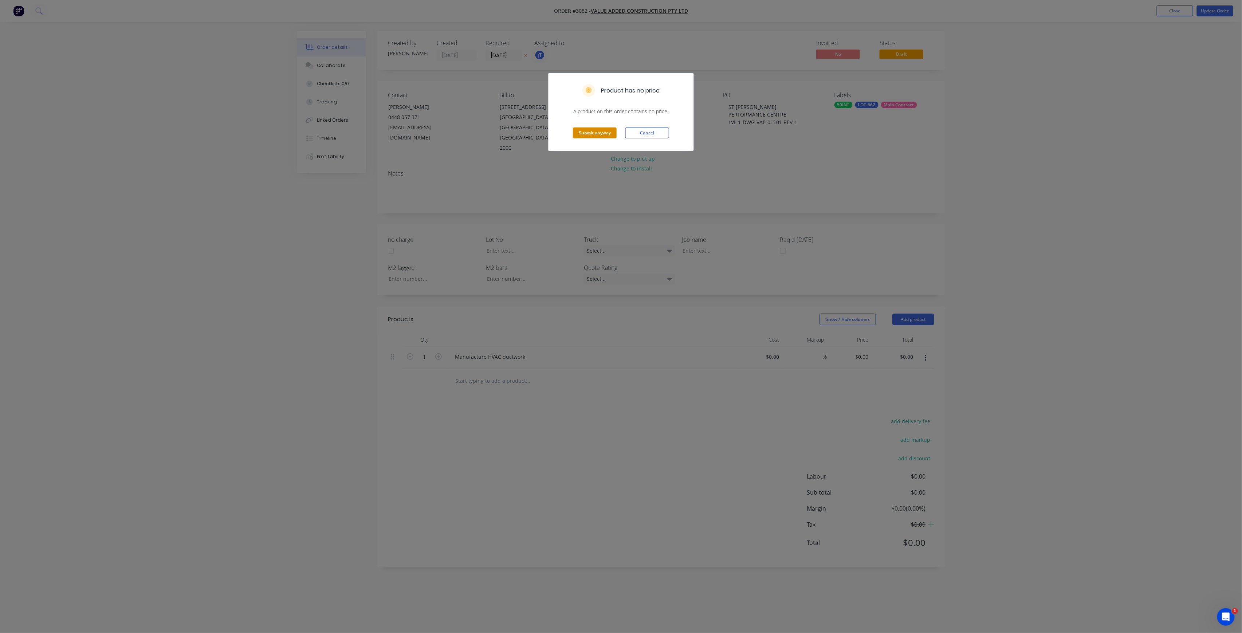
click at [602, 136] on button "Submit anyway" at bounding box center [595, 132] width 44 height 11
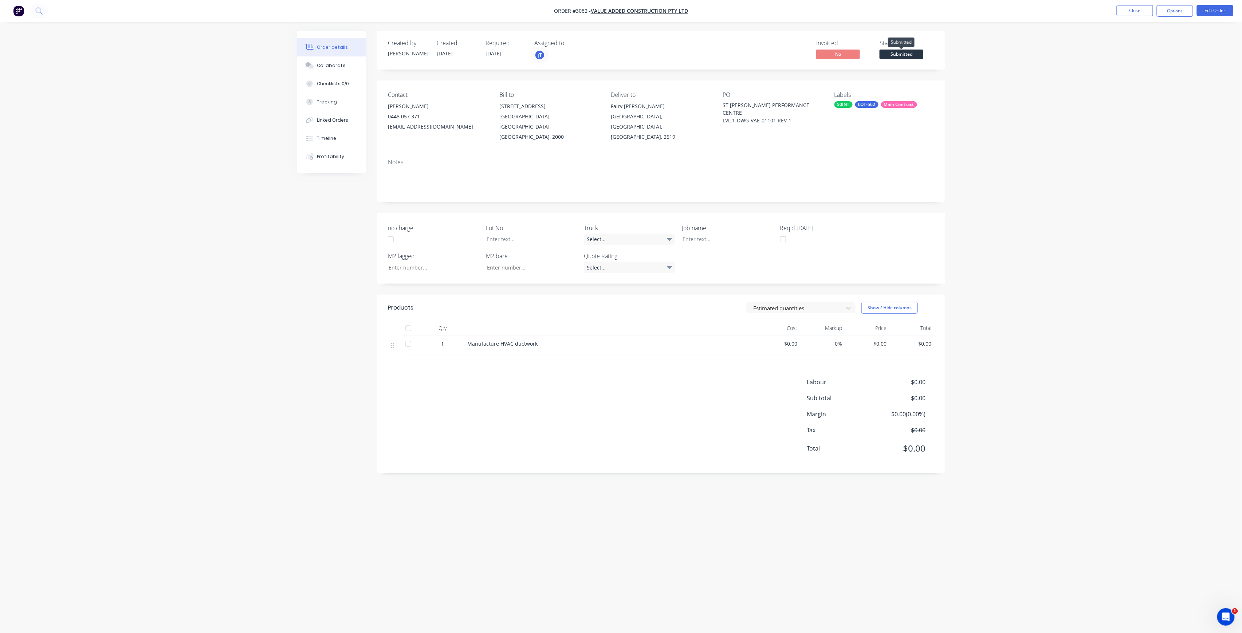
click at [899, 55] on span "Submitted" at bounding box center [902, 54] width 44 height 9
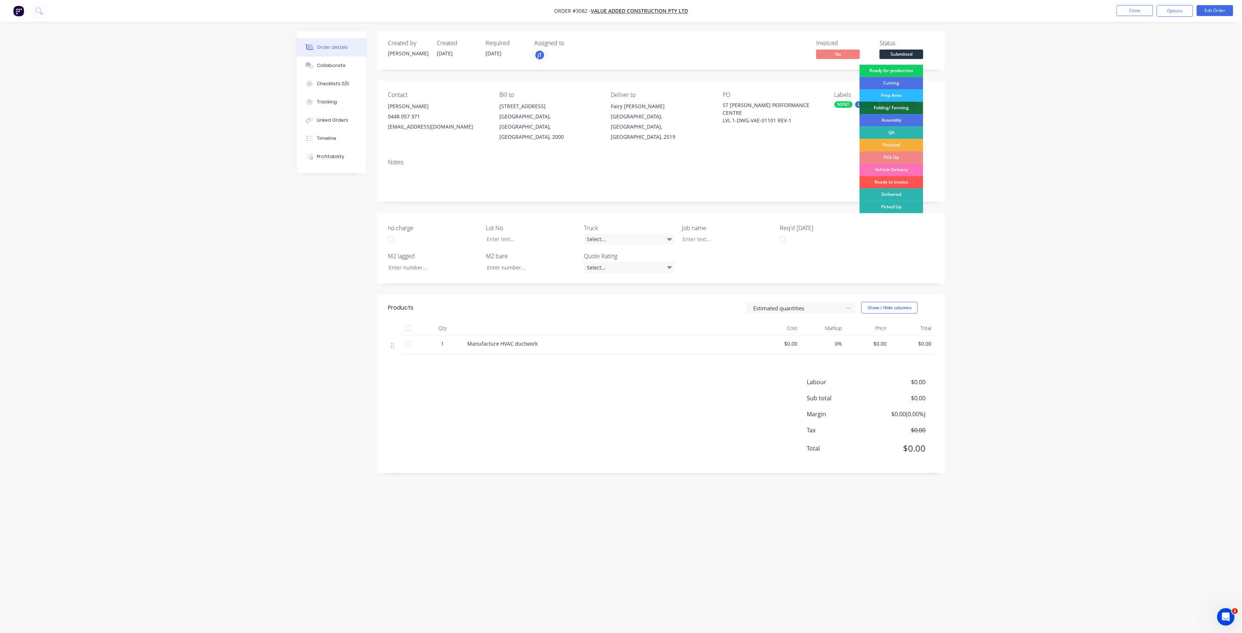
click at [902, 72] on div "Ready for production" at bounding box center [892, 70] width 64 height 12
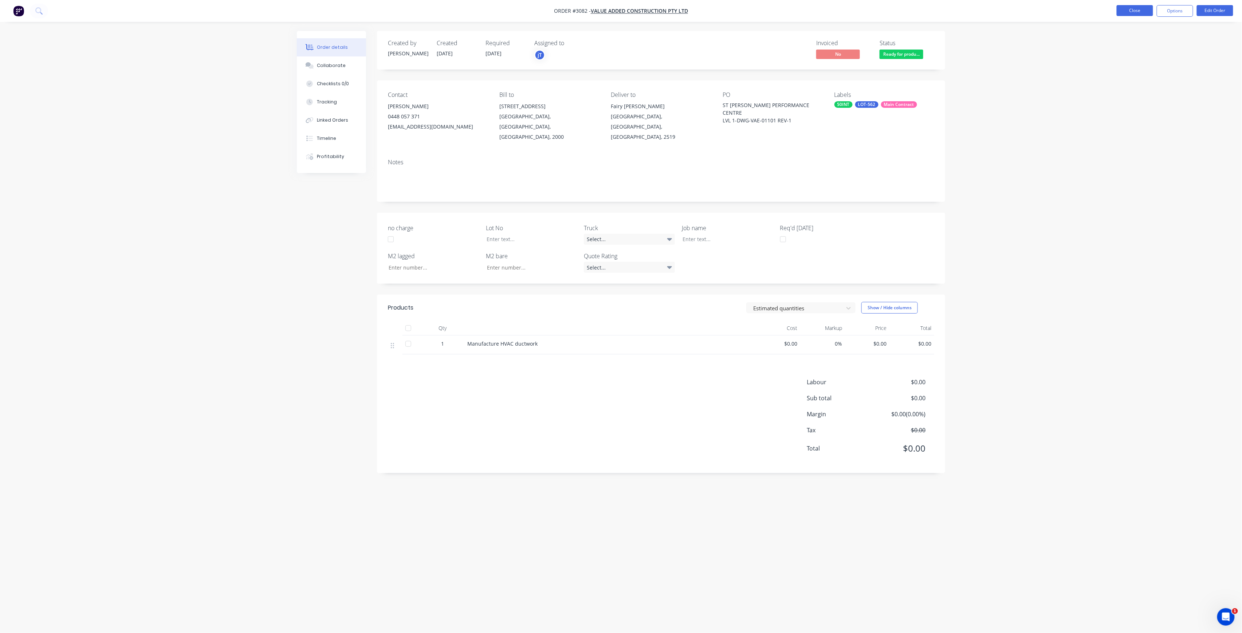
click at [1140, 11] on button "Close" at bounding box center [1135, 10] width 36 height 11
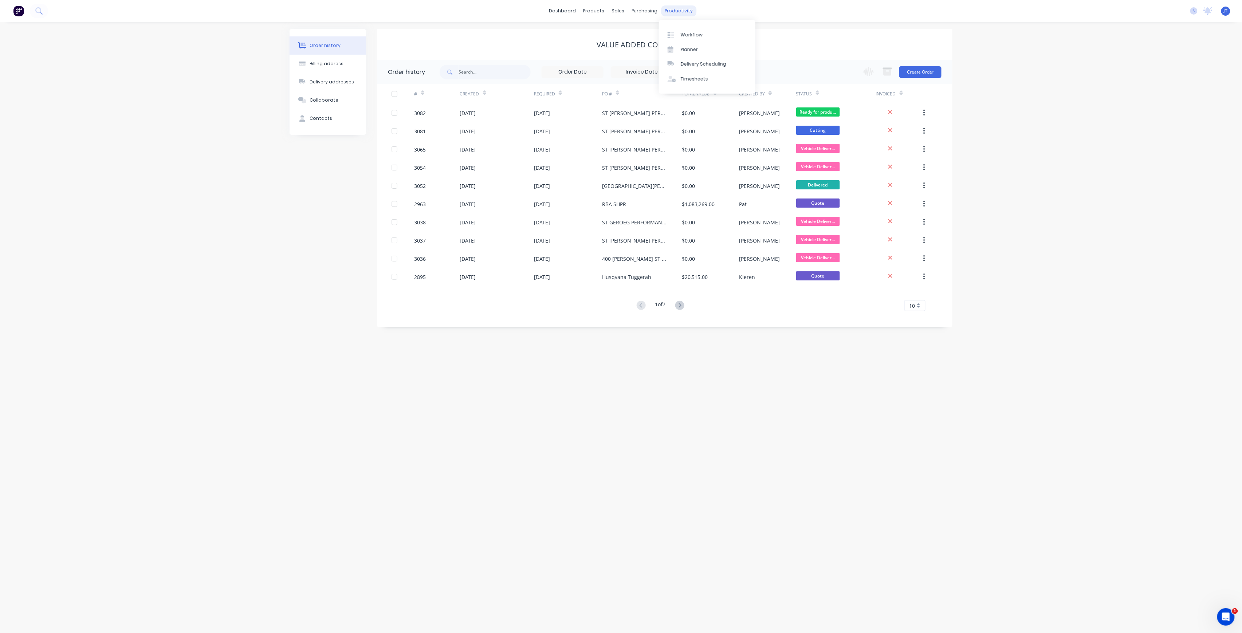
click at [680, 7] on div "productivity" at bounding box center [678, 10] width 35 height 11
click at [701, 29] on link "Workflow" at bounding box center [707, 34] width 97 height 15
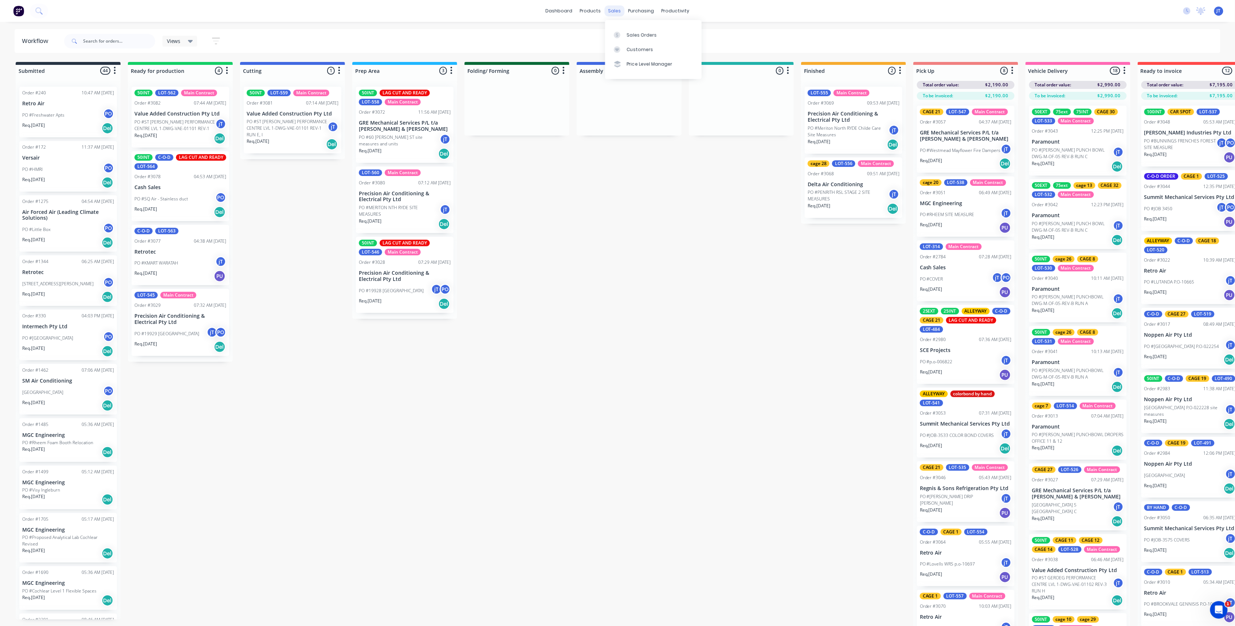
click at [612, 11] on div "sales" at bounding box center [615, 10] width 20 height 11
click at [660, 39] on link "Sales Orders" at bounding box center [653, 34] width 97 height 15
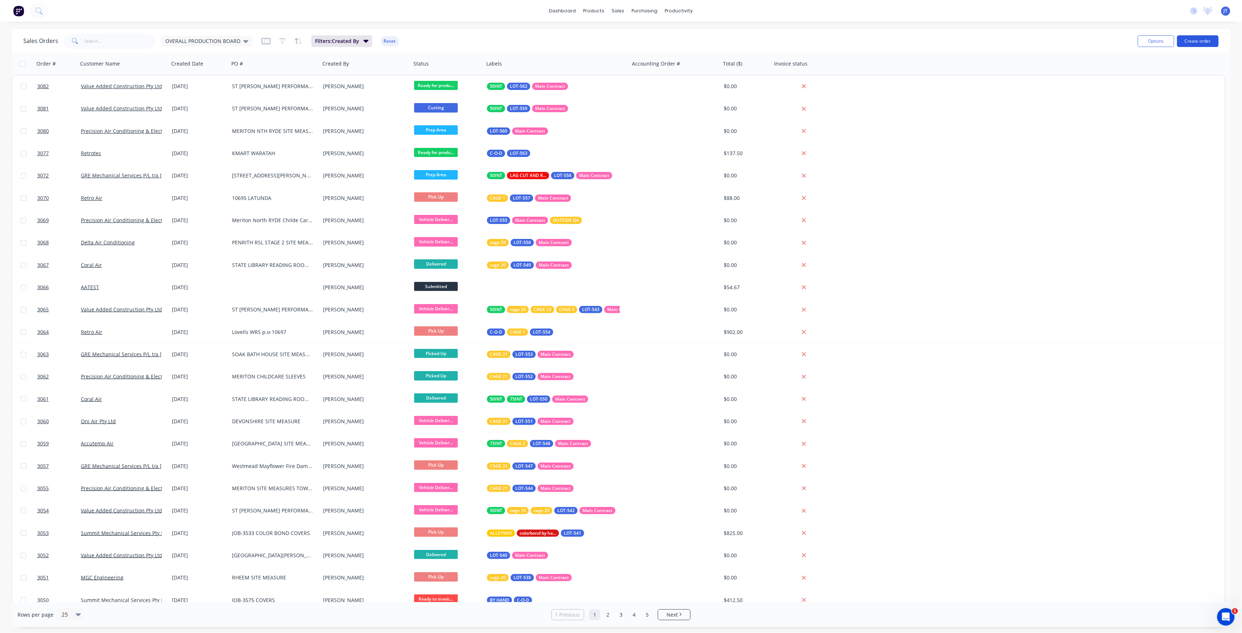
click at [1211, 43] on button "Create order" at bounding box center [1198, 41] width 42 height 12
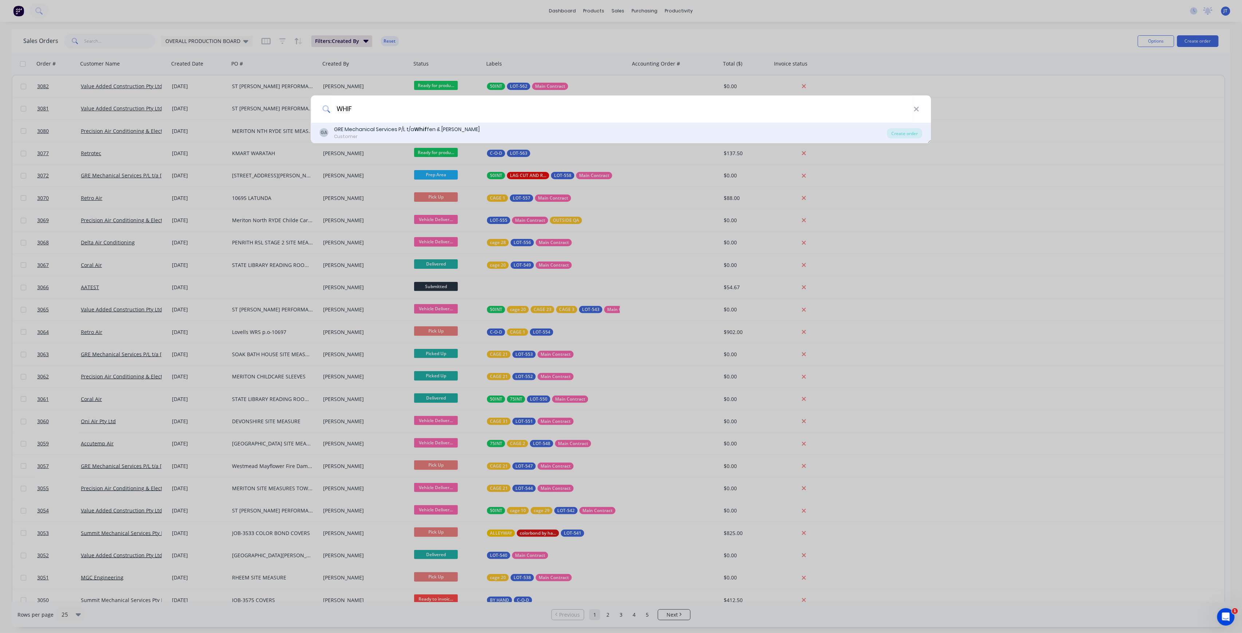
type input "WHIF"
click at [589, 131] on div "GA GRE Mechanical Services P/L t/a Whif fen & [PERSON_NAME] Customer" at bounding box center [603, 133] width 567 height 14
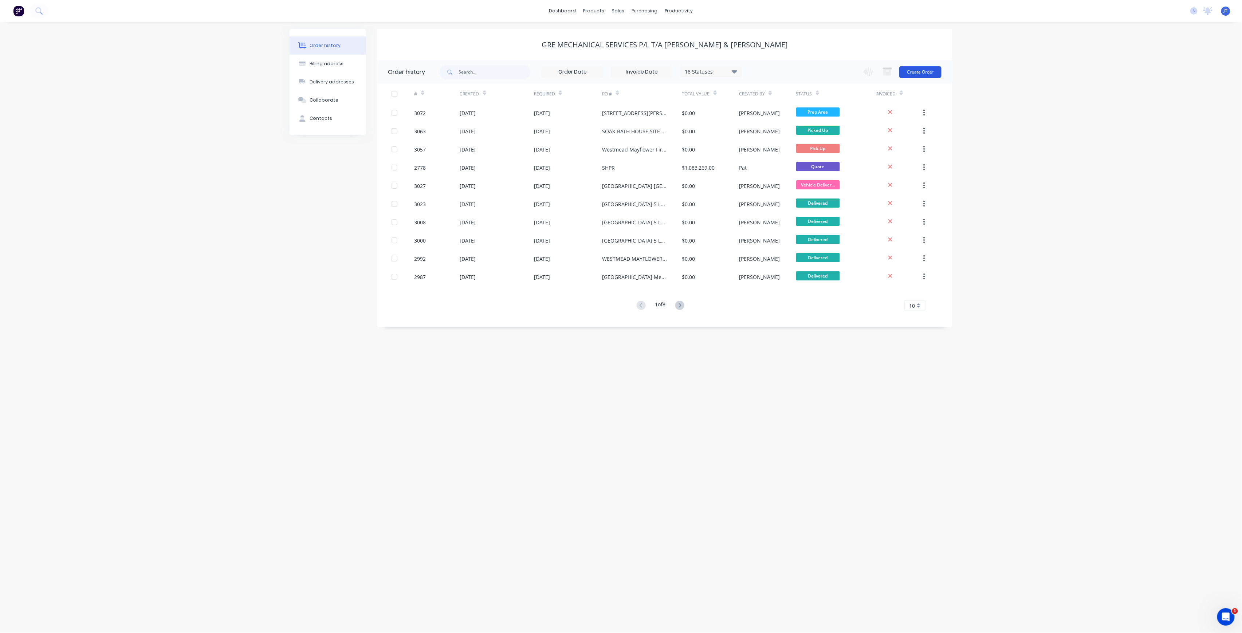
click at [925, 70] on button "Create Order" at bounding box center [920, 72] width 42 height 12
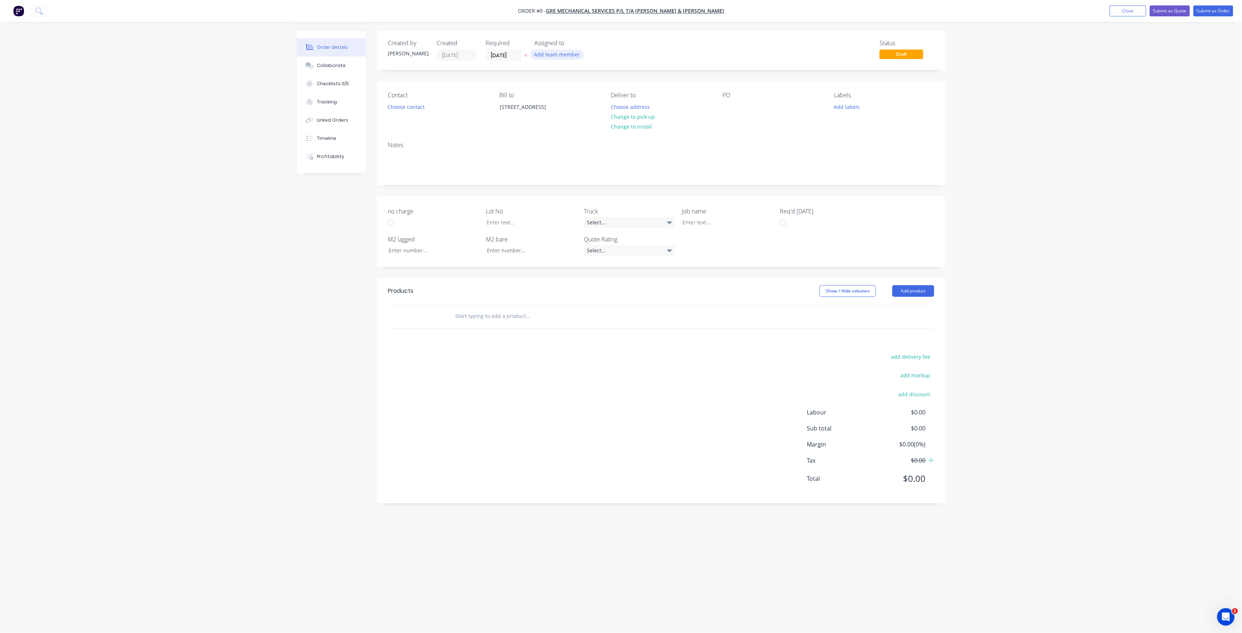
click at [558, 51] on button "Add team member" at bounding box center [557, 55] width 54 height 10
click at [580, 96] on div "[PERSON_NAME] (You)" at bounding box center [593, 95] width 73 height 8
click at [505, 59] on div "Order details Collaborate Checklists 0/0 Tracking Linked Orders Timeline Profit…" at bounding box center [621, 302] width 663 height 543
click at [512, 56] on input "[DATE]" at bounding box center [504, 55] width 36 height 11
drag, startPoint x: 571, startPoint y: 120, endPoint x: 504, endPoint y: 107, distance: 68.3
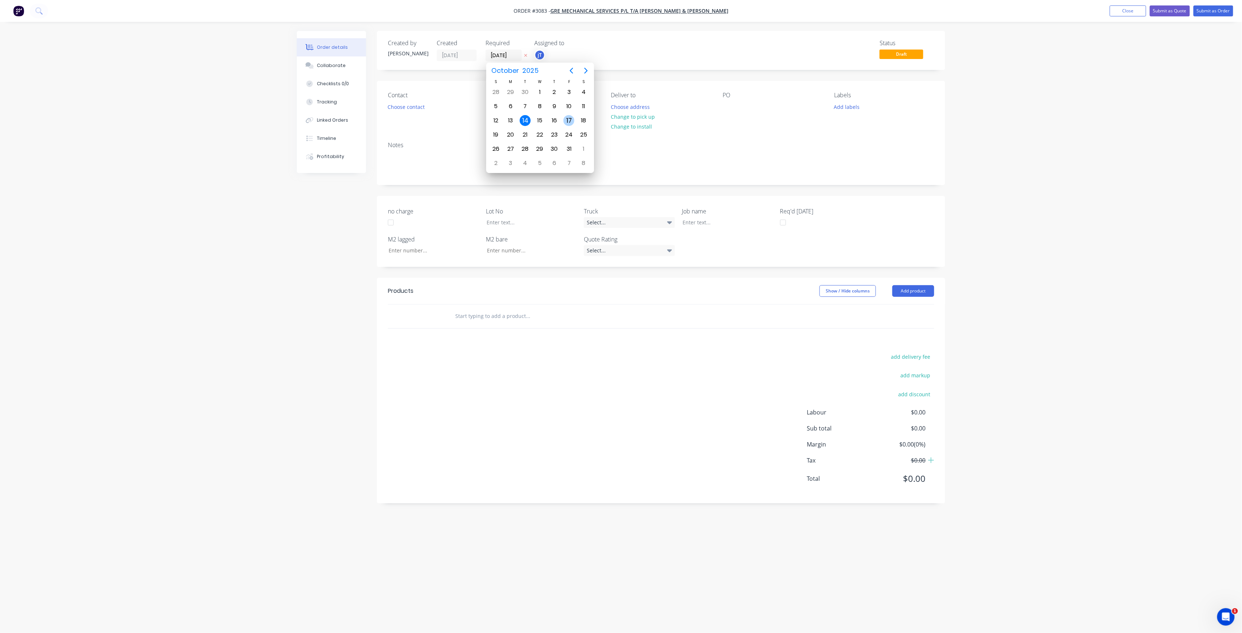
click at [570, 119] on div "17" at bounding box center [568, 120] width 11 height 11
type input "[DATE]"
click at [425, 107] on button "Choose contact" at bounding box center [406, 107] width 45 height 10
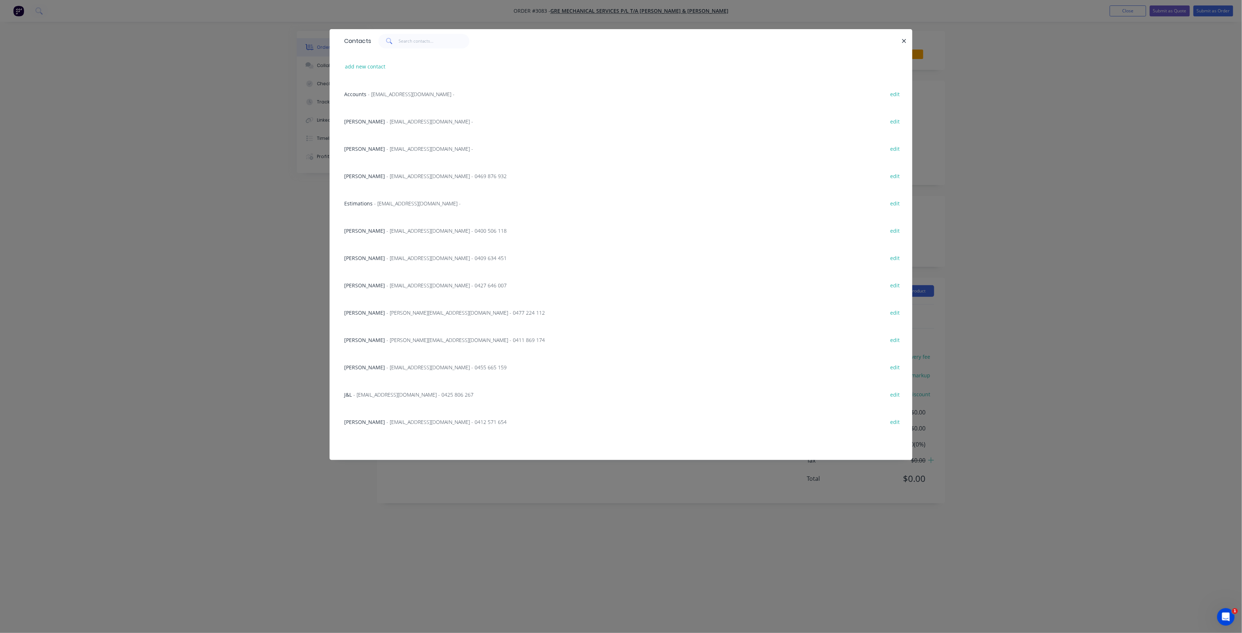
click at [375, 421] on div "[PERSON_NAME] - [EMAIL_ADDRESS][DOMAIN_NAME] - 0412 571 654" at bounding box center [425, 422] width 162 height 8
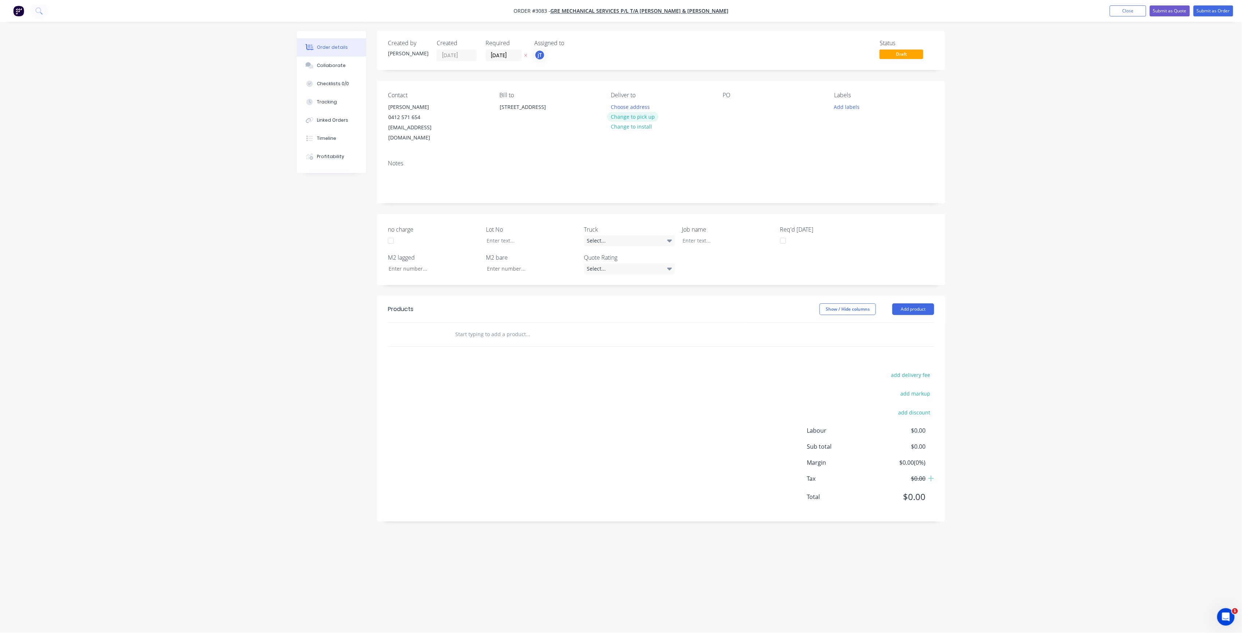
click at [643, 116] on button "Change to pick up" at bounding box center [633, 117] width 52 height 10
click at [728, 103] on div at bounding box center [729, 107] width 12 height 11
click at [849, 107] on button "Add labels" at bounding box center [847, 107] width 34 height 10
click at [876, 124] on input "text" at bounding box center [895, 128] width 76 height 15
click at [859, 172] on div "Main Contract" at bounding box center [872, 172] width 36 height 8
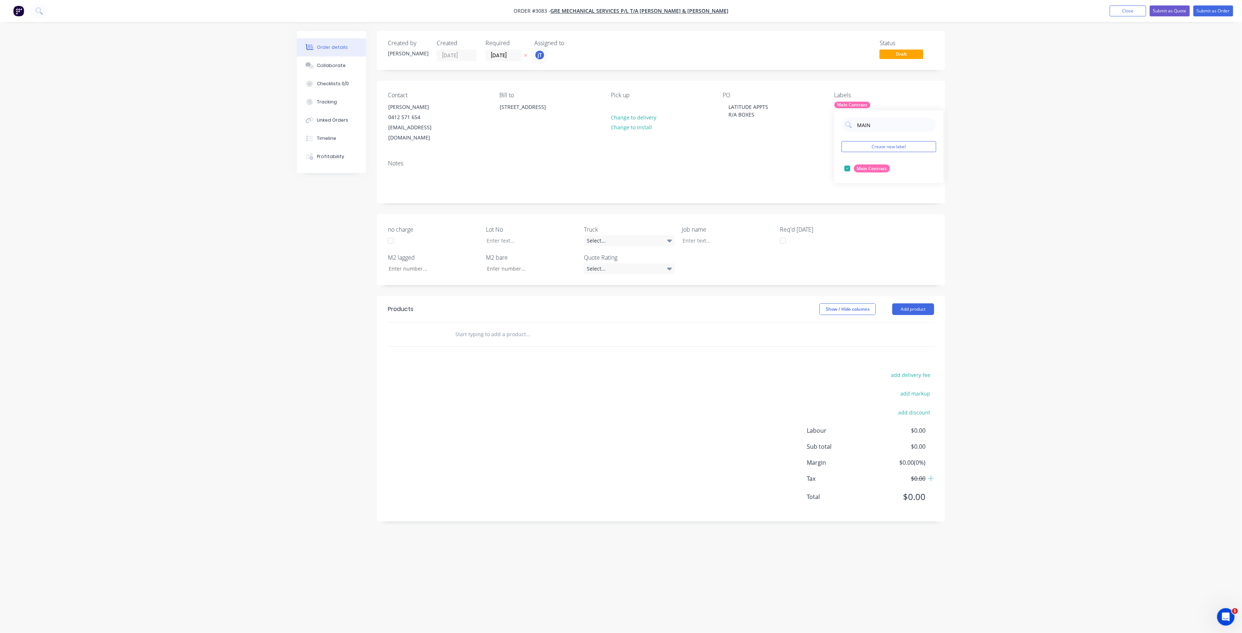
drag, startPoint x: 879, startPoint y: 131, endPoint x: 858, endPoint y: 136, distance: 20.9
click at [858, 136] on div "MAIN Create new label Main Contract edit" at bounding box center [888, 146] width 109 height 73
type input "LOT-561"
click at [860, 171] on div "LOT-561" at bounding box center [865, 169] width 23 height 8
click at [510, 334] on div at bounding box center [577, 335] width 262 height 24
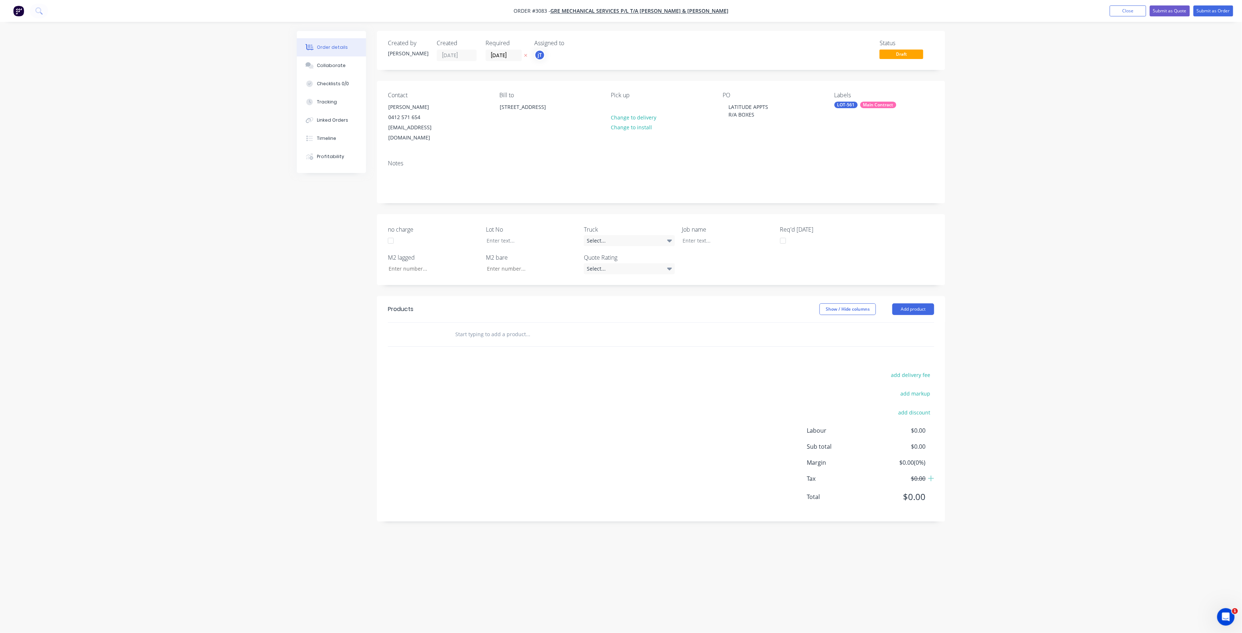
click at [509, 330] on input "text" at bounding box center [528, 334] width 146 height 15
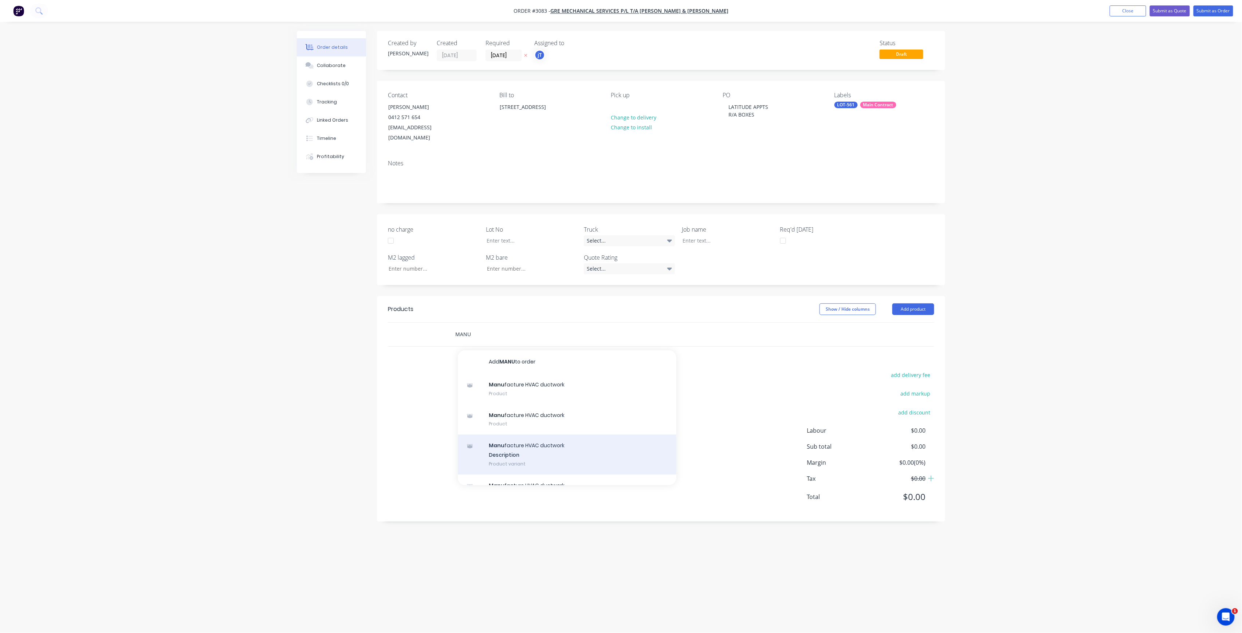
type input "MANU"
click at [524, 438] on div "Manu facture HVAC ductwork Description Product variant" at bounding box center [567, 455] width 219 height 40
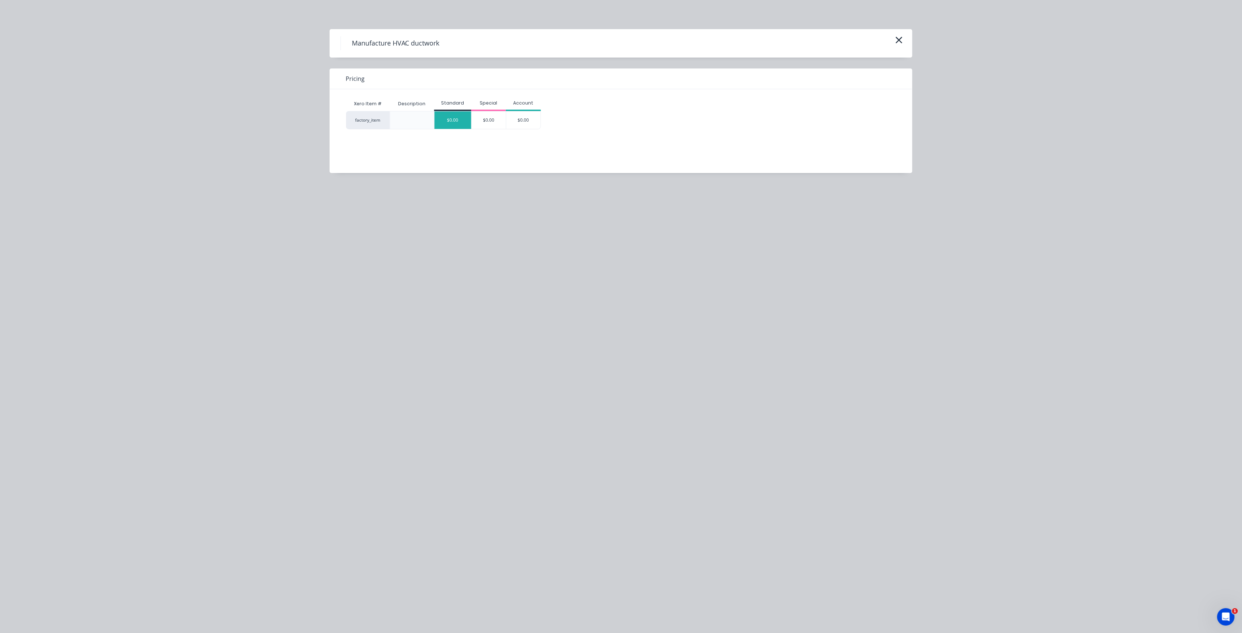
click at [462, 117] on div "$0.00" at bounding box center [453, 119] width 37 height 17
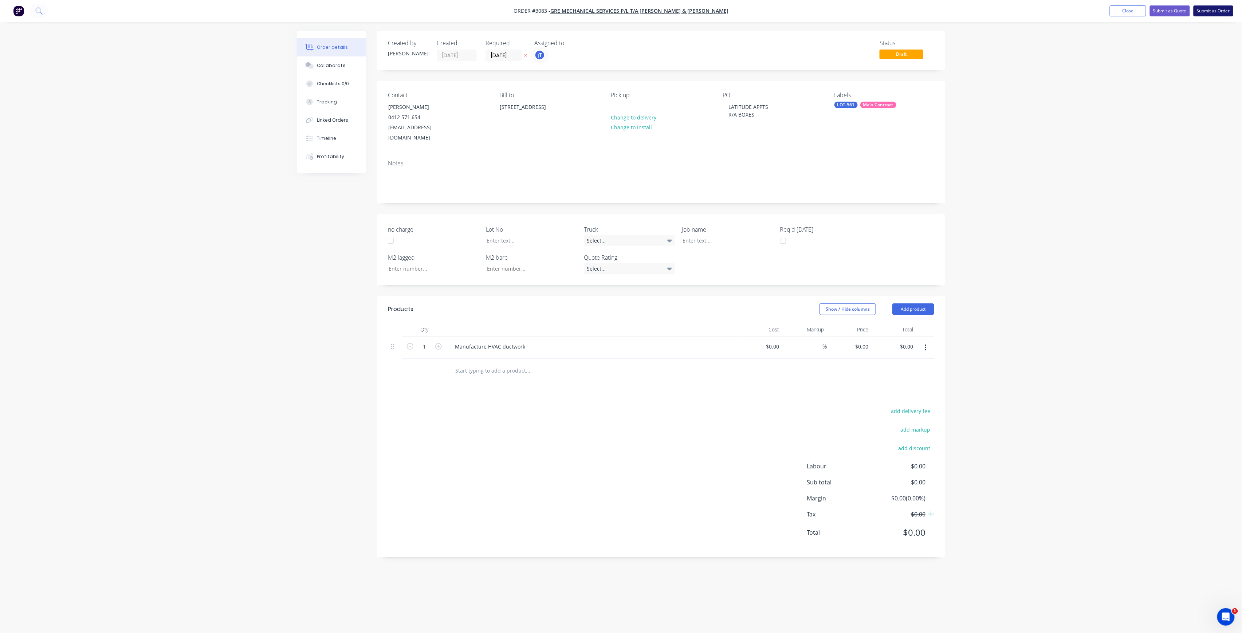
click at [1222, 13] on button "Submit as Order" at bounding box center [1214, 10] width 40 height 11
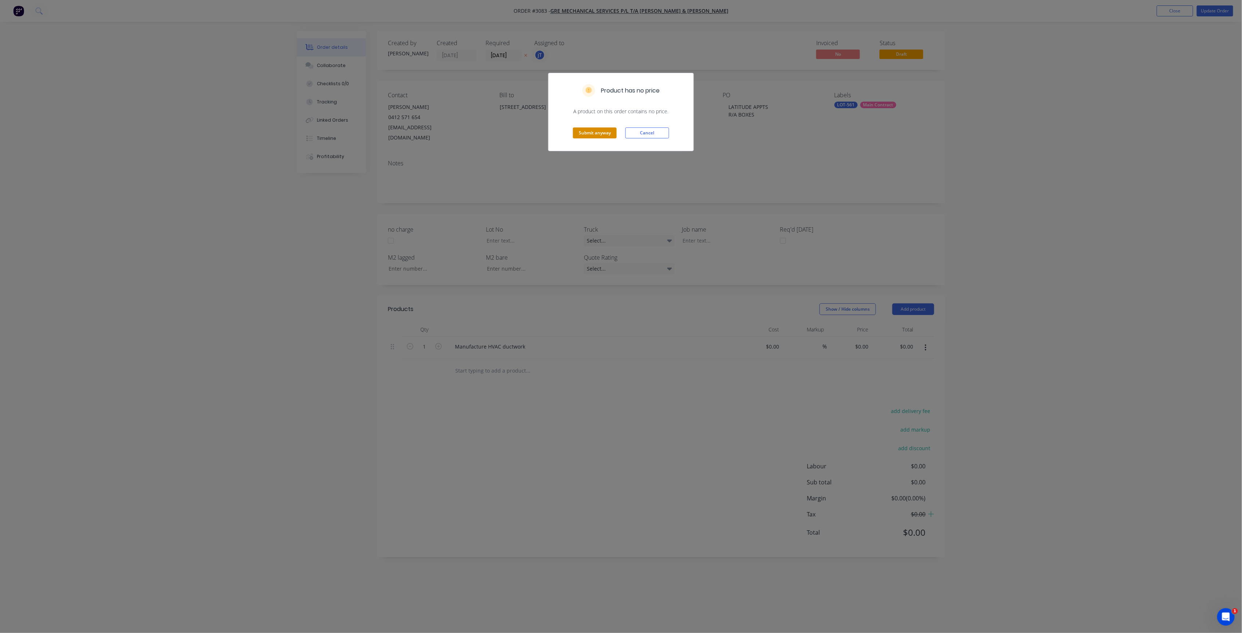
click at [606, 132] on button "Submit anyway" at bounding box center [595, 132] width 44 height 11
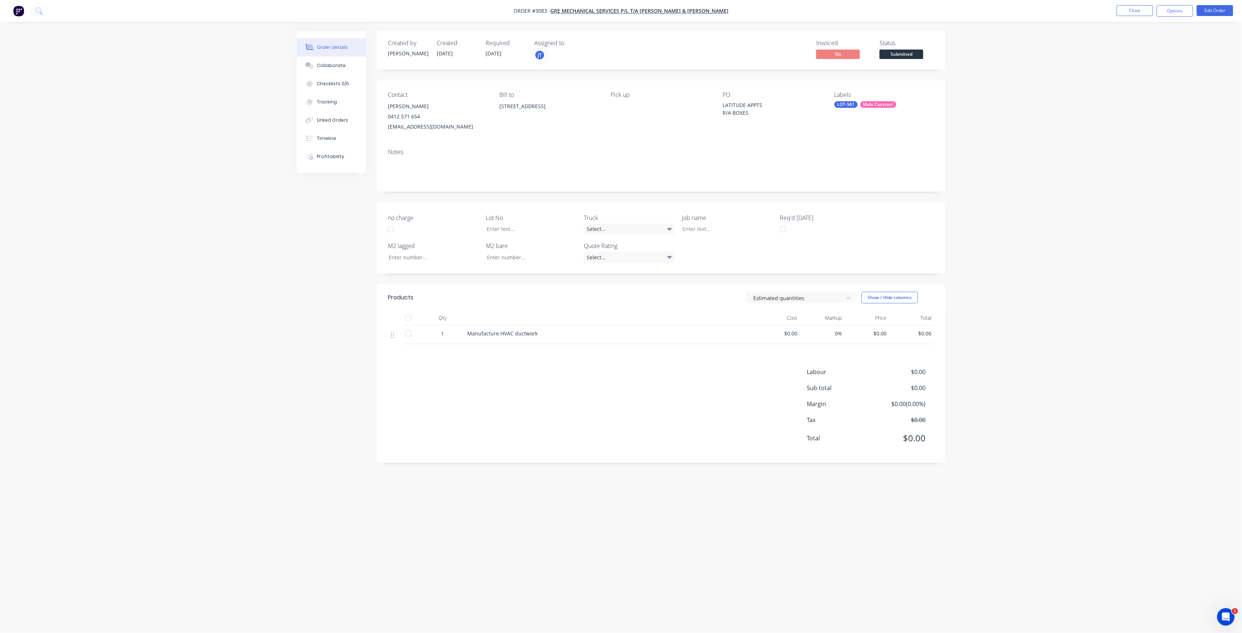
click at [902, 55] on span "Submitted" at bounding box center [902, 54] width 44 height 9
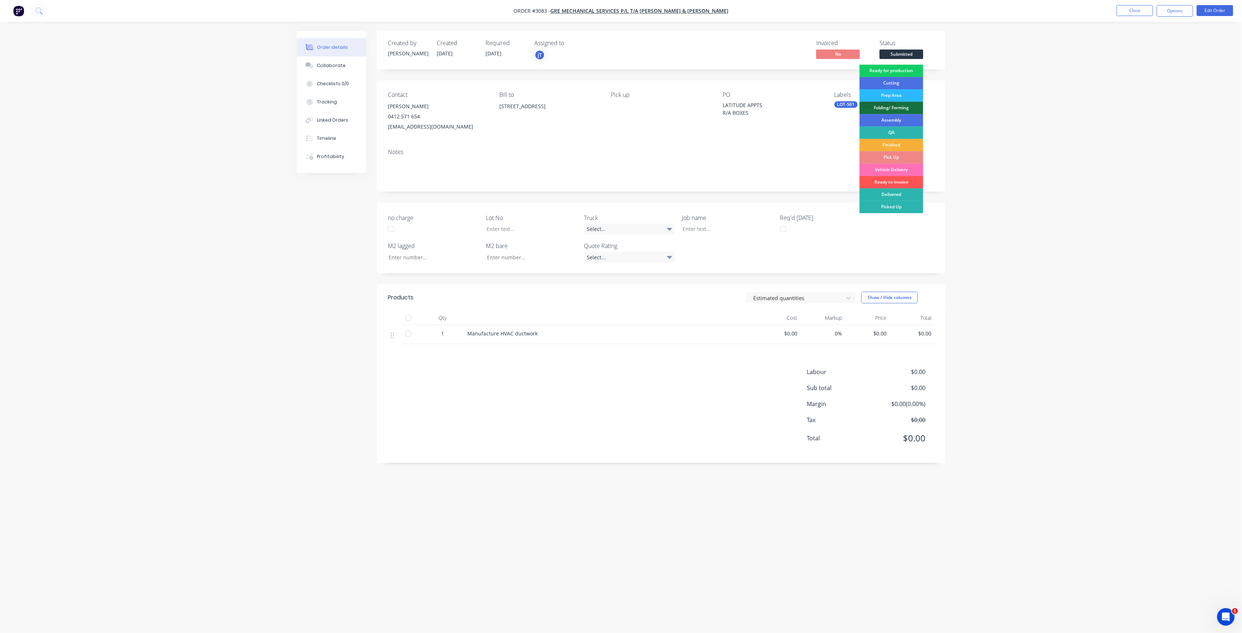
click at [912, 72] on div "Ready for production" at bounding box center [892, 70] width 64 height 12
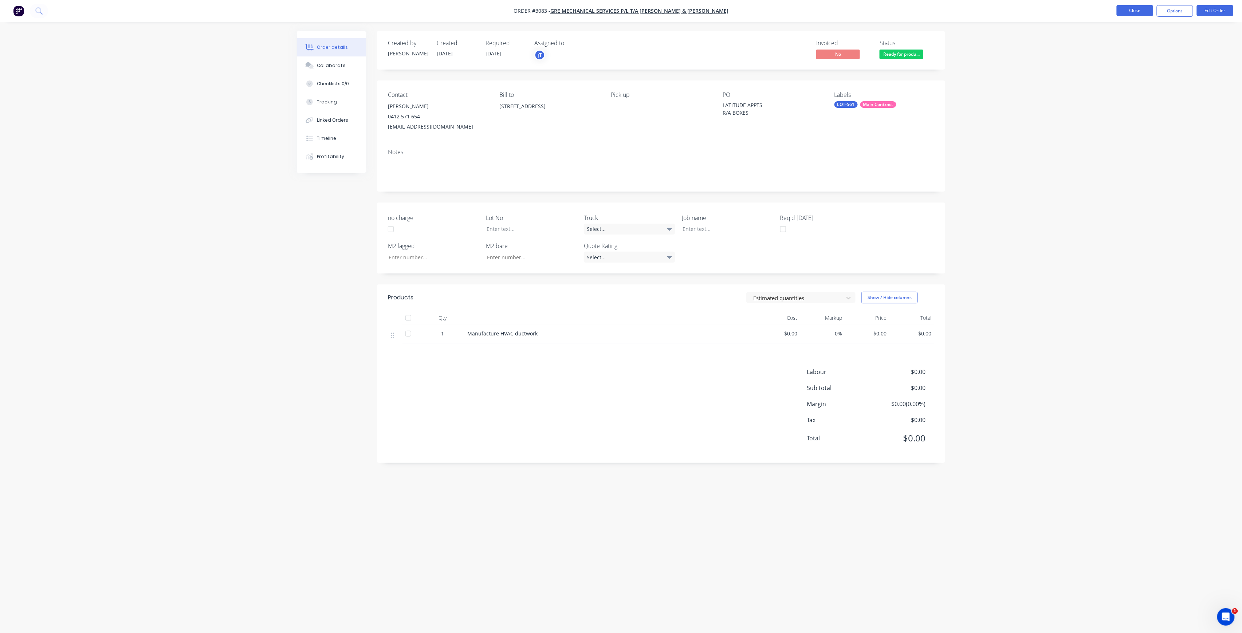
click at [1136, 15] on button "Close" at bounding box center [1135, 10] width 36 height 11
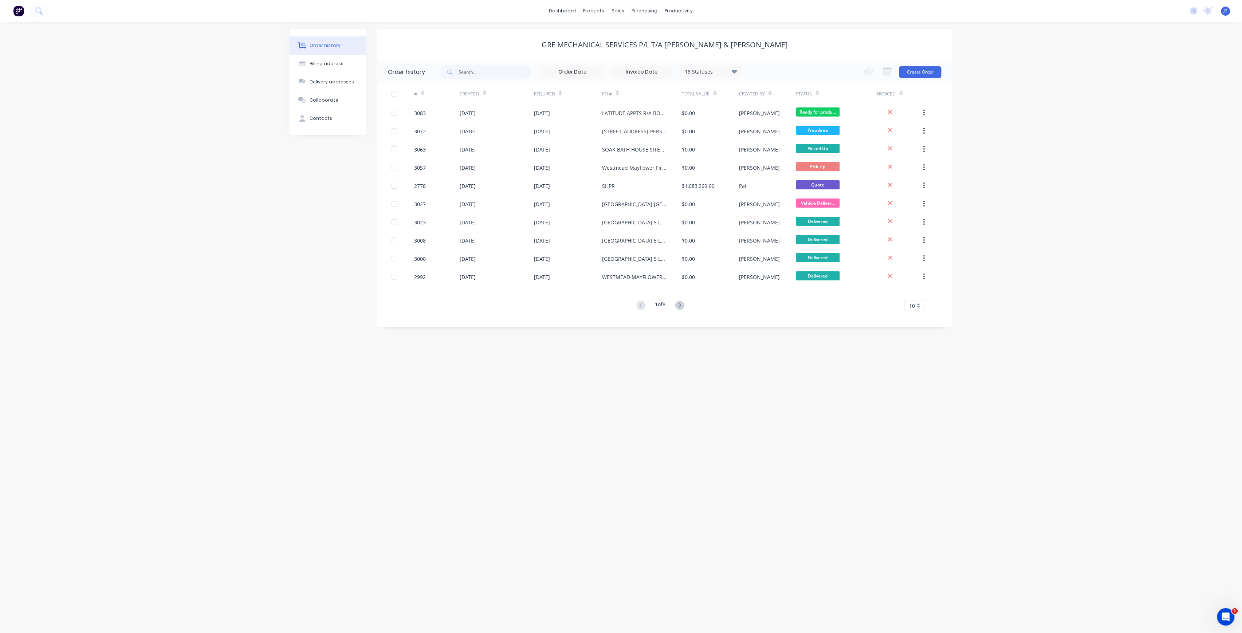
drag, startPoint x: 962, startPoint y: 84, endPoint x: 1113, endPoint y: 317, distance: 277.3
click at [1113, 317] on div "Order history Billing address Delivery addresses Collaborate Contacts GRE Mecha…" at bounding box center [621, 327] width 1242 height 611
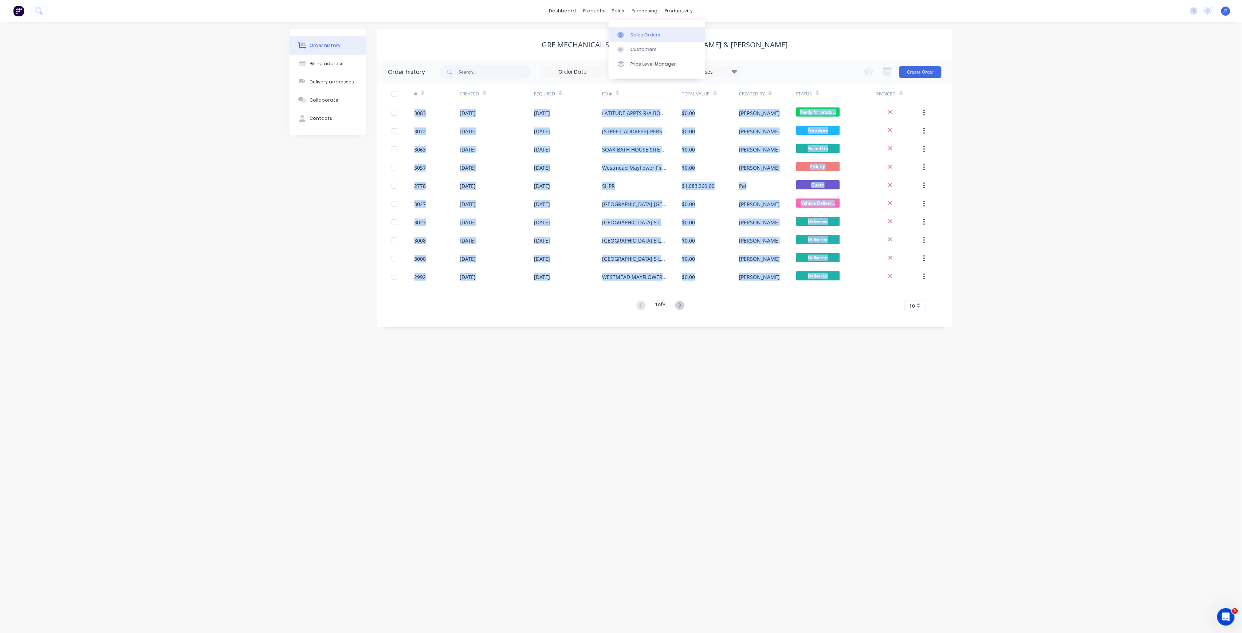
click at [642, 34] on div "Sales Orders" at bounding box center [645, 35] width 30 height 7
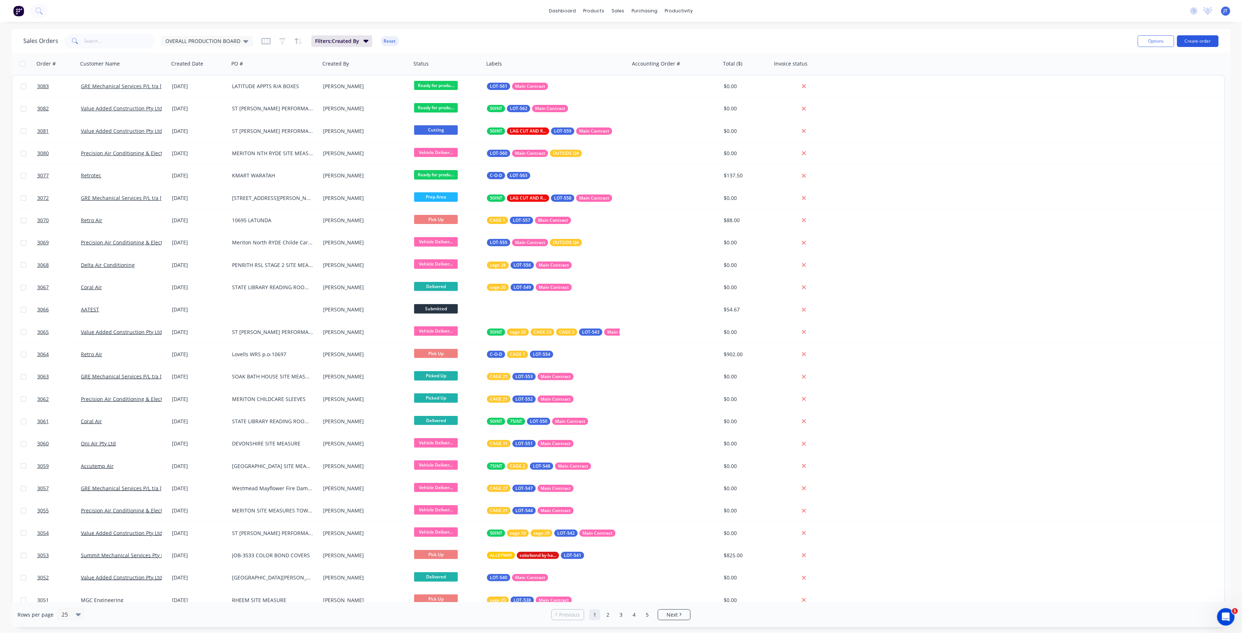
click at [1204, 40] on button "Create order" at bounding box center [1198, 41] width 42 height 12
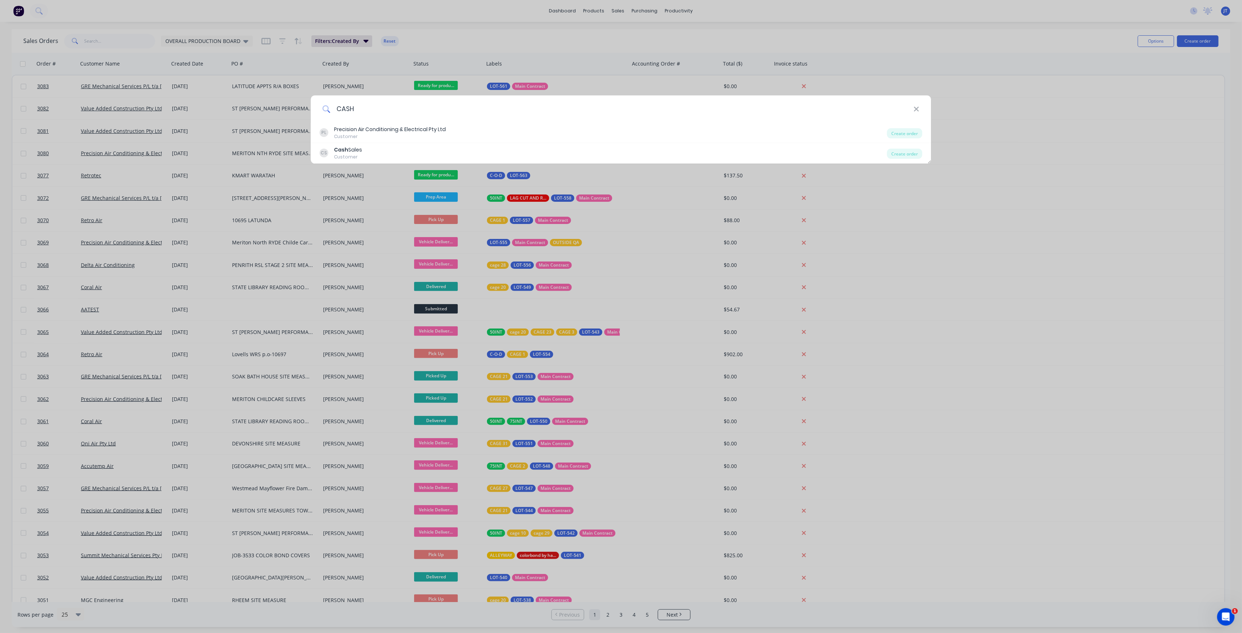
click at [912, 111] on input "CASH" at bounding box center [621, 108] width 583 height 27
type input "CASH"
click at [916, 107] on icon at bounding box center [916, 109] width 6 height 8
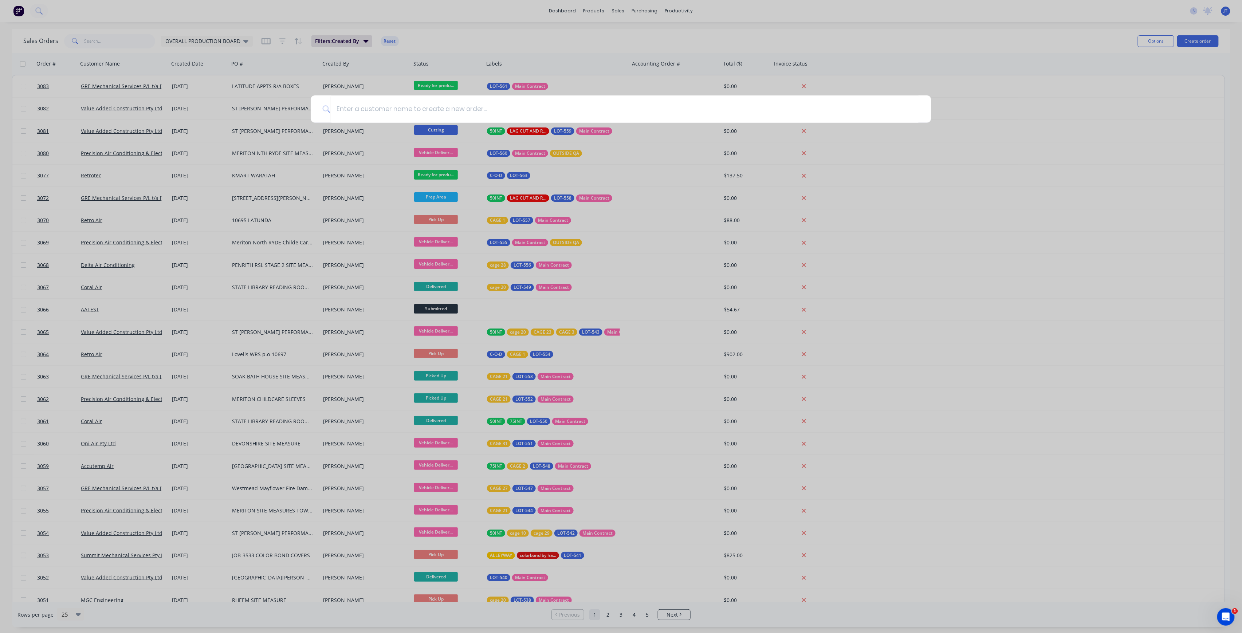
click at [450, 38] on div at bounding box center [621, 316] width 1242 height 633
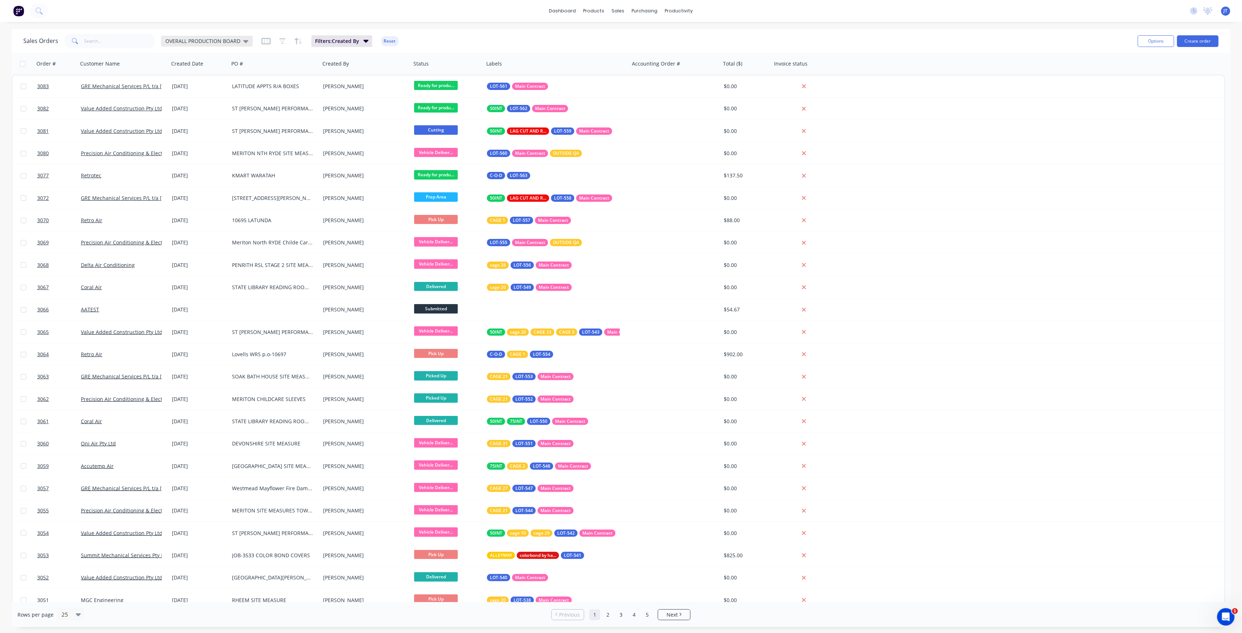
click at [248, 38] on div "OVERALL PRODUCTION BOARD" at bounding box center [207, 41] width 92 height 11
click at [203, 101] on button "None" at bounding box center [204, 103] width 83 height 8
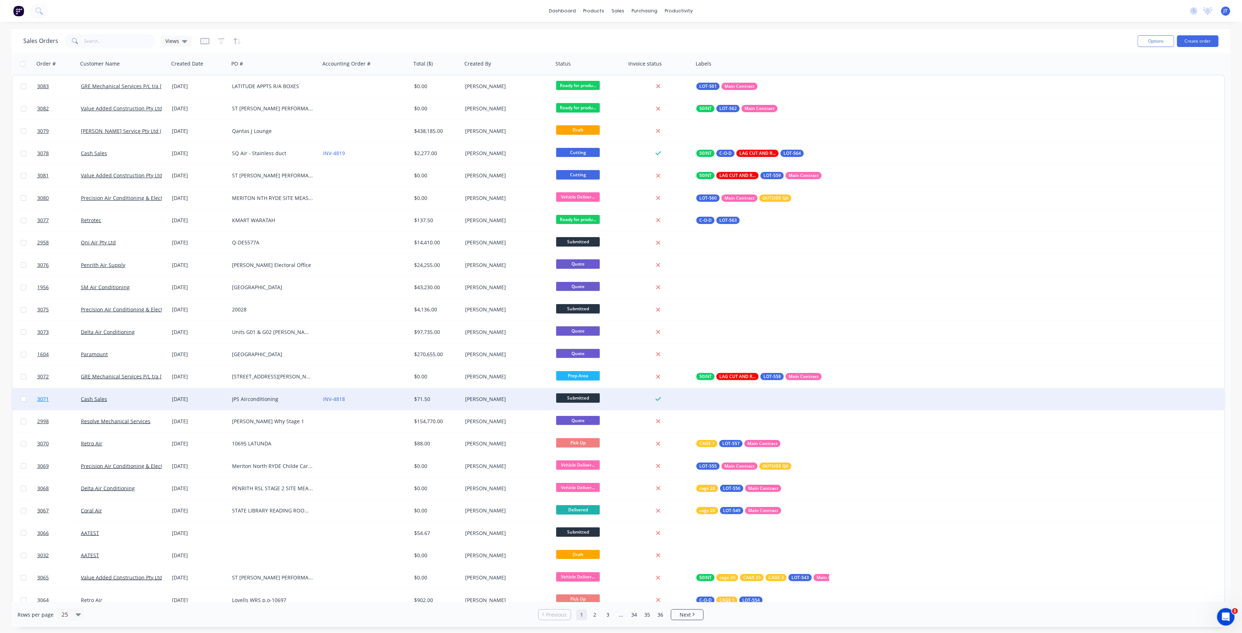
click at [58, 400] on link "3071" at bounding box center [59, 399] width 44 height 22
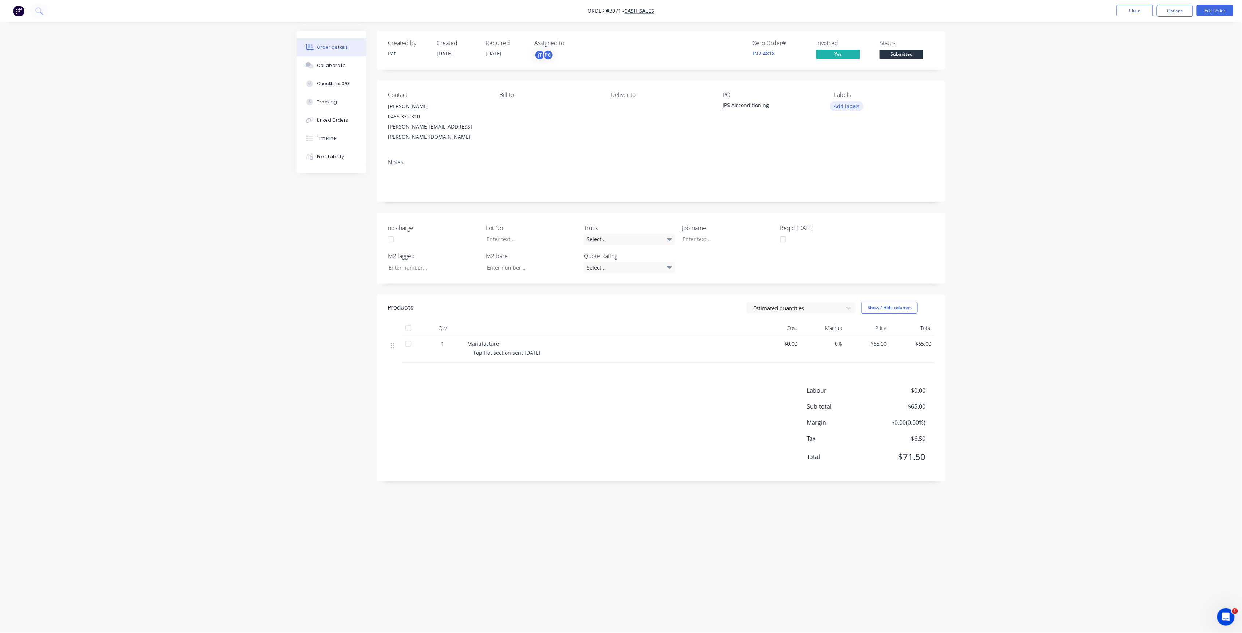
click at [856, 102] on button "Add labels" at bounding box center [847, 106] width 34 height 10
click at [877, 127] on input "text" at bounding box center [895, 128] width 76 height 15
type input "C-"
click at [863, 167] on button "C-O-D" at bounding box center [859, 172] width 34 height 10
click at [874, 125] on input "C-" at bounding box center [895, 125] width 76 height 15
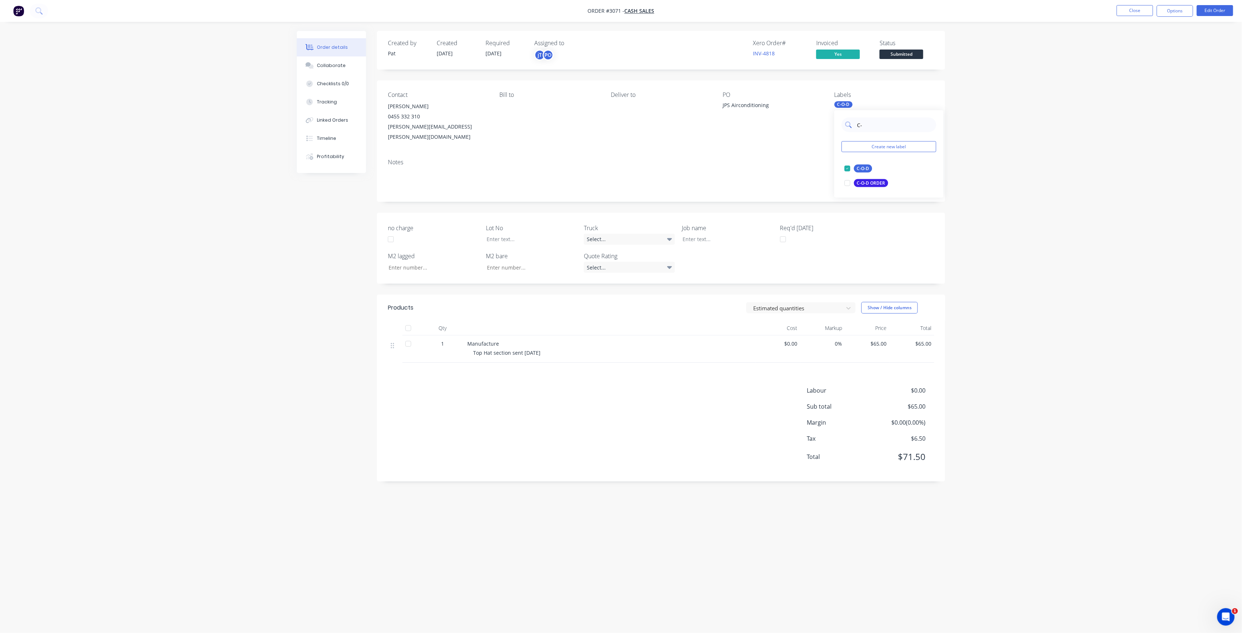
drag, startPoint x: 874, startPoint y: 125, endPoint x: 856, endPoint y: 131, distance: 19.8
click at [857, 131] on input "C-" at bounding box center [895, 125] width 76 height 15
type input "LOT-566"
click at [866, 167] on div "LOT-566" at bounding box center [865, 169] width 23 height 8
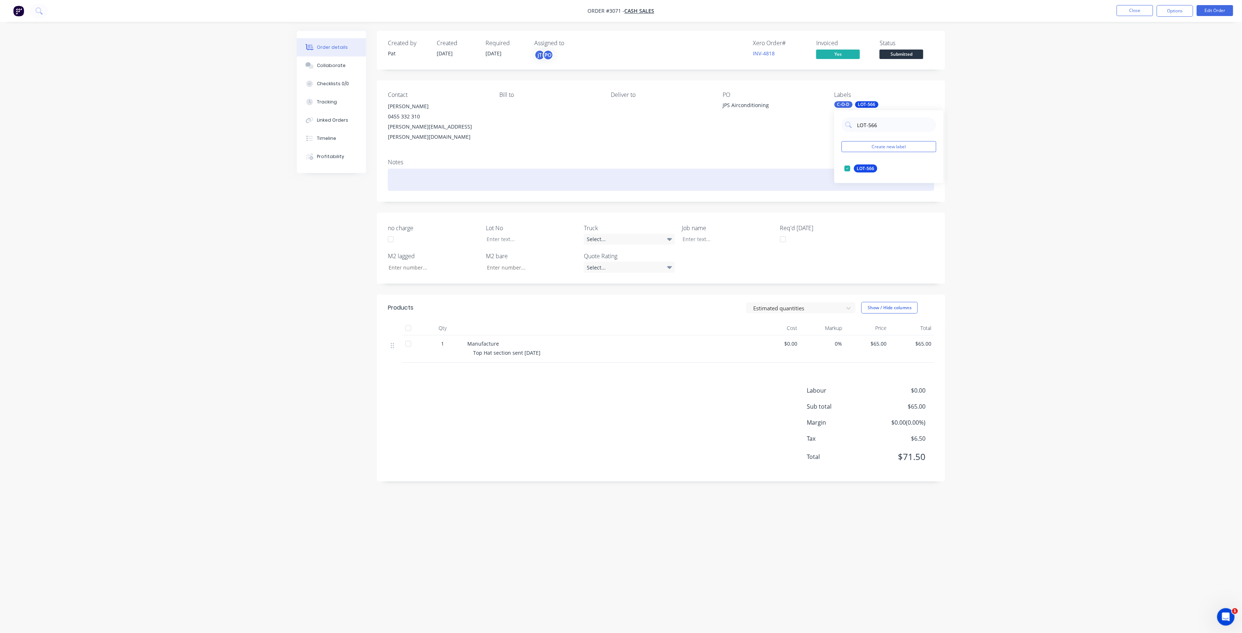
click at [625, 169] on div at bounding box center [661, 180] width 546 height 22
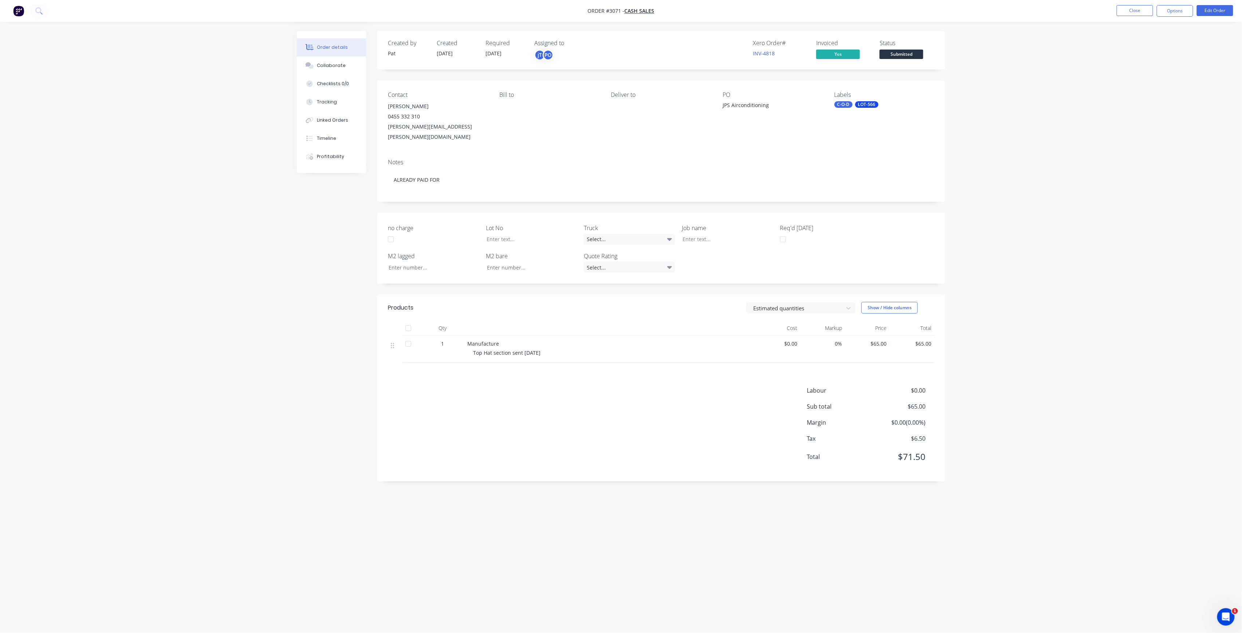
click at [925, 51] on div "Status Submitted" at bounding box center [907, 50] width 55 height 21
click at [909, 51] on span "Submitted" at bounding box center [902, 54] width 44 height 9
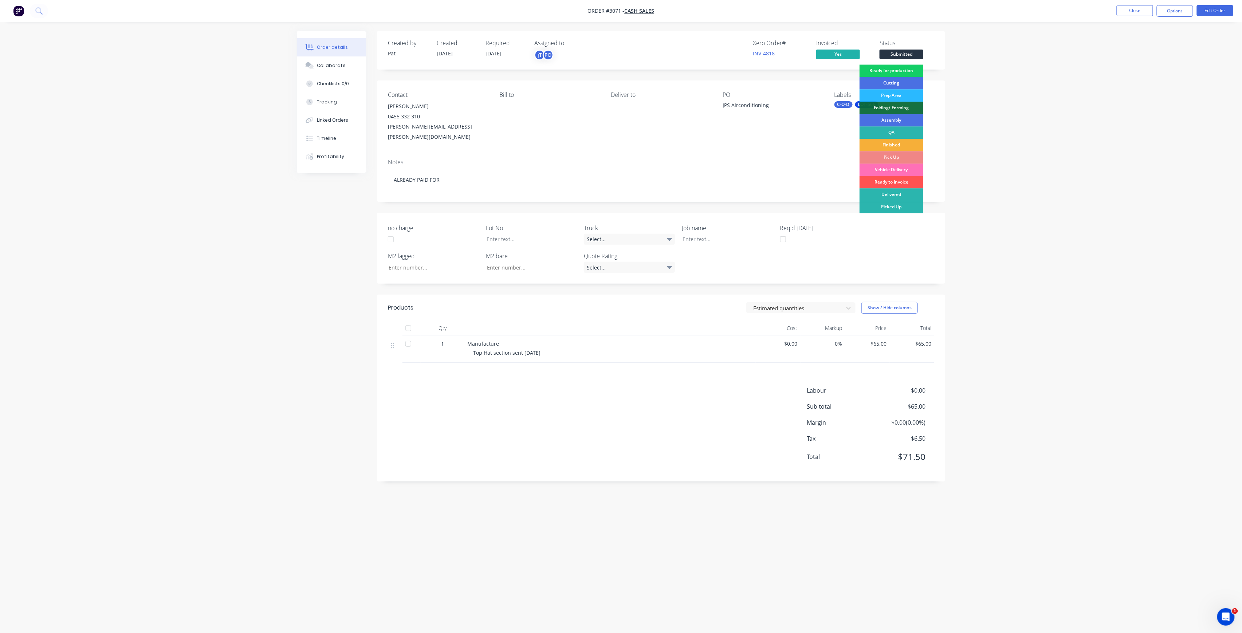
click at [897, 68] on div "Ready for production" at bounding box center [892, 70] width 64 height 12
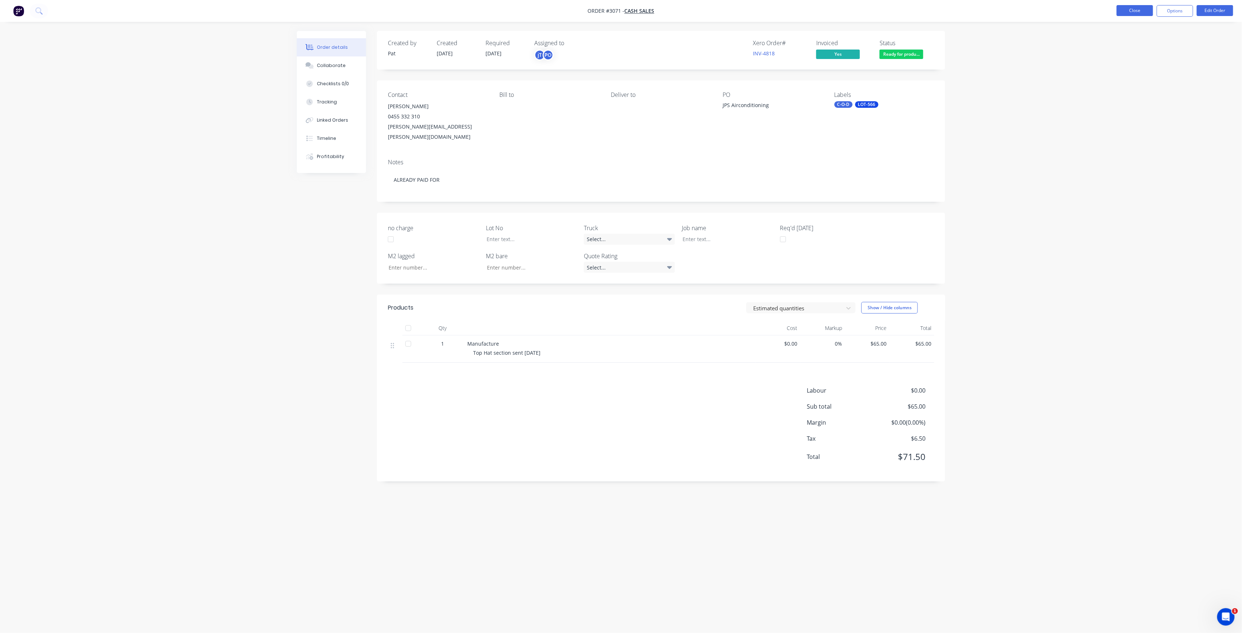
click at [1144, 7] on button "Close" at bounding box center [1135, 10] width 36 height 11
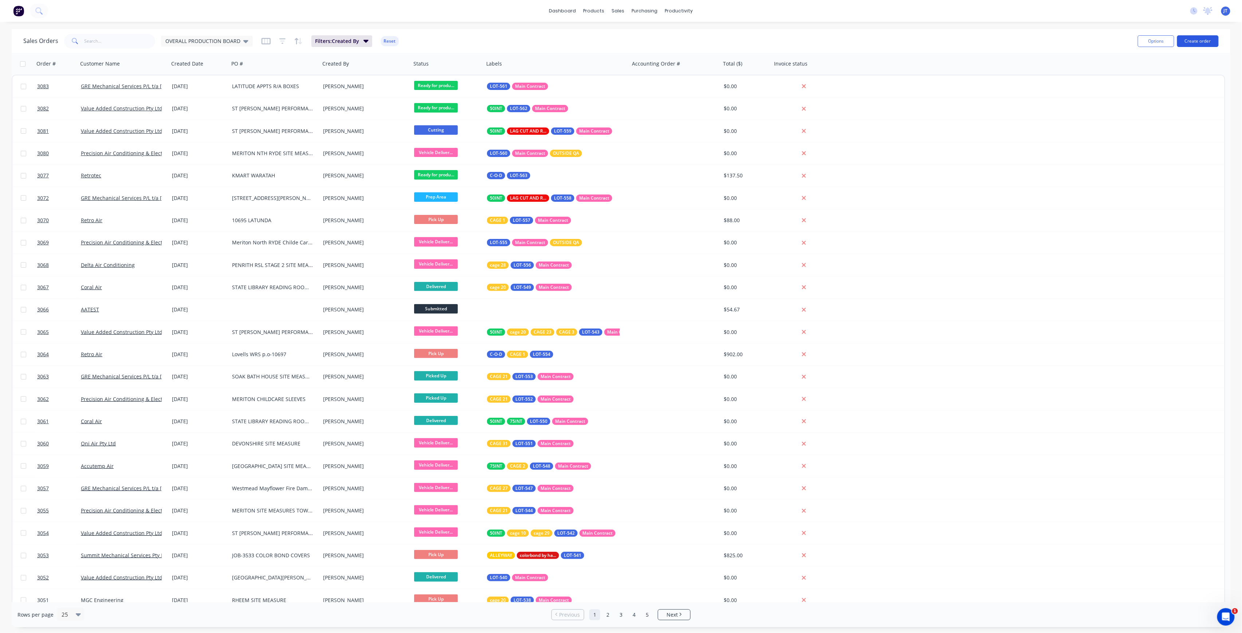
click at [1196, 35] on button "Create order" at bounding box center [1198, 41] width 42 height 12
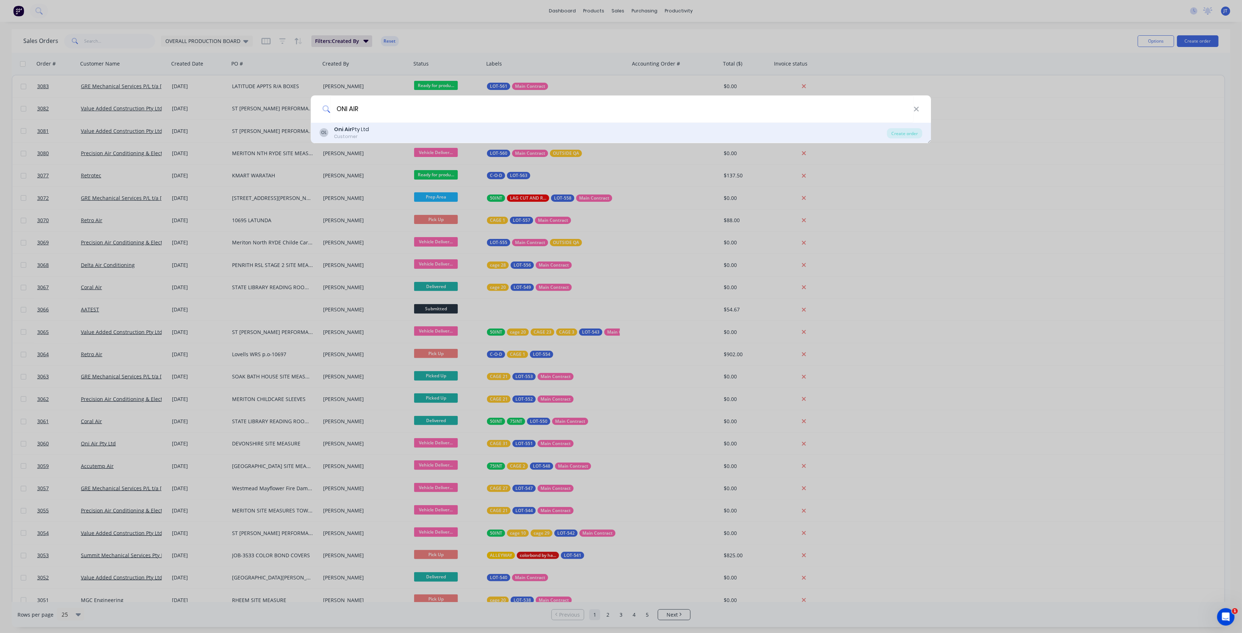
type input "ONI AIR"
click at [602, 130] on div "OL Oni Air Pty Ltd Customer" at bounding box center [603, 133] width 567 height 14
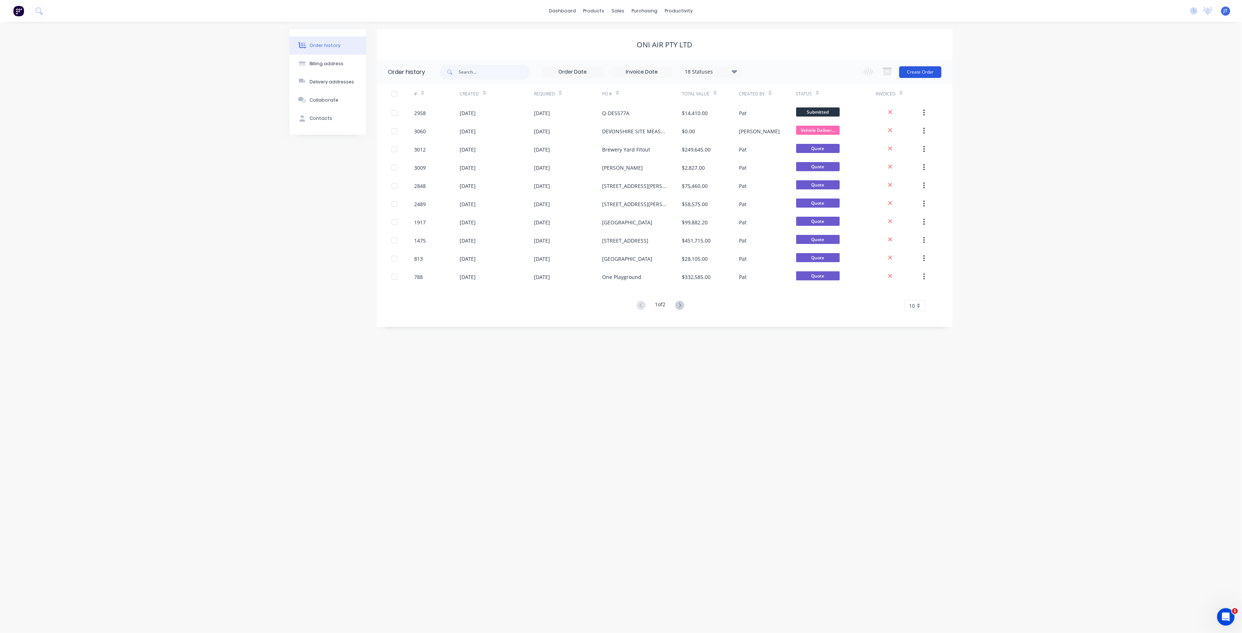
click at [939, 70] on button "Create Order" at bounding box center [920, 72] width 42 height 12
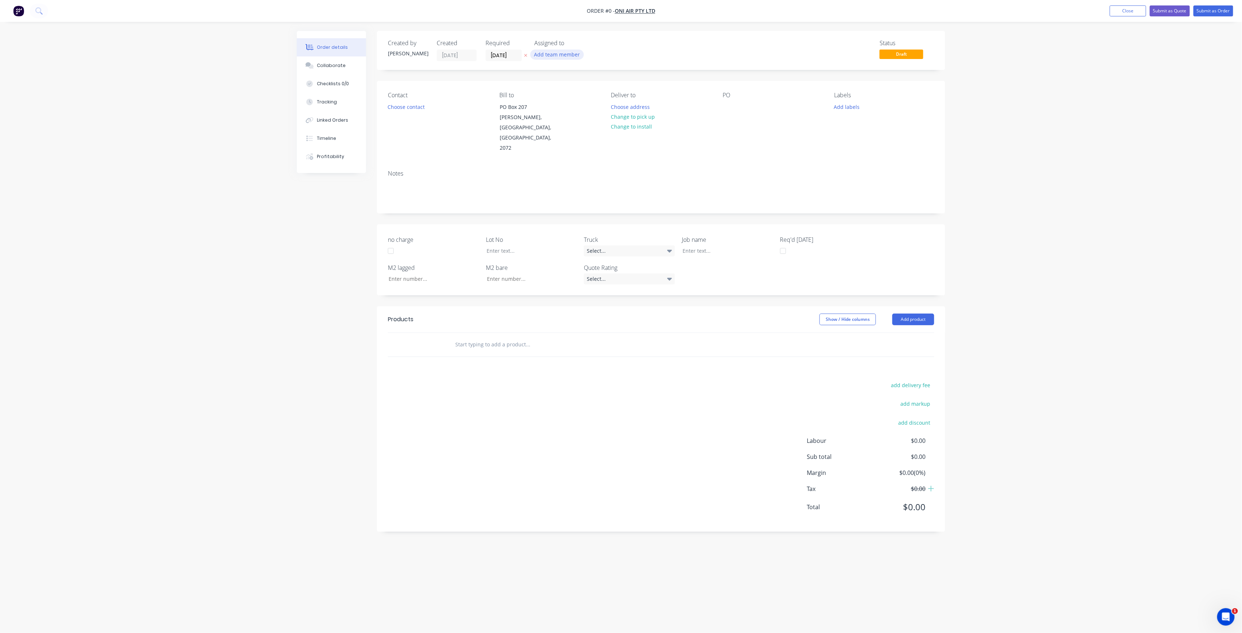
click at [574, 56] on button "Add team member" at bounding box center [557, 55] width 54 height 10
click at [589, 102] on button "005APS" at bounding box center [589, 109] width 109 height 15
click at [577, 113] on div "[PERSON_NAME] (You)" at bounding box center [593, 110] width 73 height 8
click at [573, 106] on div "005APS" at bounding box center [593, 110] width 73 height 8
click at [522, 56] on div "Creating draft order... Loading... Order details Collaborate Checklists 0/0 Tra…" at bounding box center [621, 302] width 663 height 543
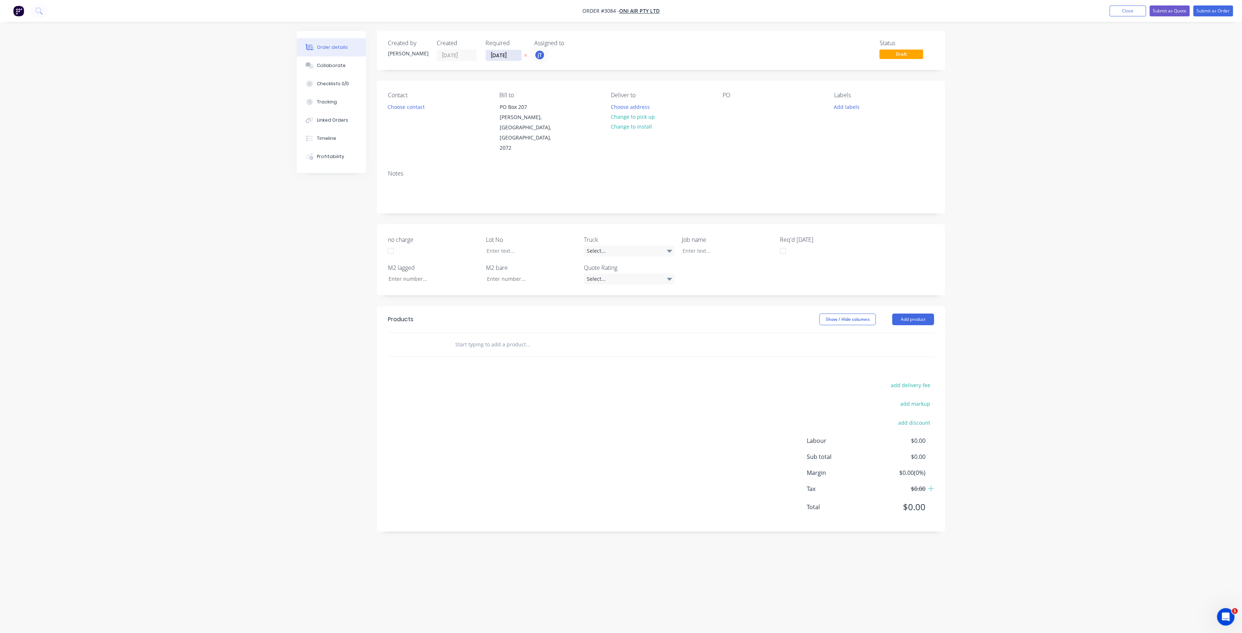
click at [509, 52] on input "[DATE]" at bounding box center [504, 55] width 36 height 11
click at [556, 122] on div "16" at bounding box center [554, 120] width 11 height 11
type input "[DATE]"
click at [417, 108] on button "Choose contact" at bounding box center [406, 107] width 45 height 10
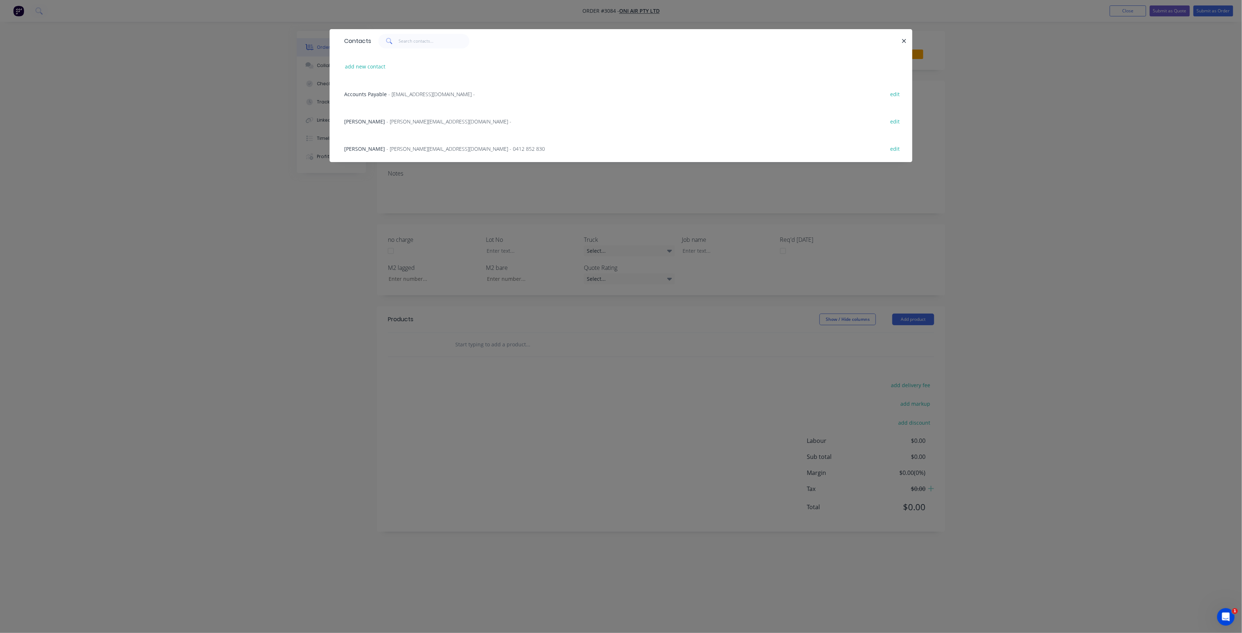
click at [401, 122] on span "- david@oniairgroup.com.au -" at bounding box center [448, 121] width 125 height 7
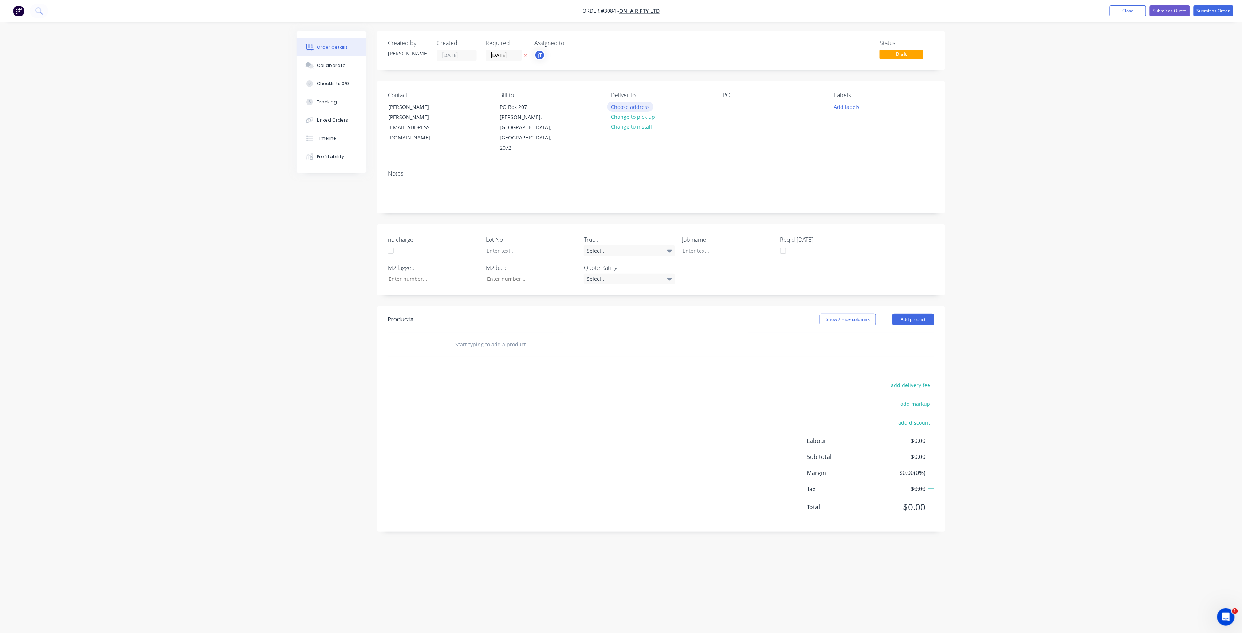
click at [648, 106] on button "Choose address" at bounding box center [630, 107] width 47 height 10
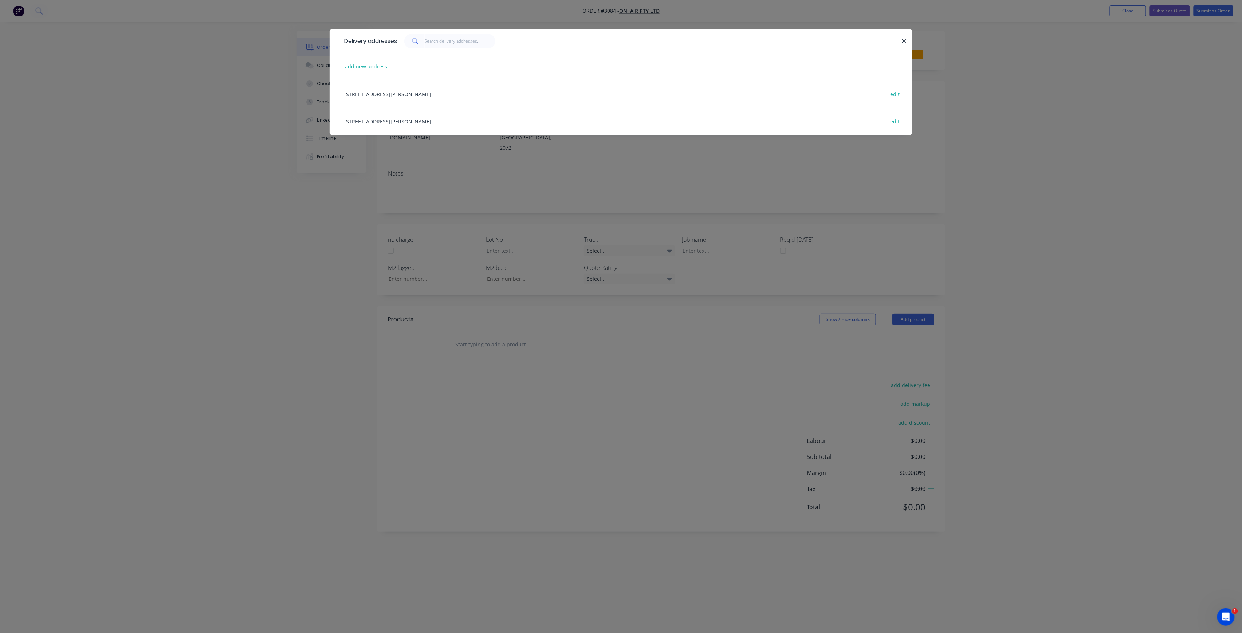
click at [1002, 159] on div "Delivery addresses add new address PO Box 207, Gordon, New South Wales, Austral…" at bounding box center [621, 316] width 1242 height 633
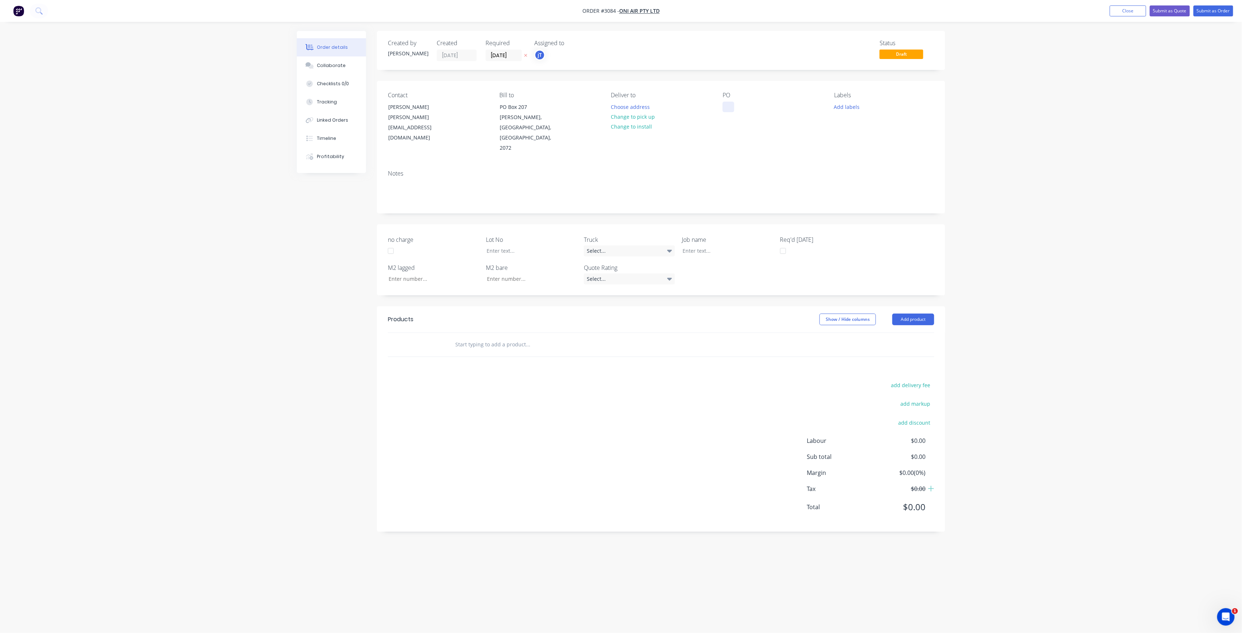
click at [725, 108] on div at bounding box center [729, 107] width 12 height 11
drag, startPoint x: 853, startPoint y: 99, endPoint x: 838, endPoint y: 119, distance: 25.2
click at [838, 119] on div "Labels Add labels" at bounding box center [884, 123] width 100 height 62
click at [850, 106] on button "Add labels" at bounding box center [847, 107] width 34 height 10
click at [901, 126] on input "text" at bounding box center [895, 128] width 76 height 15
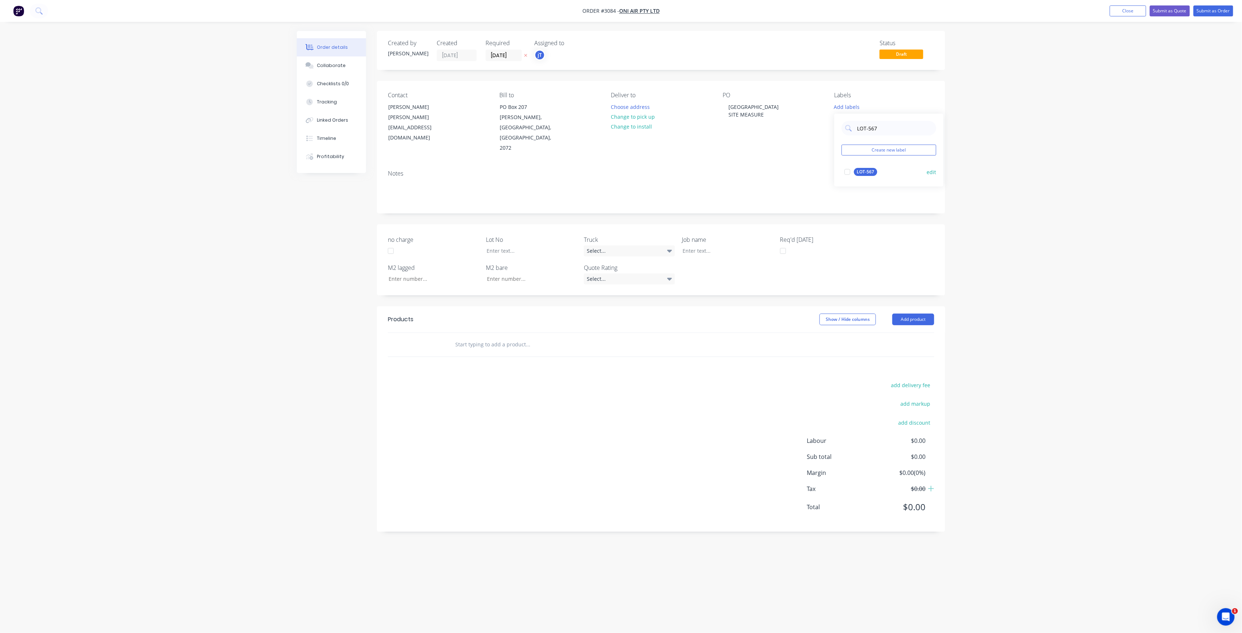
click at [864, 172] on div "LOT-567" at bounding box center [865, 172] width 23 height 8
drag, startPoint x: 882, startPoint y: 127, endPoint x: 857, endPoint y: 130, distance: 25.3
click at [857, 130] on input "LOT-567" at bounding box center [895, 125] width 76 height 15
type input "MAIN"
click at [867, 165] on div "Main Contract" at bounding box center [872, 169] width 36 height 8
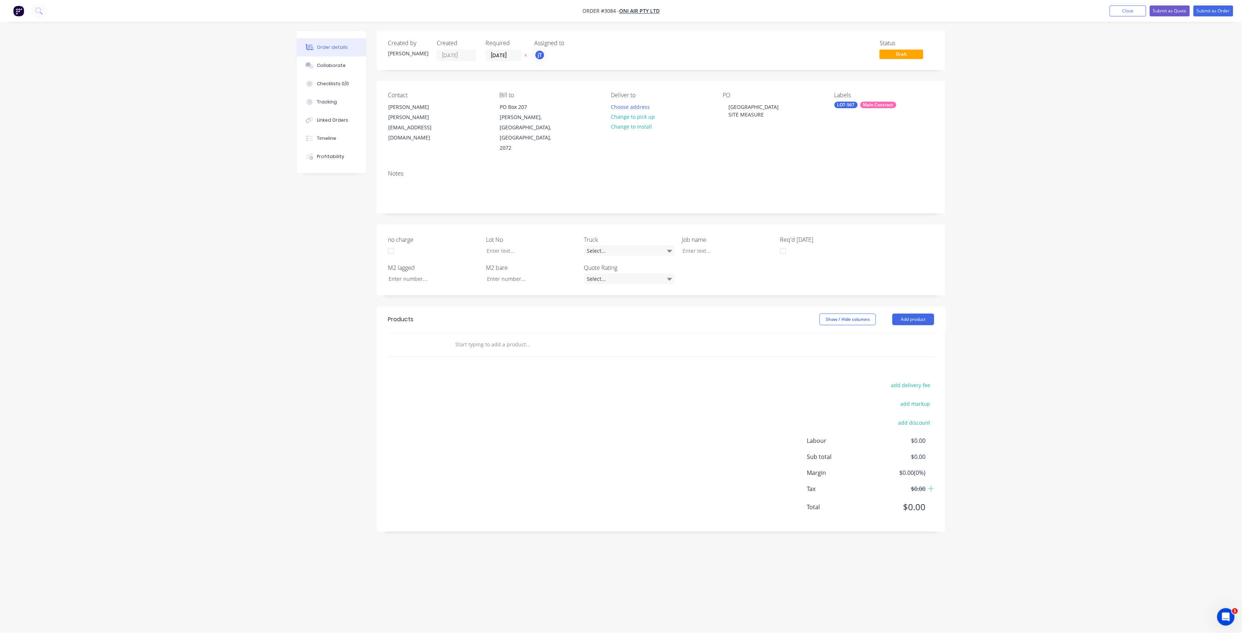
click at [460, 337] on input "text" at bounding box center [528, 344] width 146 height 15
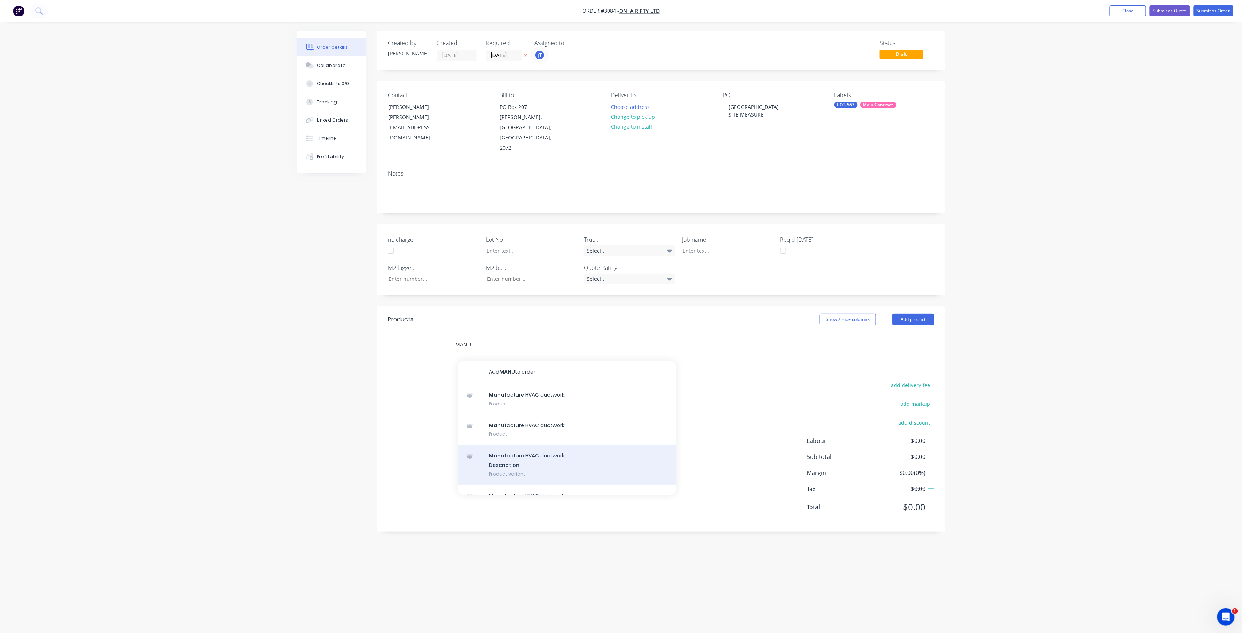
type input "MANU"
click at [542, 445] on div "Manu facture HVAC ductwork Description Product variant" at bounding box center [567, 465] width 219 height 40
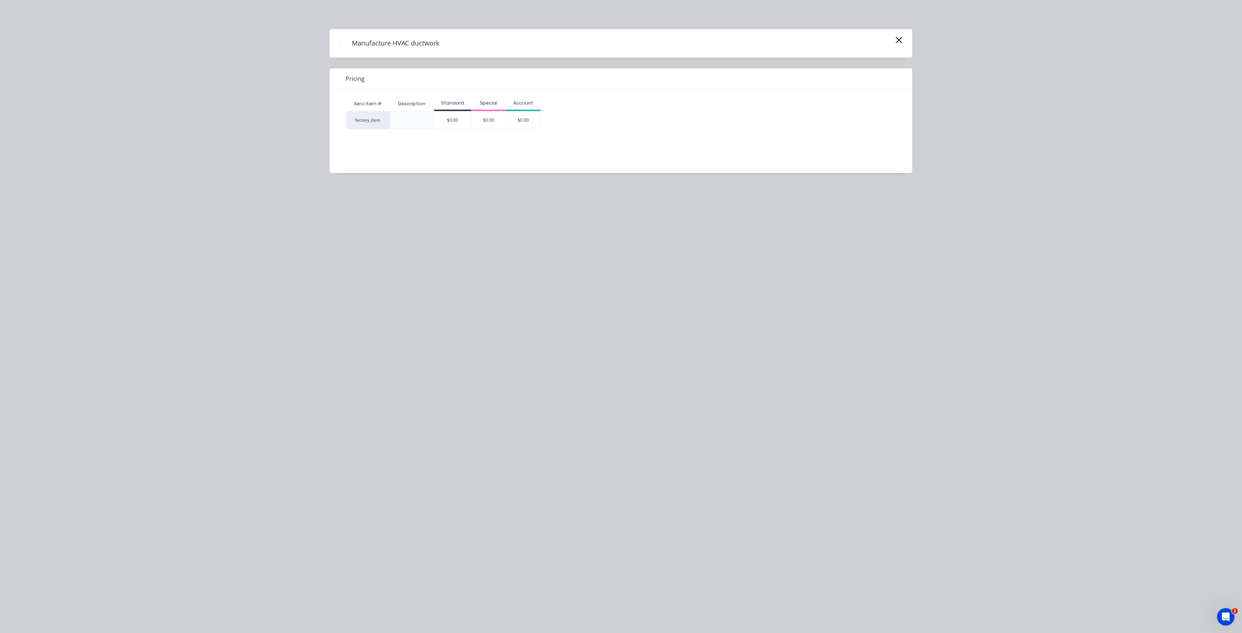
click at [458, 130] on div "Xero Item # Description Standard Special Account factory_item $0.00 $0.00 $0.00" at bounding box center [616, 125] width 572 height 73
click at [463, 126] on div "$0.00" at bounding box center [453, 119] width 37 height 17
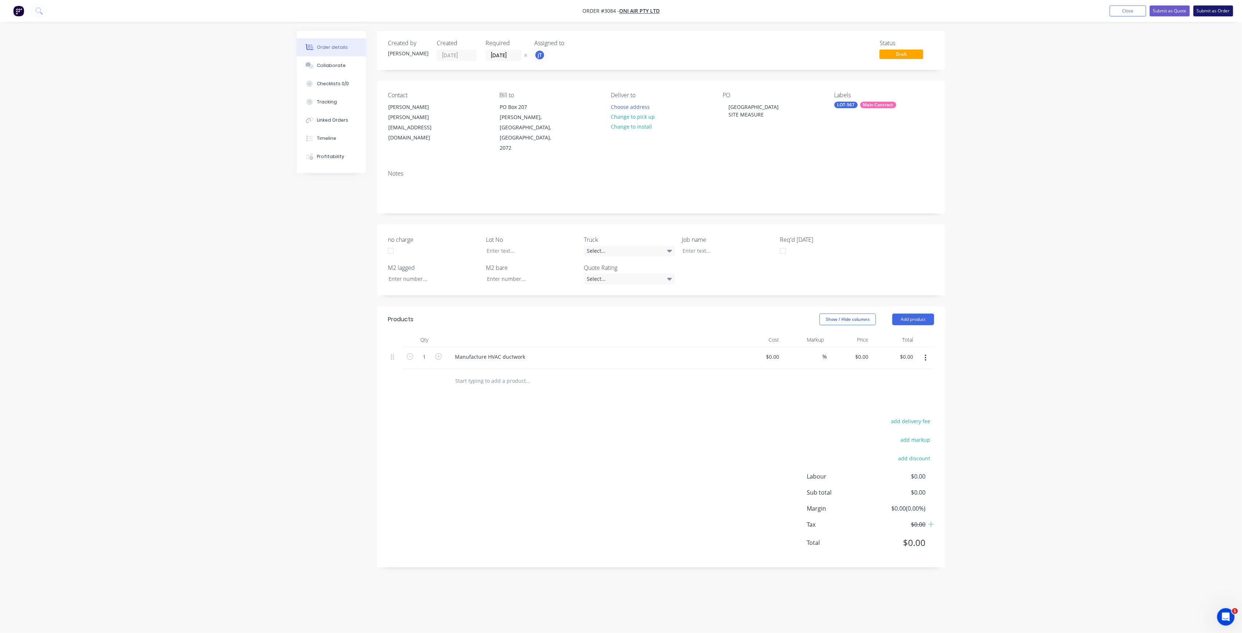
click at [1226, 10] on button "Submit as Order" at bounding box center [1214, 10] width 40 height 11
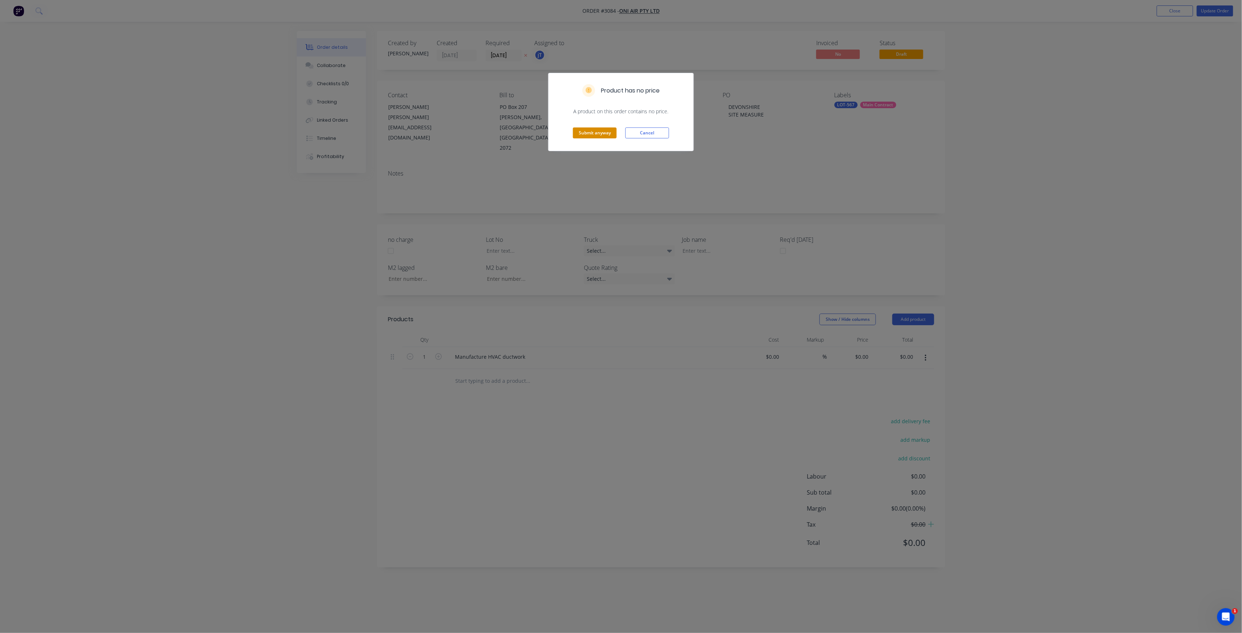
click at [605, 135] on button "Submit anyway" at bounding box center [595, 132] width 44 height 11
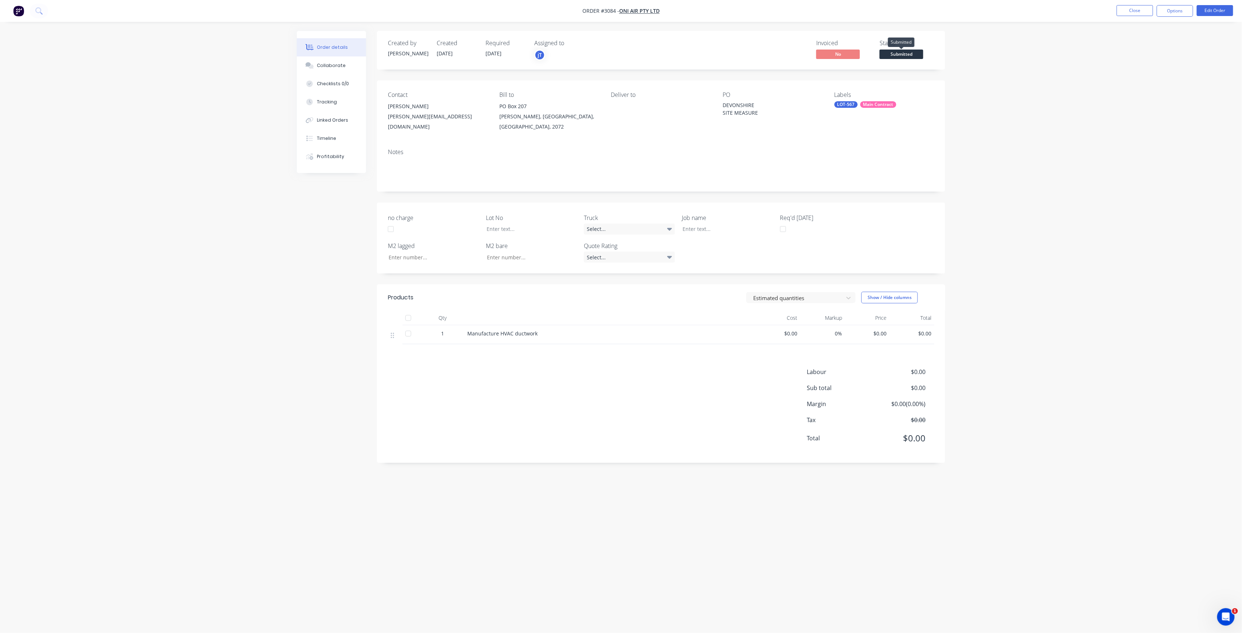
click at [916, 53] on span "Submitted" at bounding box center [902, 54] width 44 height 9
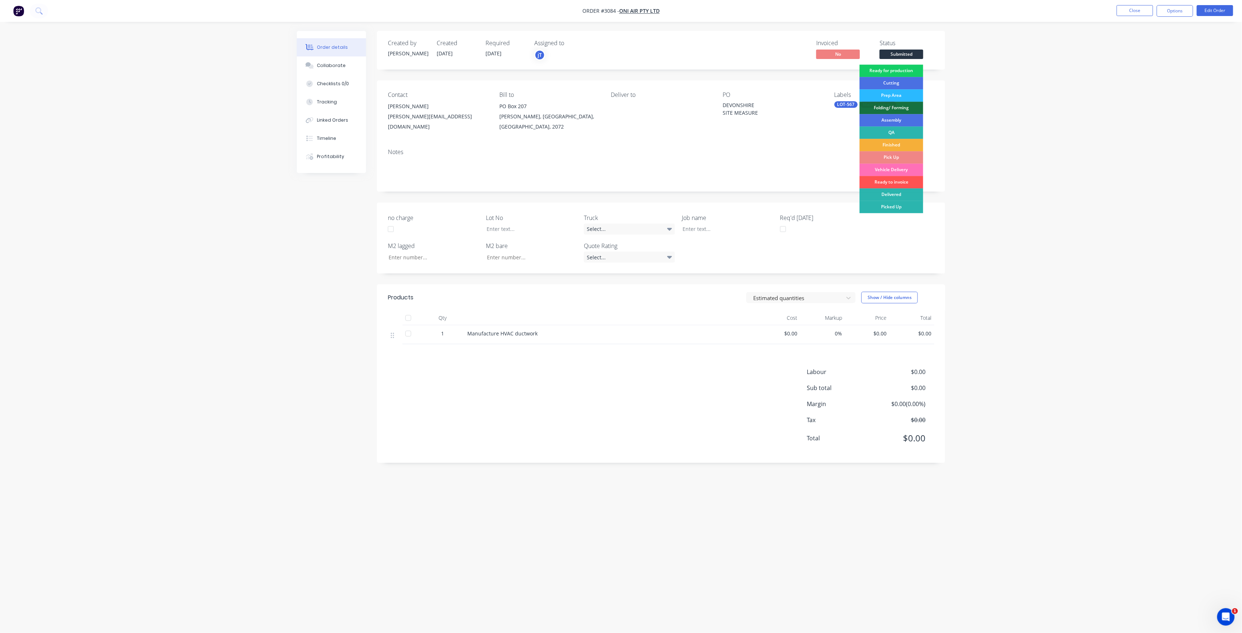
click at [911, 73] on div "Ready for production" at bounding box center [892, 70] width 64 height 12
